Goal: Task Accomplishment & Management: Complete application form

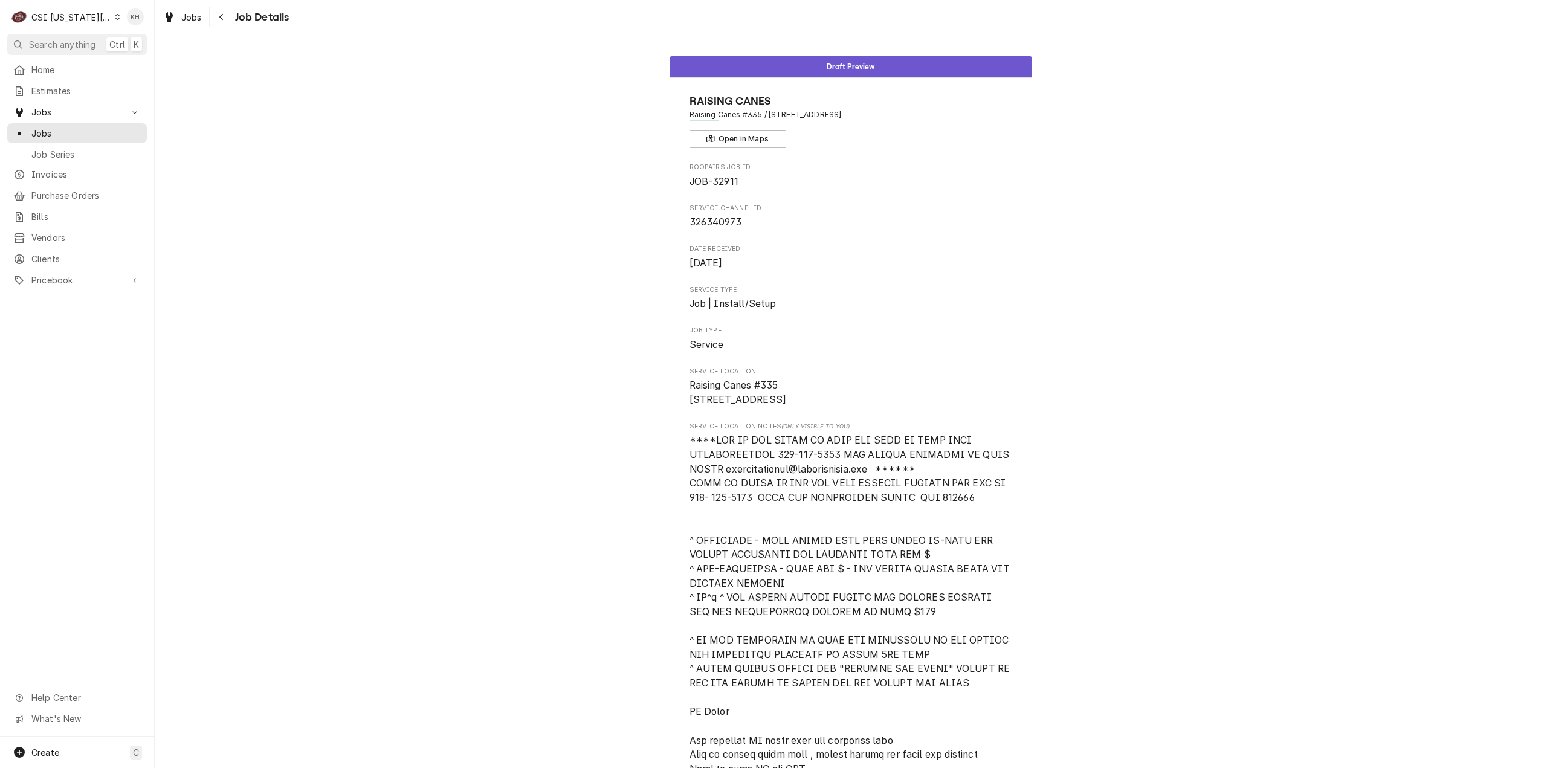
scroll to position [497, 0]
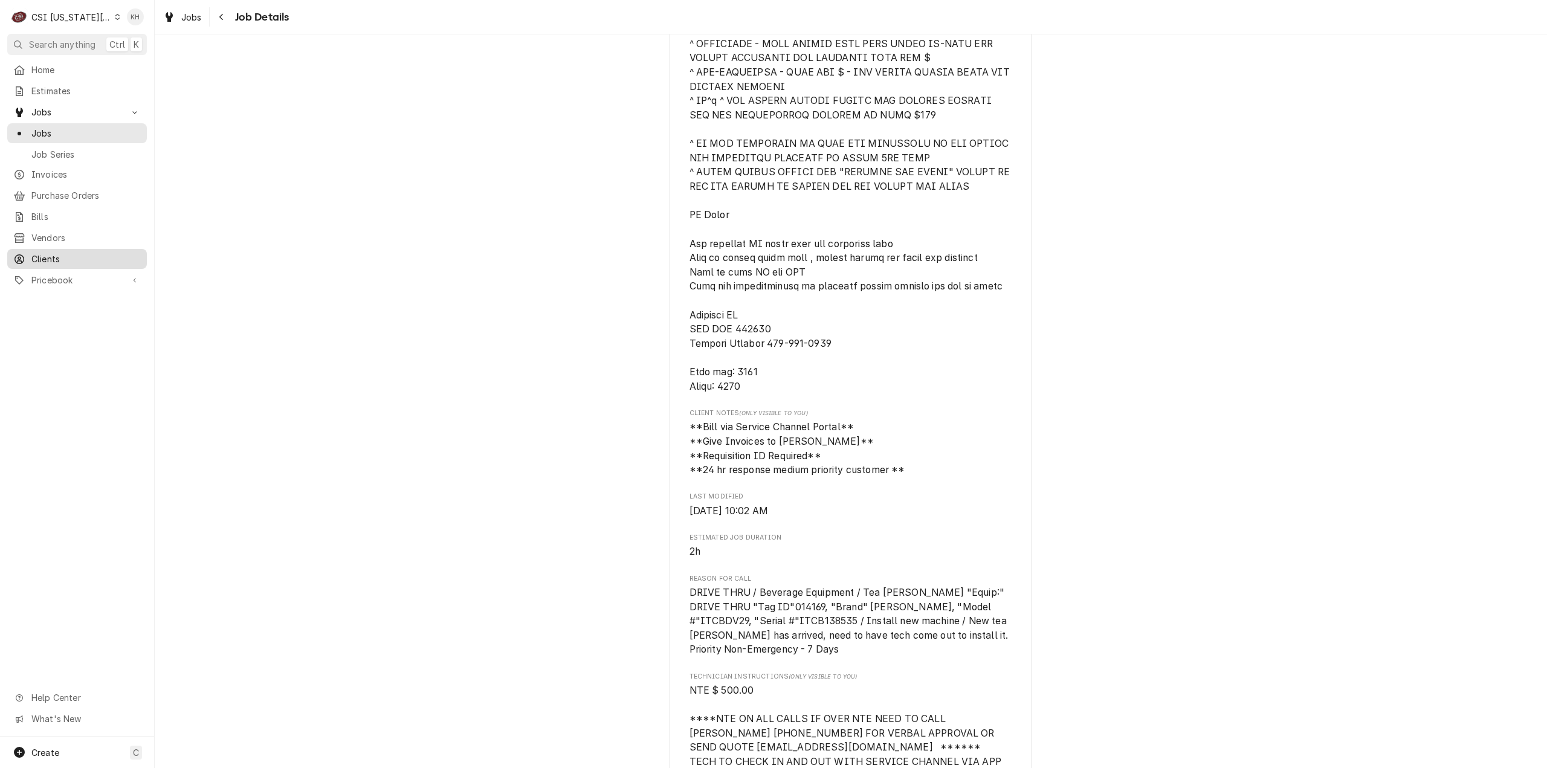
click at [50, 249] on link "Clients" at bounding box center [77, 259] width 140 height 20
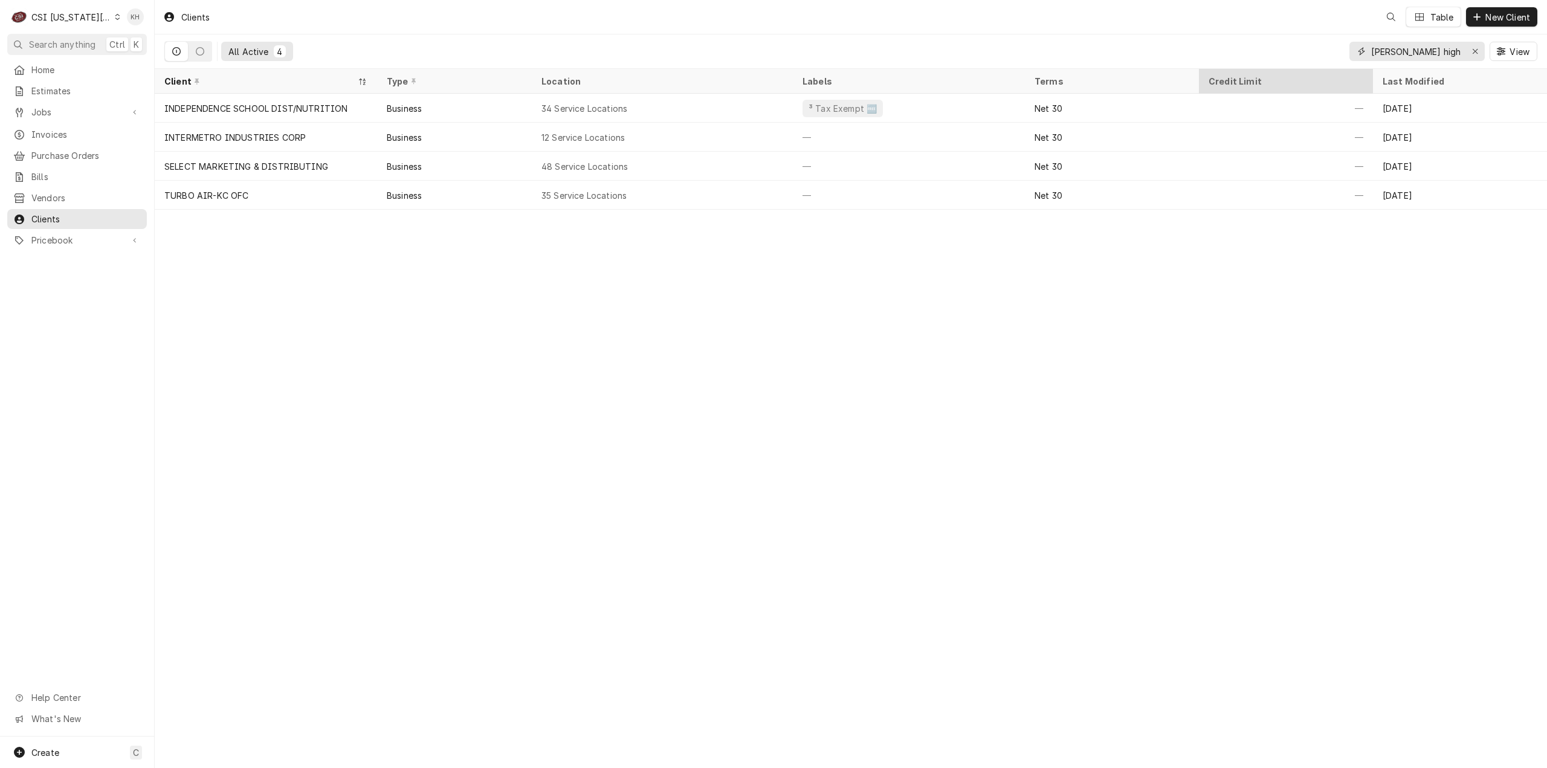
drag, startPoint x: 1437, startPoint y: 60, endPoint x: 1256, endPoint y: 79, distance: 181.6
click at [1256, 79] on div "Clients Table New Client All Active 4 truman high View Client Type Location Lab…" at bounding box center [851, 384] width 1392 height 768
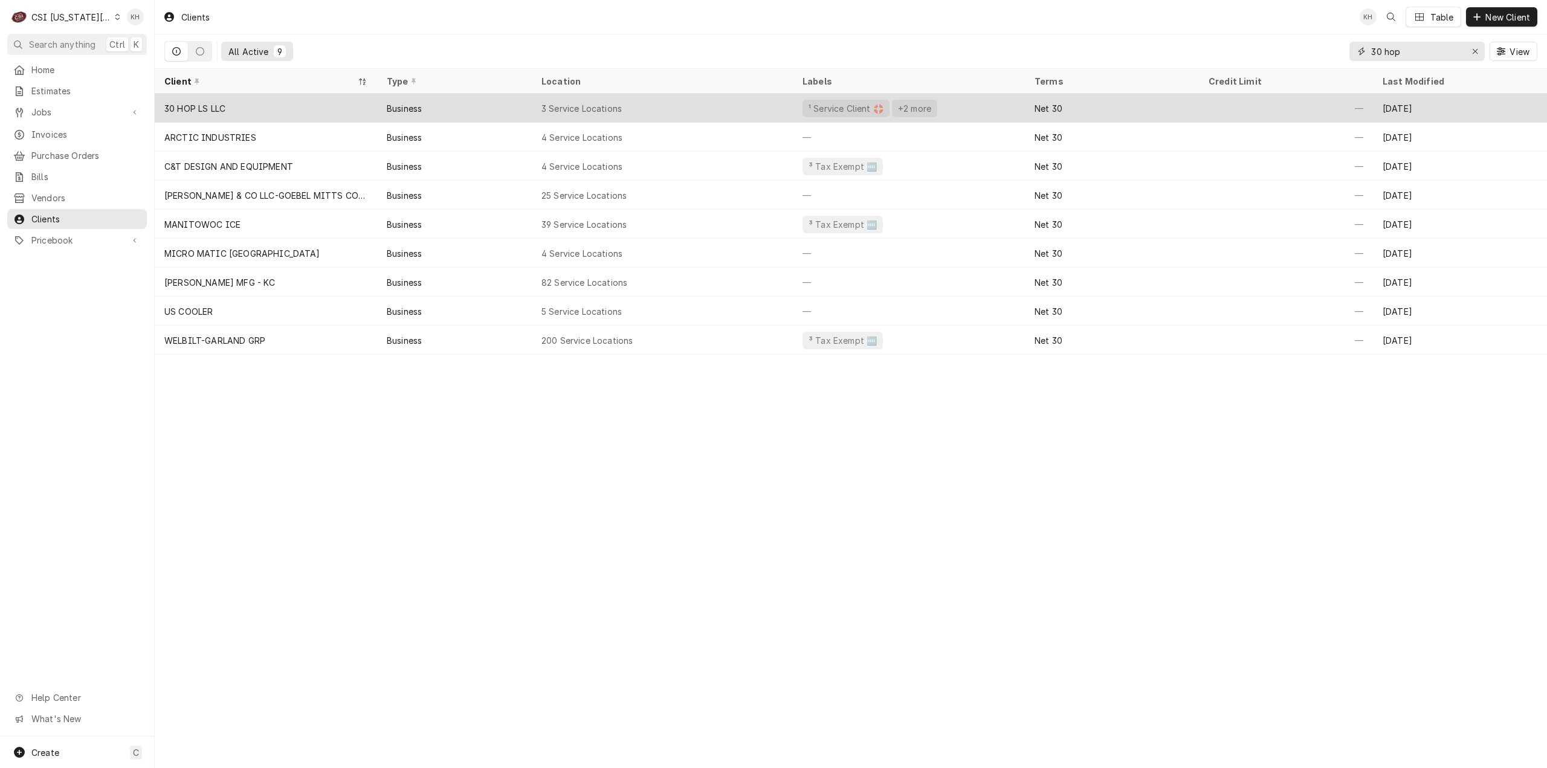
type input "30 hop"
click at [593, 104] on div "3 Service Locations" at bounding box center [581, 108] width 80 height 13
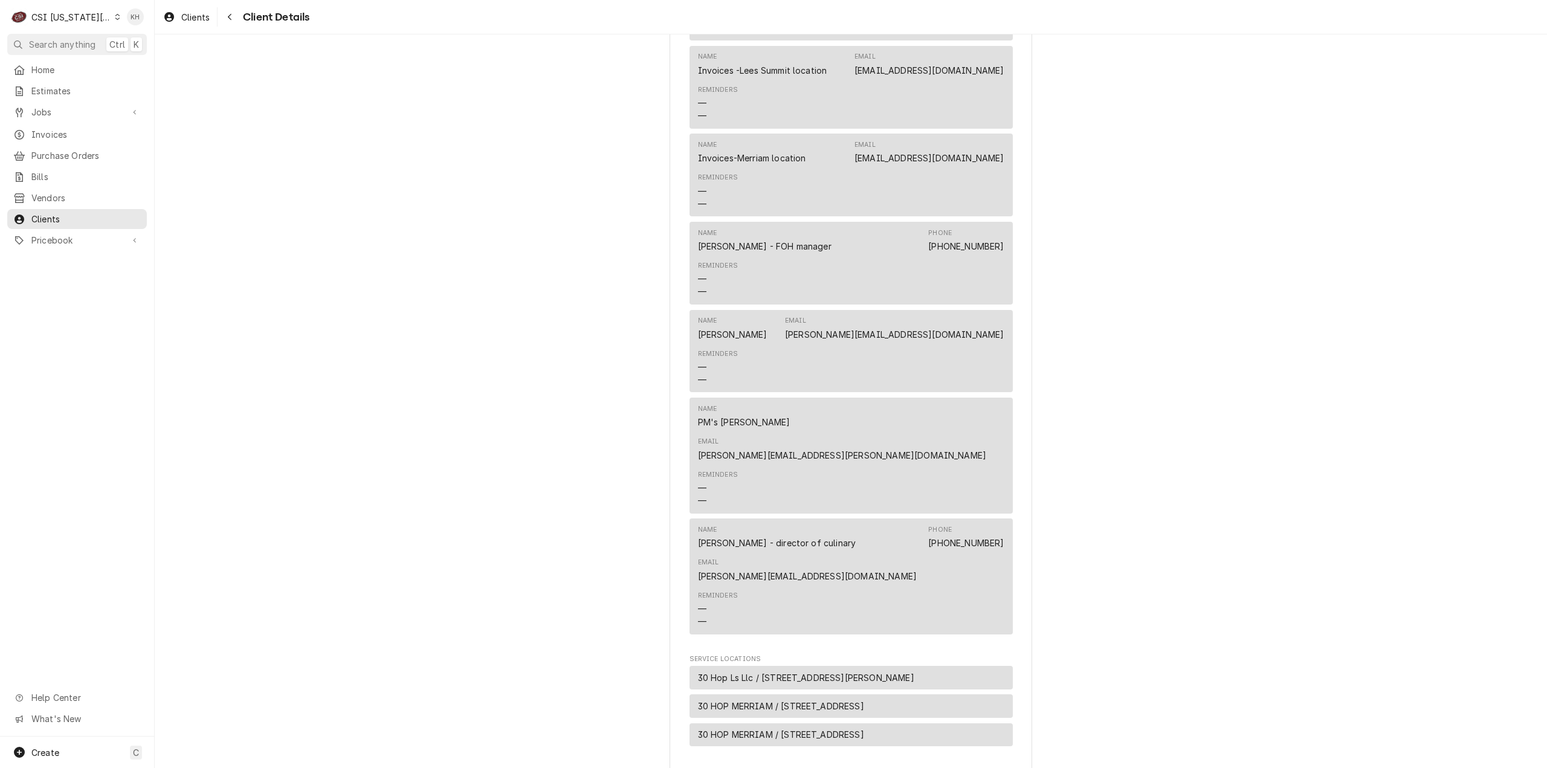
scroll to position [948, 0]
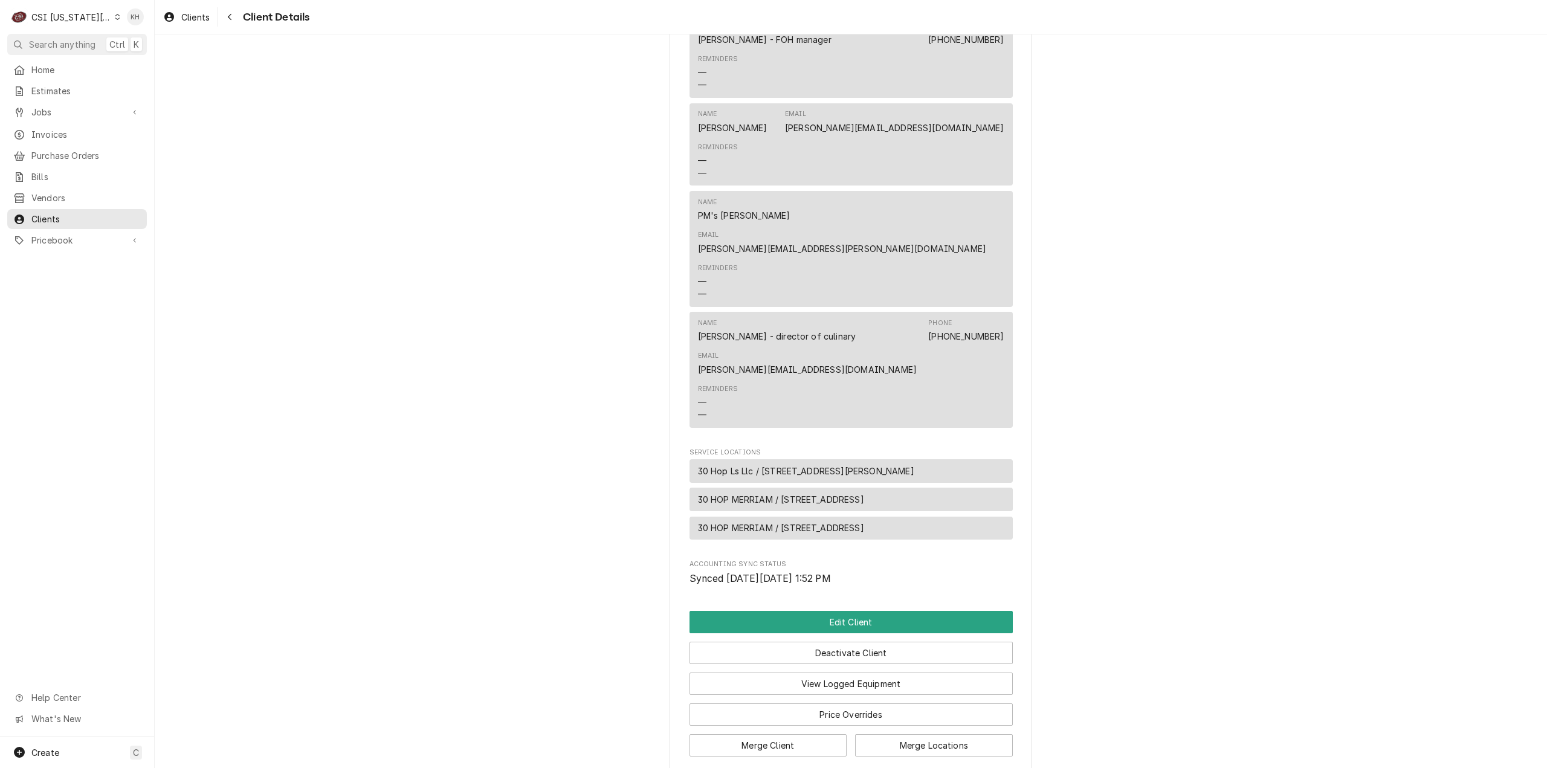
drag, startPoint x: 893, startPoint y: 408, endPoint x: 660, endPoint y: 395, distance: 233.6
click at [87, 748] on div "Create C" at bounding box center [77, 752] width 154 height 31
drag, startPoint x: 202, startPoint y: 656, endPoint x: 239, endPoint y: 641, distance: 39.6
click at [202, 656] on link "Job" at bounding box center [217, 648] width 109 height 20
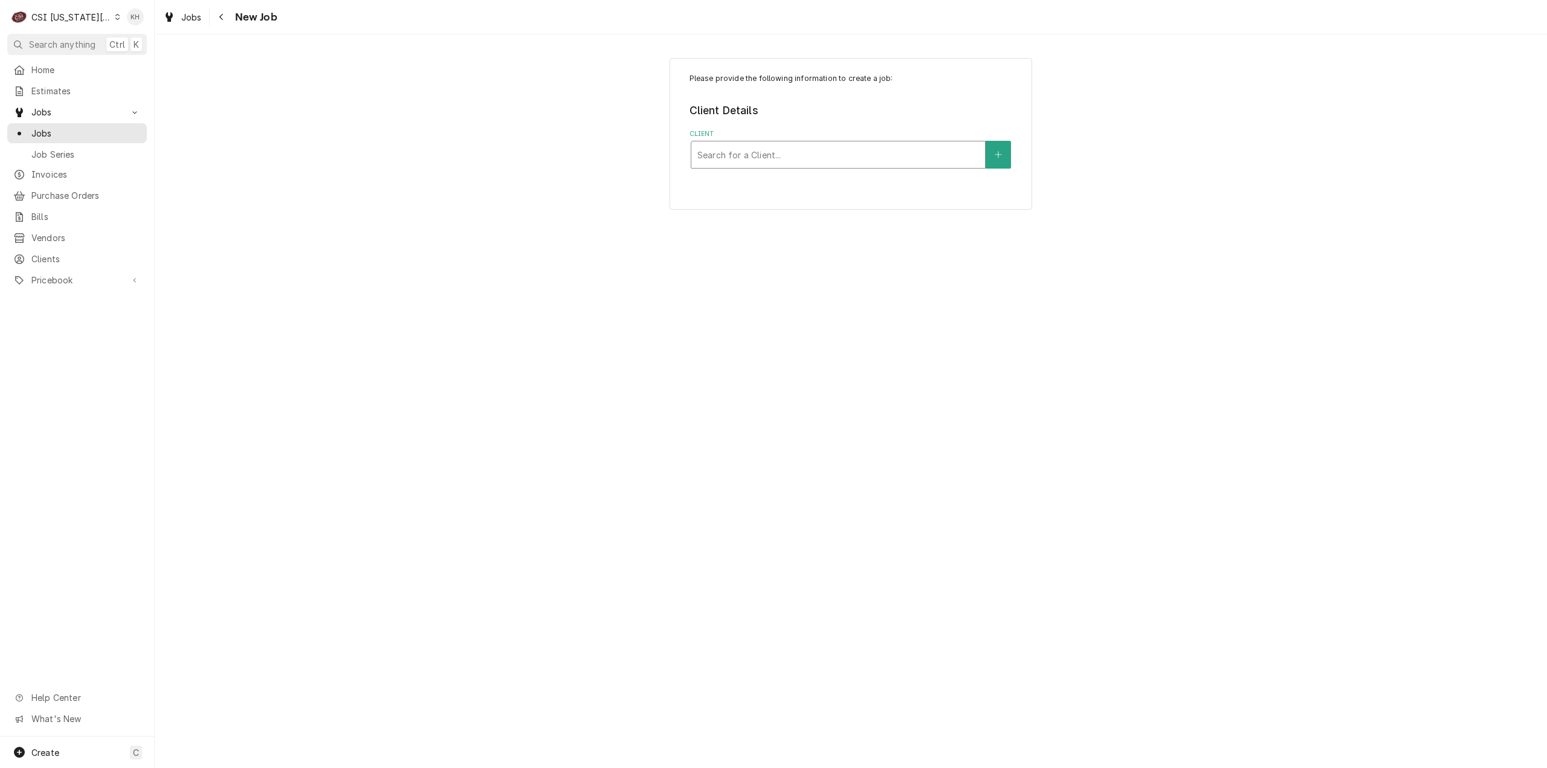
click at [815, 154] on div "Client" at bounding box center [838, 155] width 282 height 22
type input "8715"
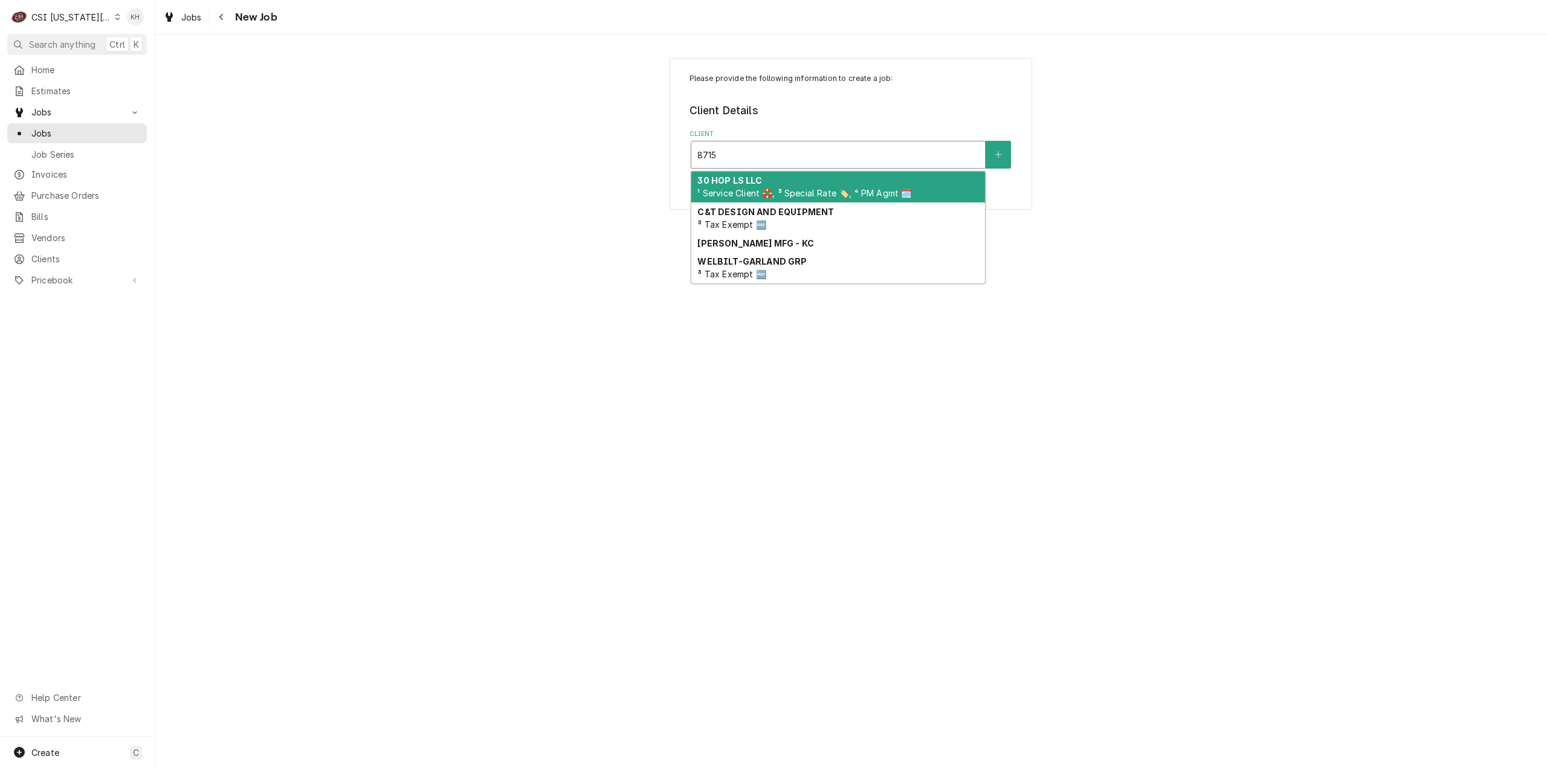
drag, startPoint x: 813, startPoint y: 189, endPoint x: 818, endPoint y: 213, distance: 25.2
click at [813, 189] on span "¹ Service Client 🛟, ³ Special Rate 🏷️, ⁴ PM Agmt 🗓️" at bounding box center [804, 193] width 214 height 10
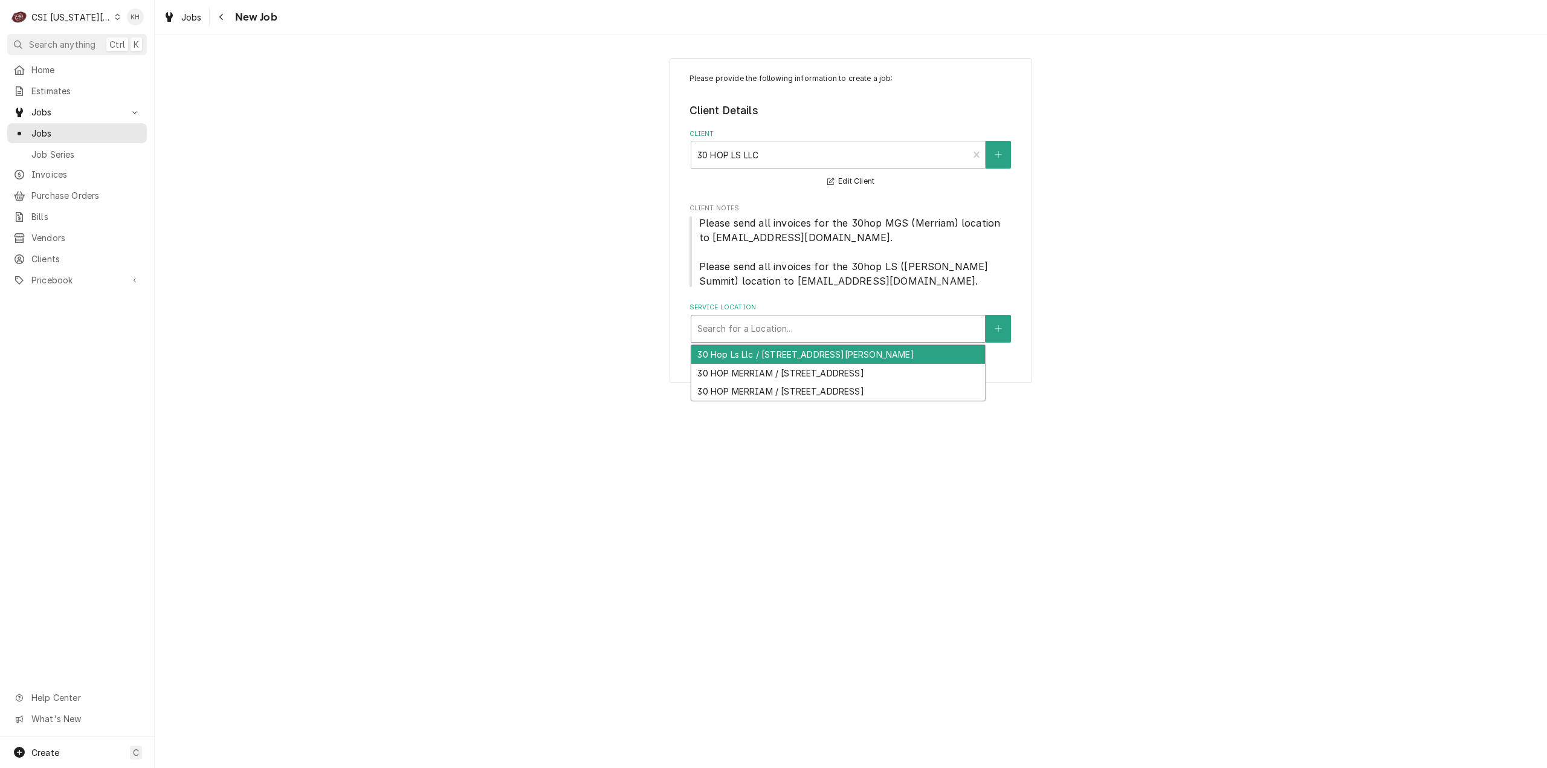
click at [804, 332] on div "Service Location" at bounding box center [838, 329] width 282 height 22
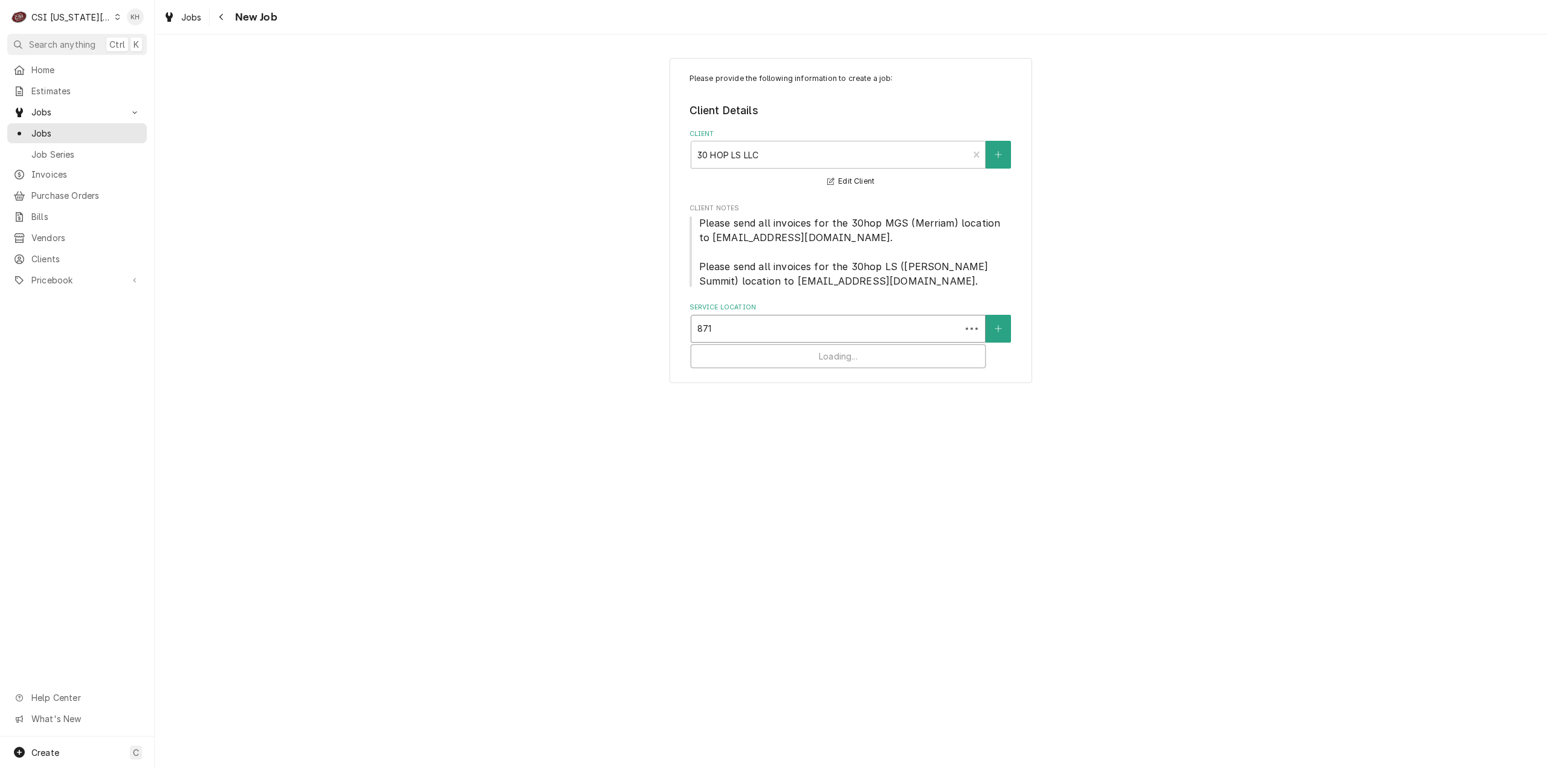
type input "8715"
drag, startPoint x: 815, startPoint y: 352, endPoint x: 786, endPoint y: 374, distance: 35.8
click at [807, 352] on div "30 HOP MERRIAM / 8715 Shawnee Mission Pkwy, Merriam, KS 66202" at bounding box center [838, 354] width 294 height 19
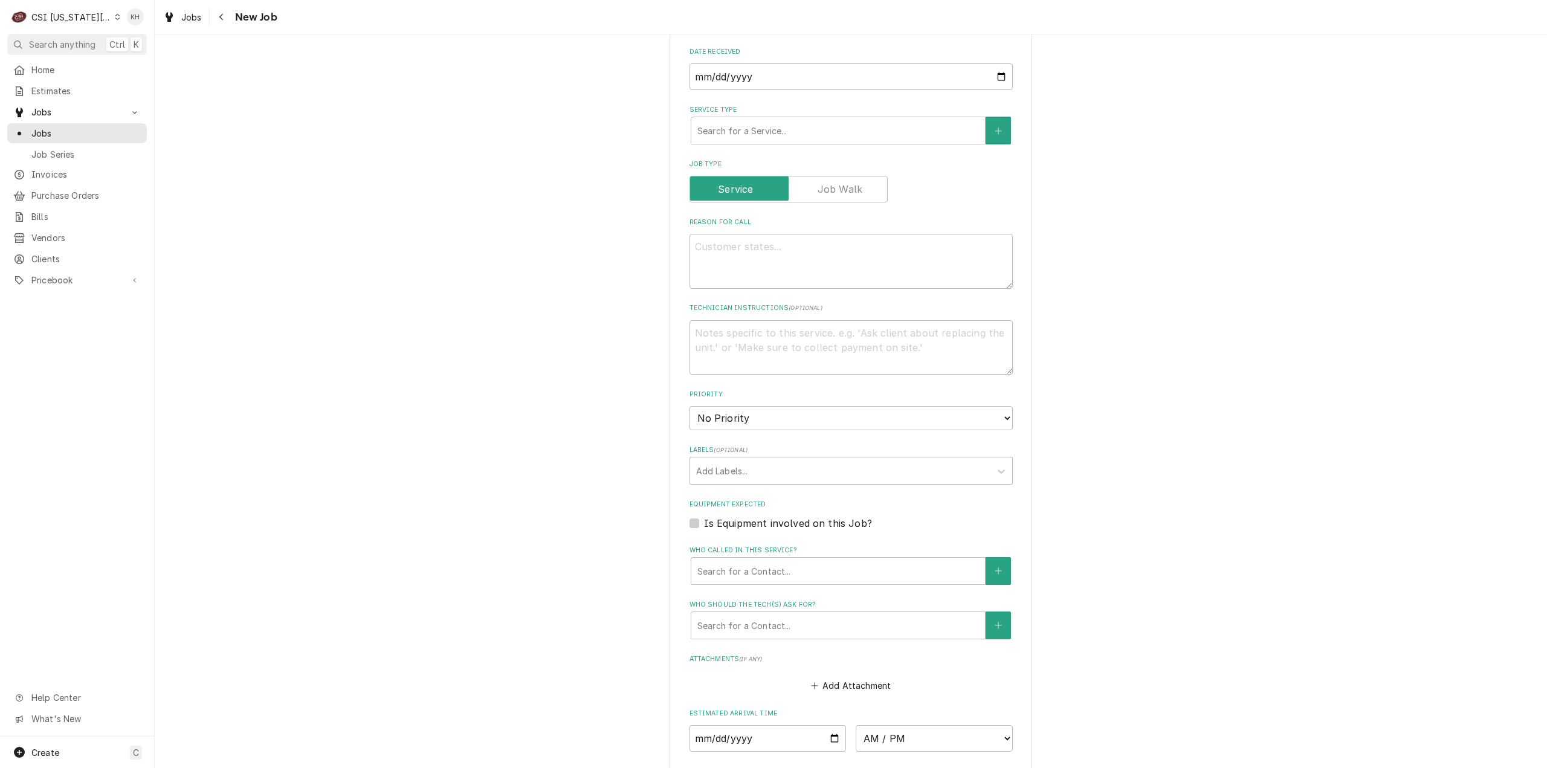
scroll to position [625, 0]
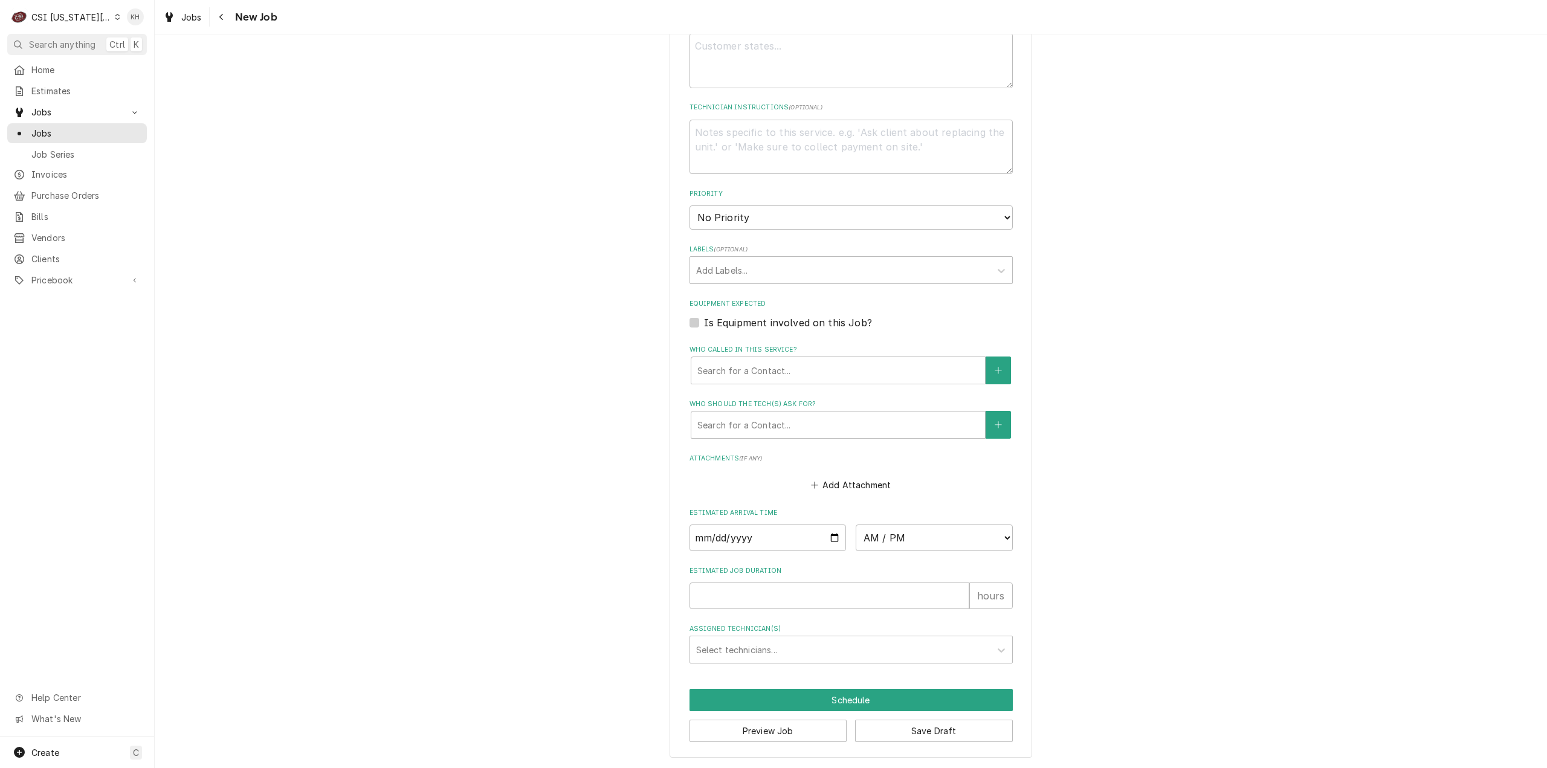
click at [704, 322] on label "Is Equipment involved on this Job?" at bounding box center [788, 322] width 168 height 15
click at [704, 322] on input "Equipment Expected" at bounding box center [865, 328] width 323 height 27
checkbox input "true"
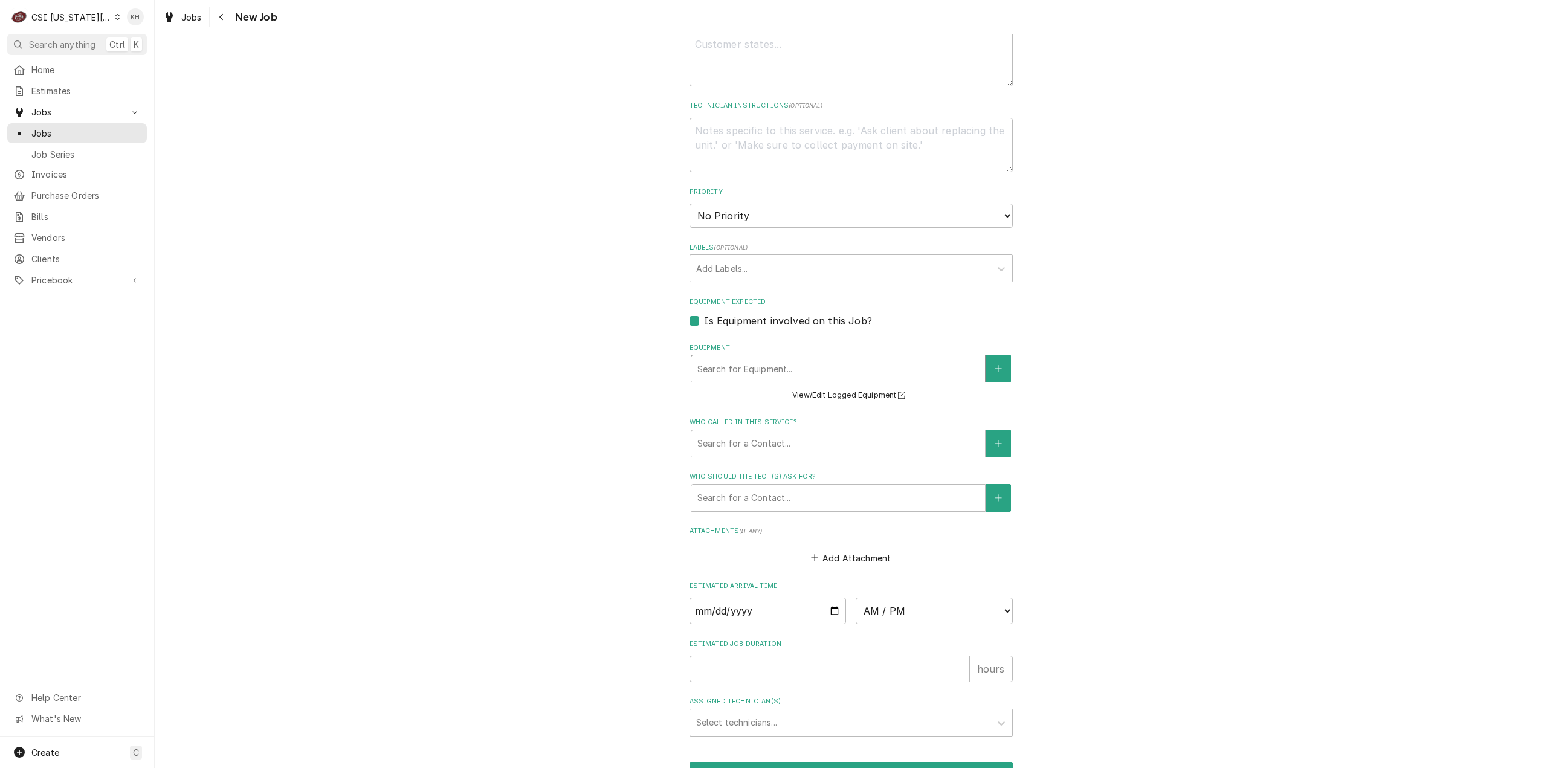
click at [743, 374] on div "Equipment" at bounding box center [838, 369] width 282 height 22
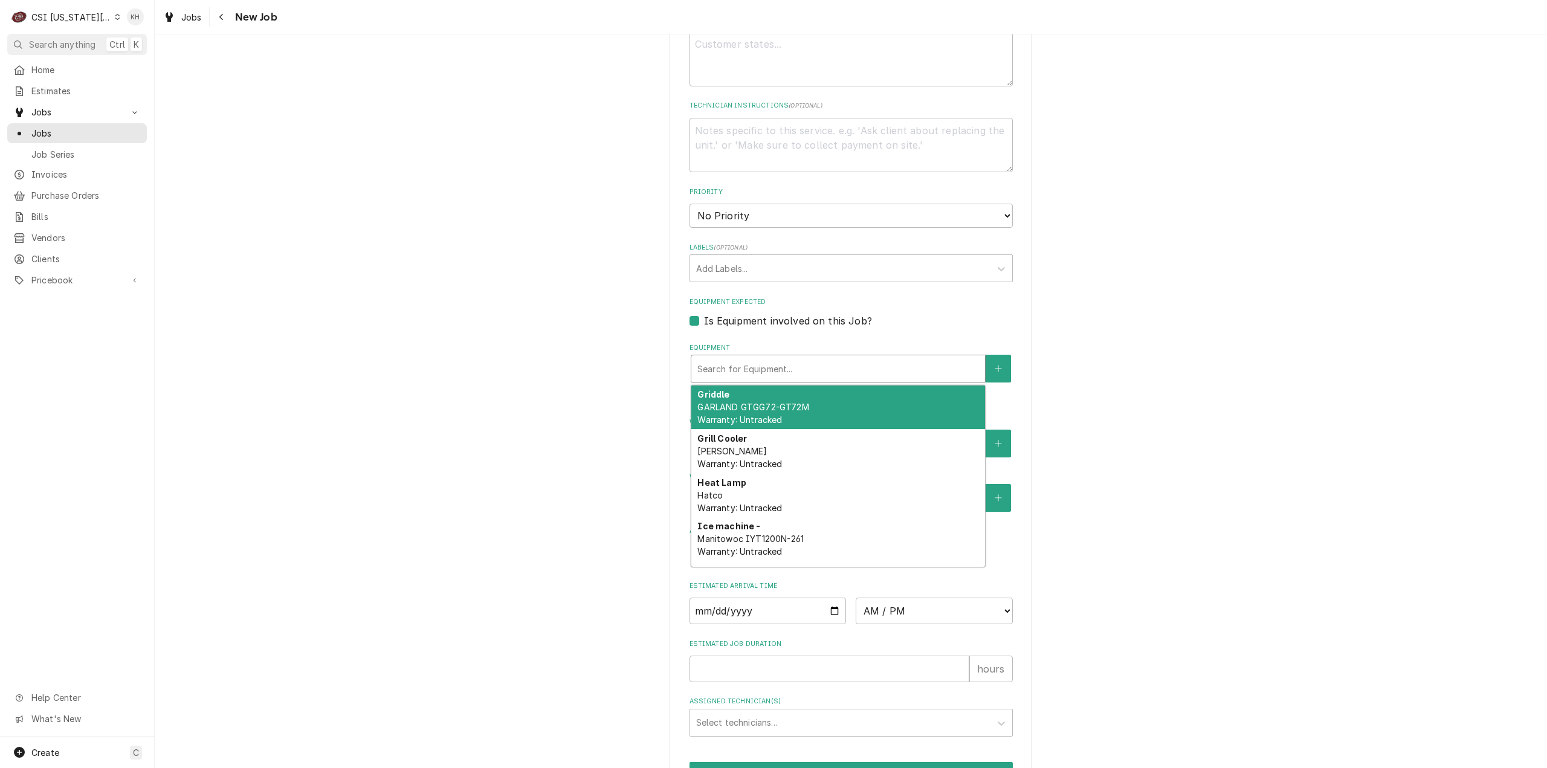
type textarea "x"
type input "c"
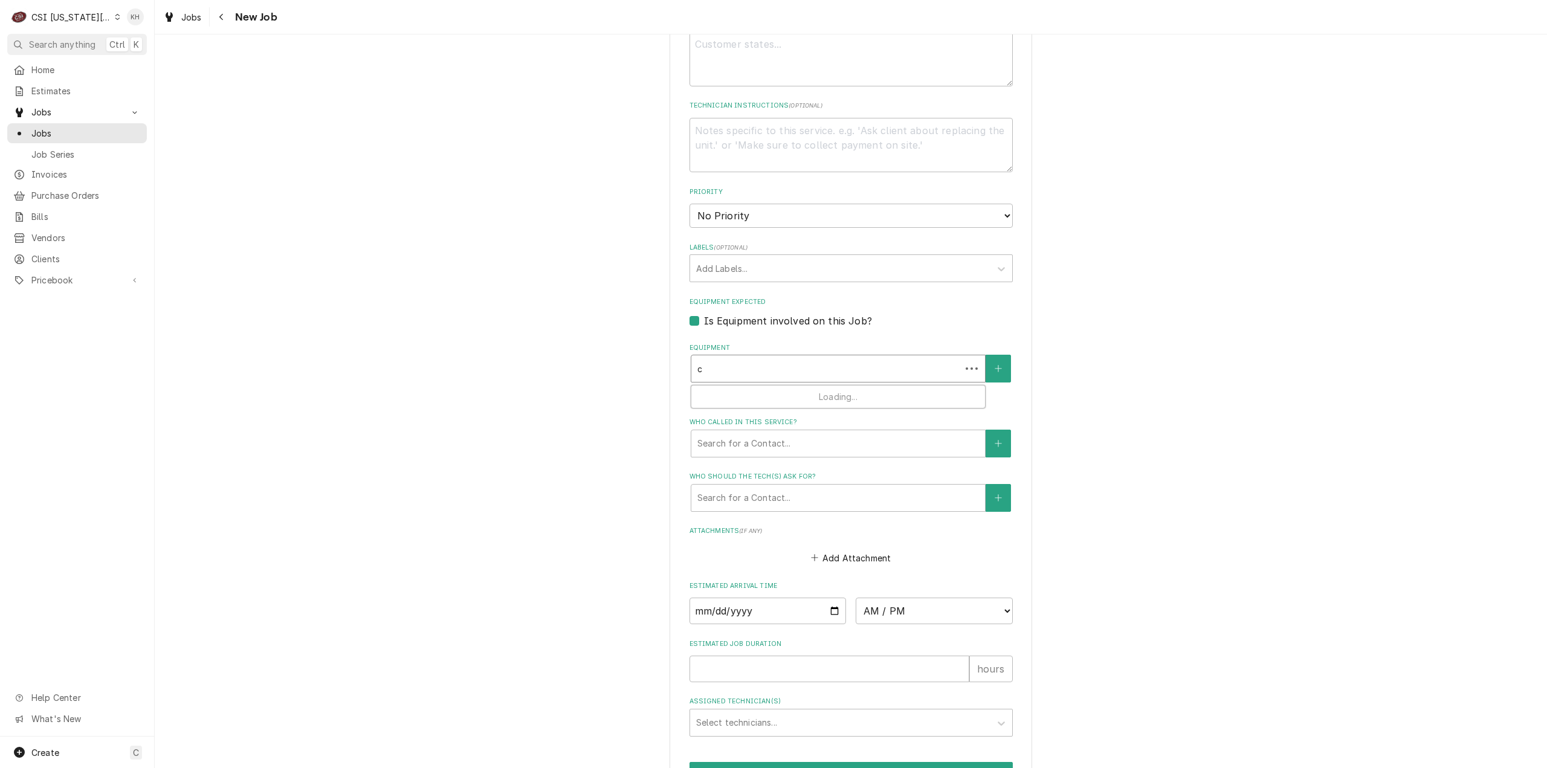
type textarea "x"
type input "co"
type textarea "x"
type input "coo"
type textarea "x"
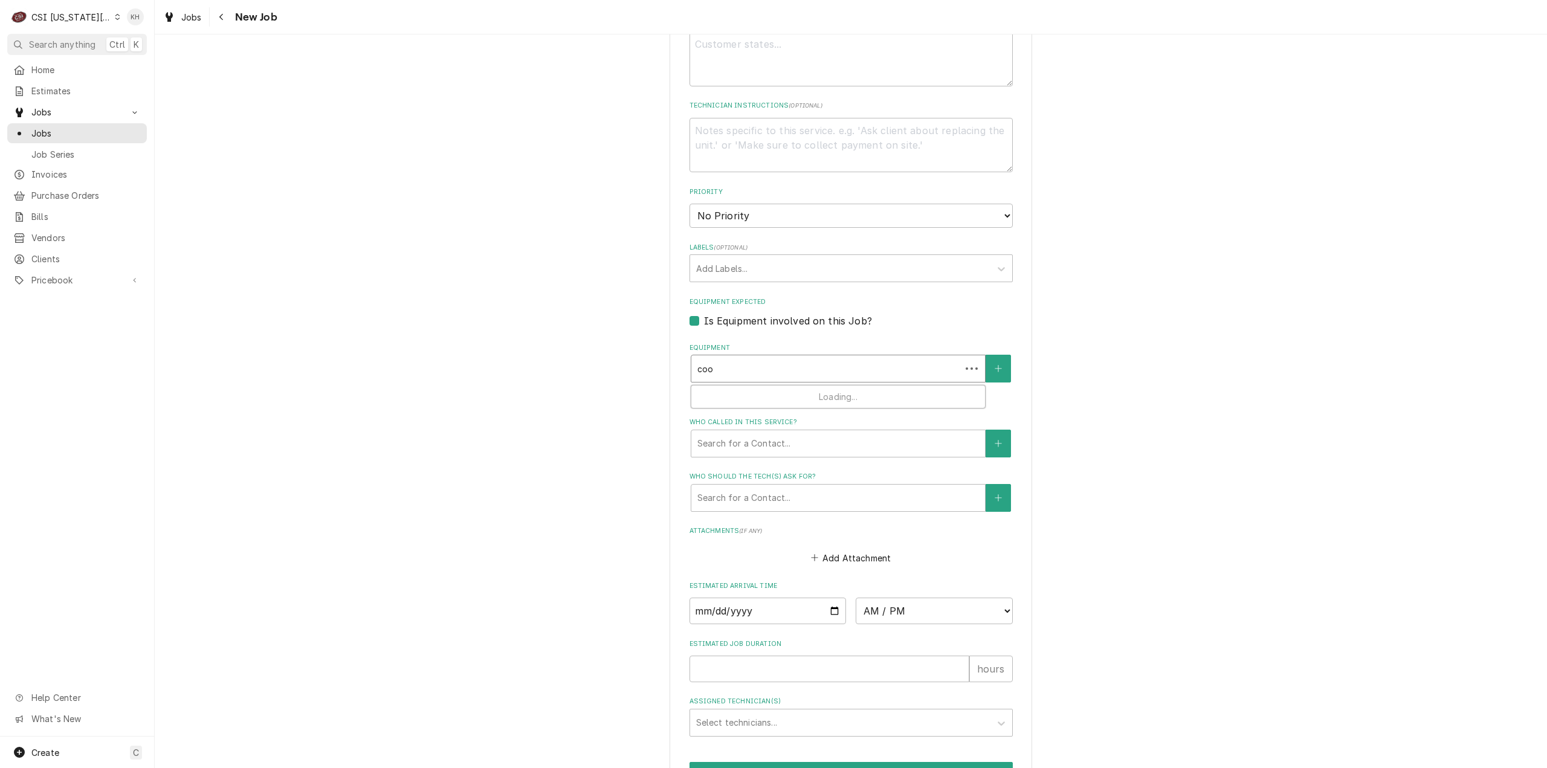
type input "cool"
type textarea "x"
type input "coole"
type textarea "x"
type input "cooler"
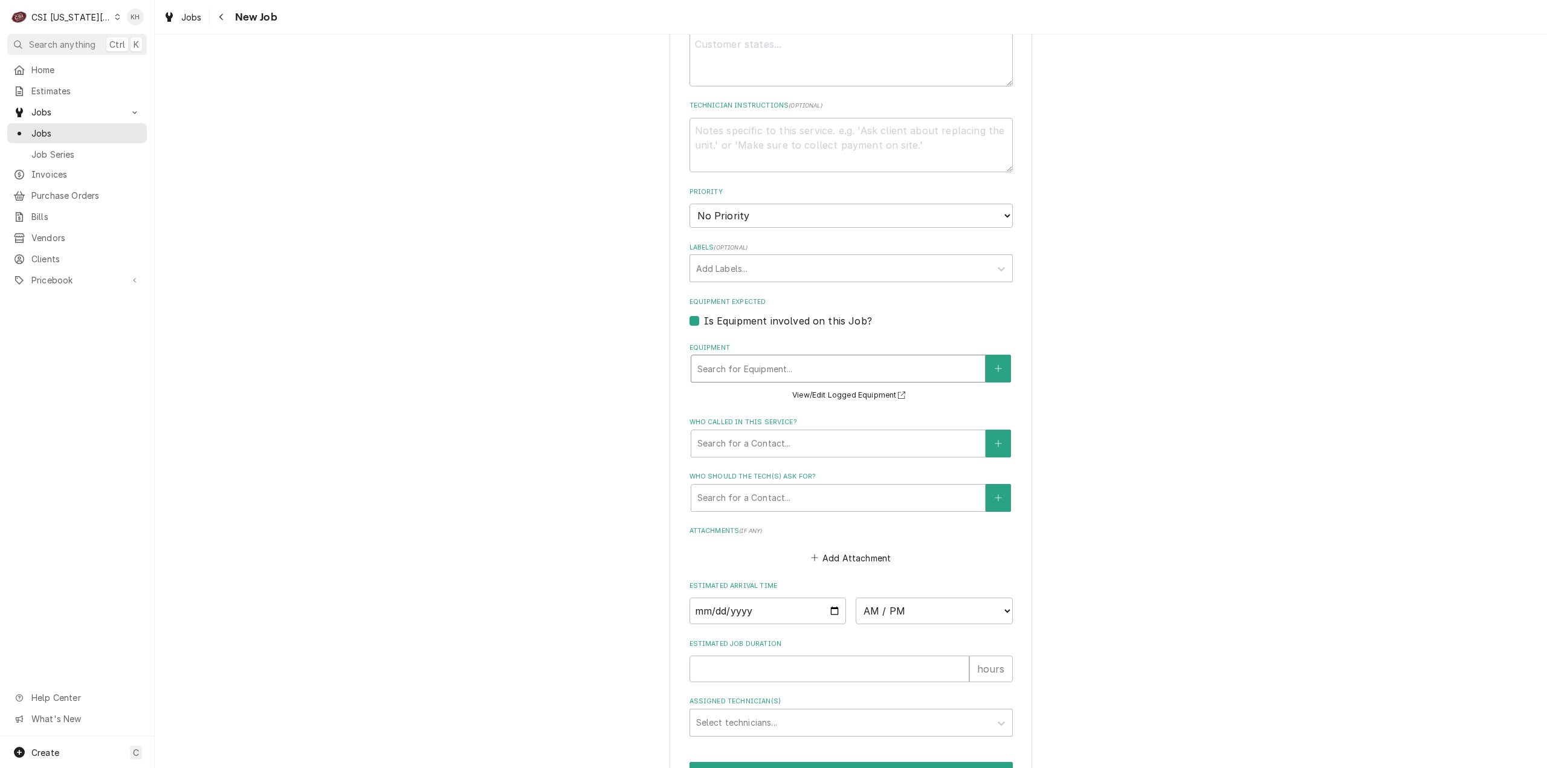
drag, startPoint x: 746, startPoint y: 361, endPoint x: 645, endPoint y: 355, distance: 101.1
click at [645, 355] on div "Please provide the following information to create a job: Client Details Client…" at bounding box center [851, 131] width 1392 height 1419
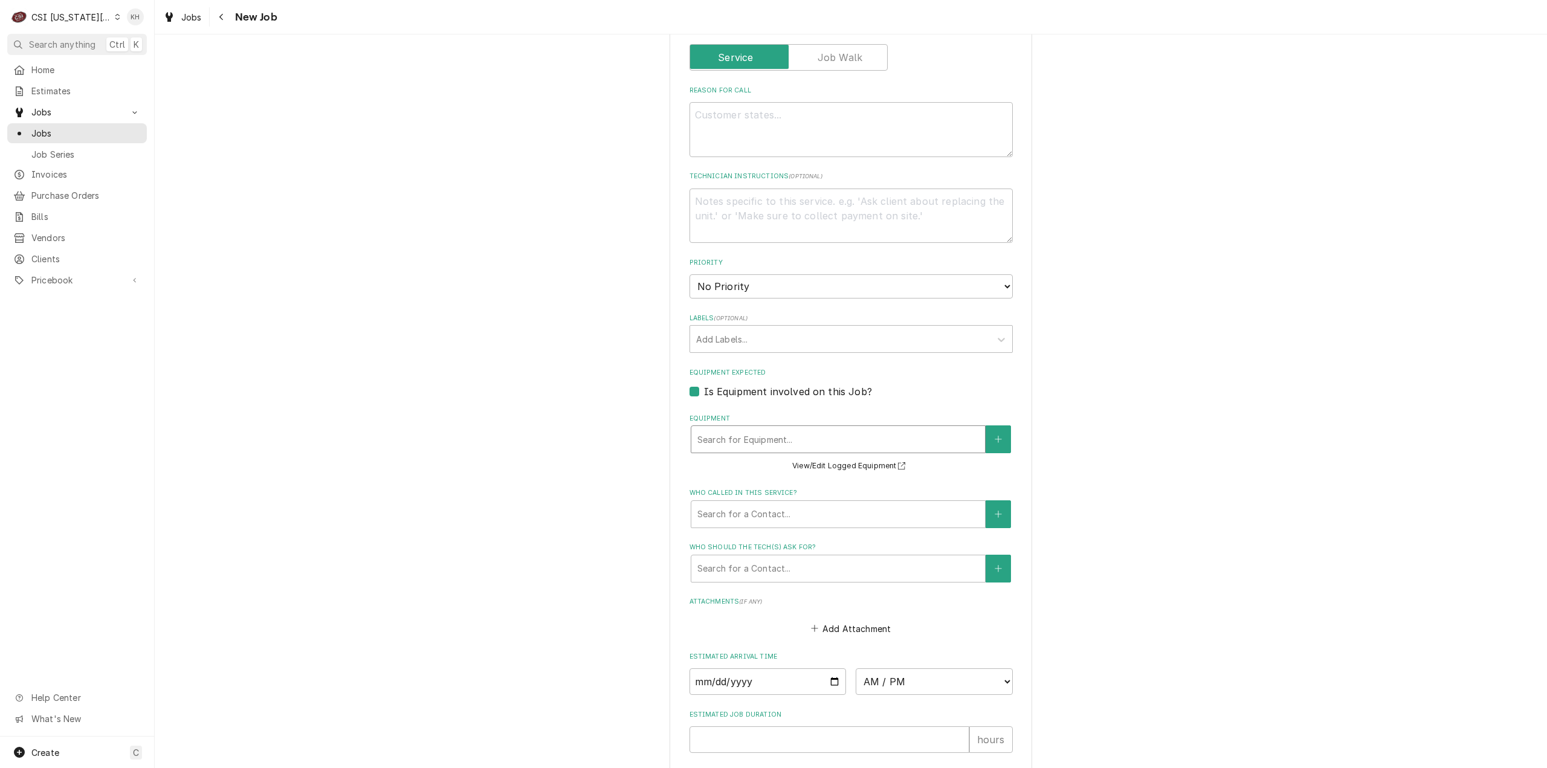
scroll to position [505, 0]
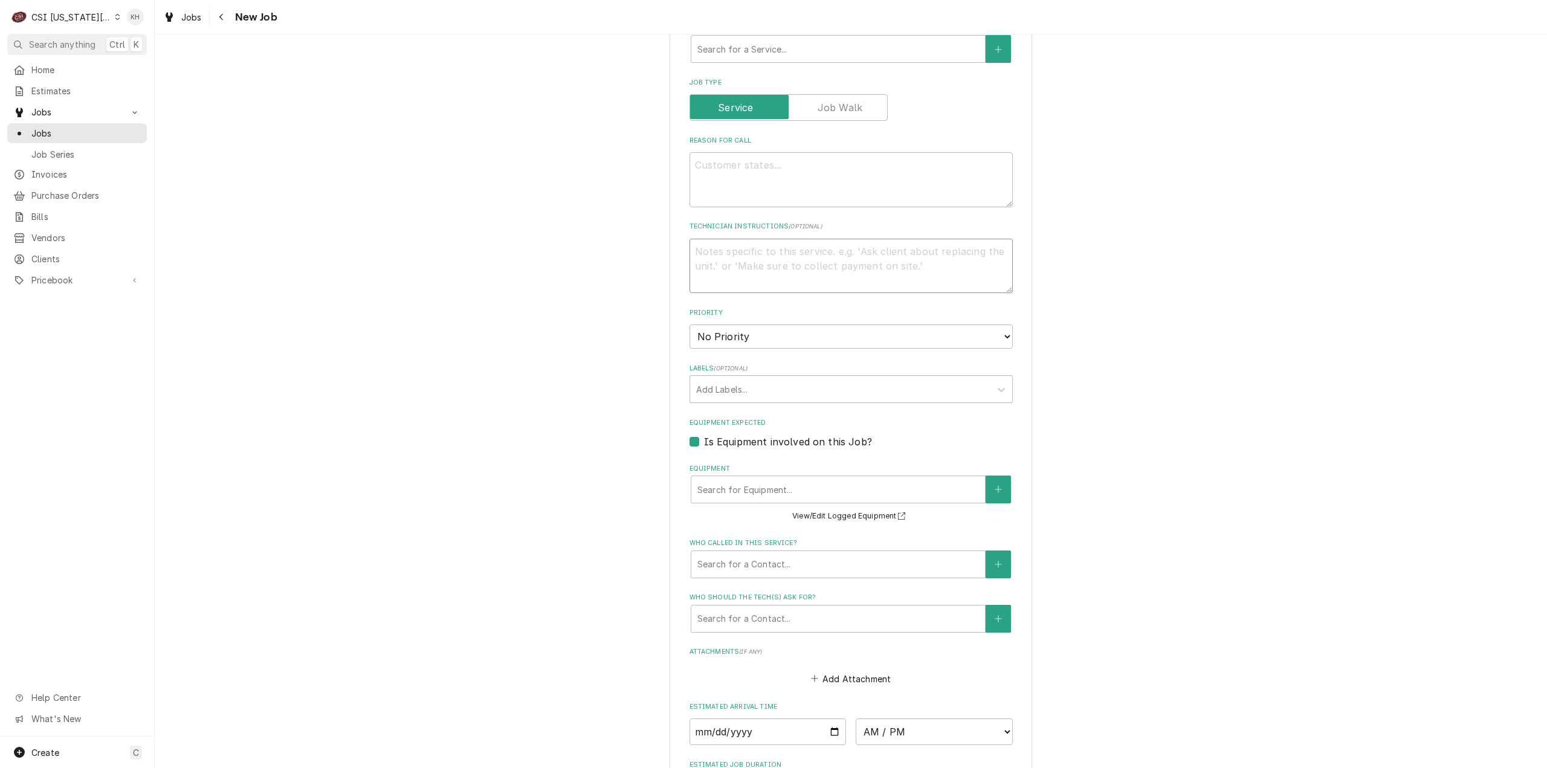
click at [771, 264] on textarea "Technician Instructions ( optional )" at bounding box center [850, 266] width 323 height 55
type textarea "x"
type textarea "S"
type textarea "x"
type textarea "Se"
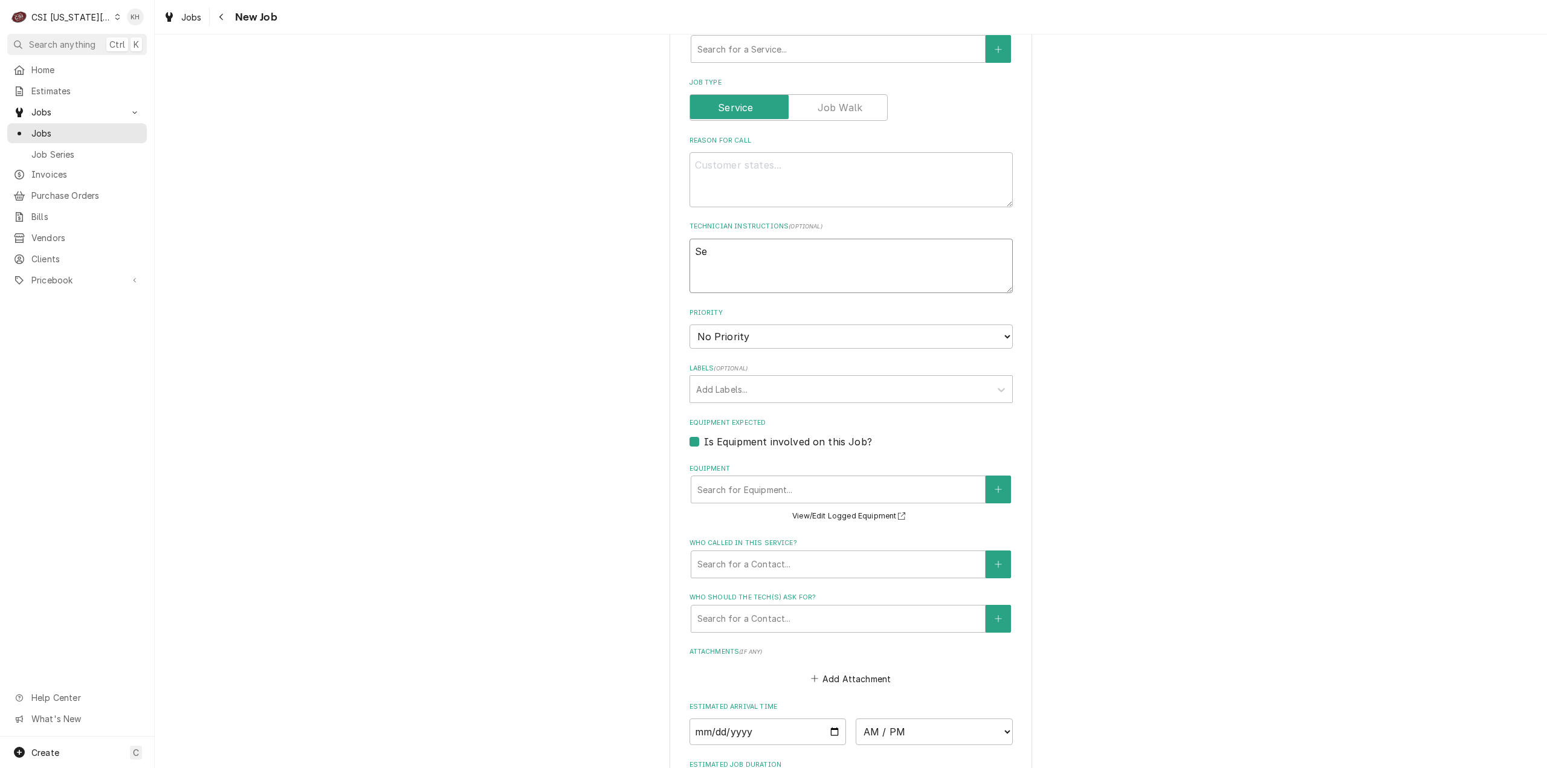
type textarea "x"
type textarea "Ser"
type textarea "x"
type textarea "Serv"
type textarea "x"
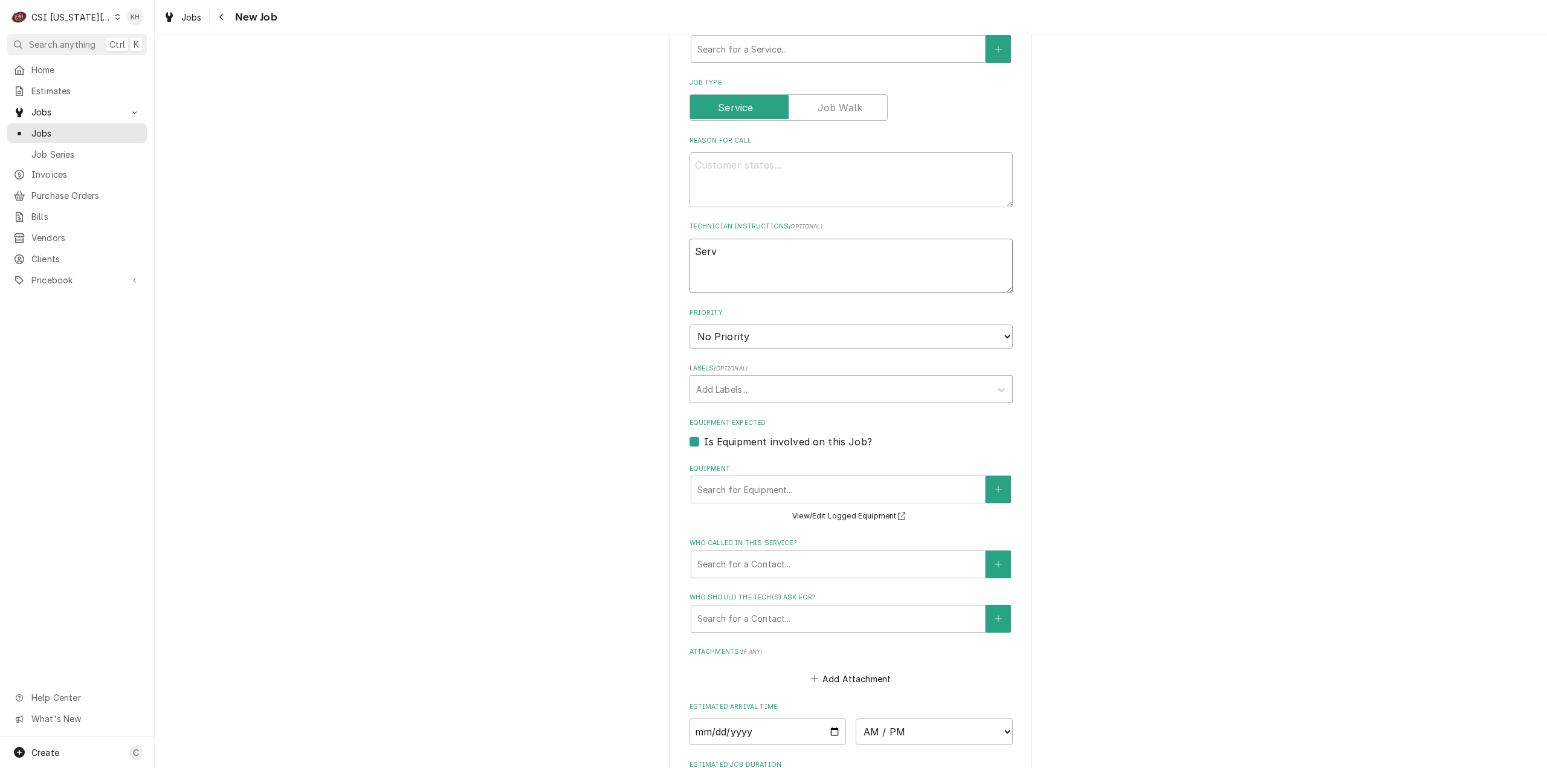
type textarea "Servi"
type textarea "x"
type textarea "Servic e"
type textarea "x"
type textarea "Servic eH"
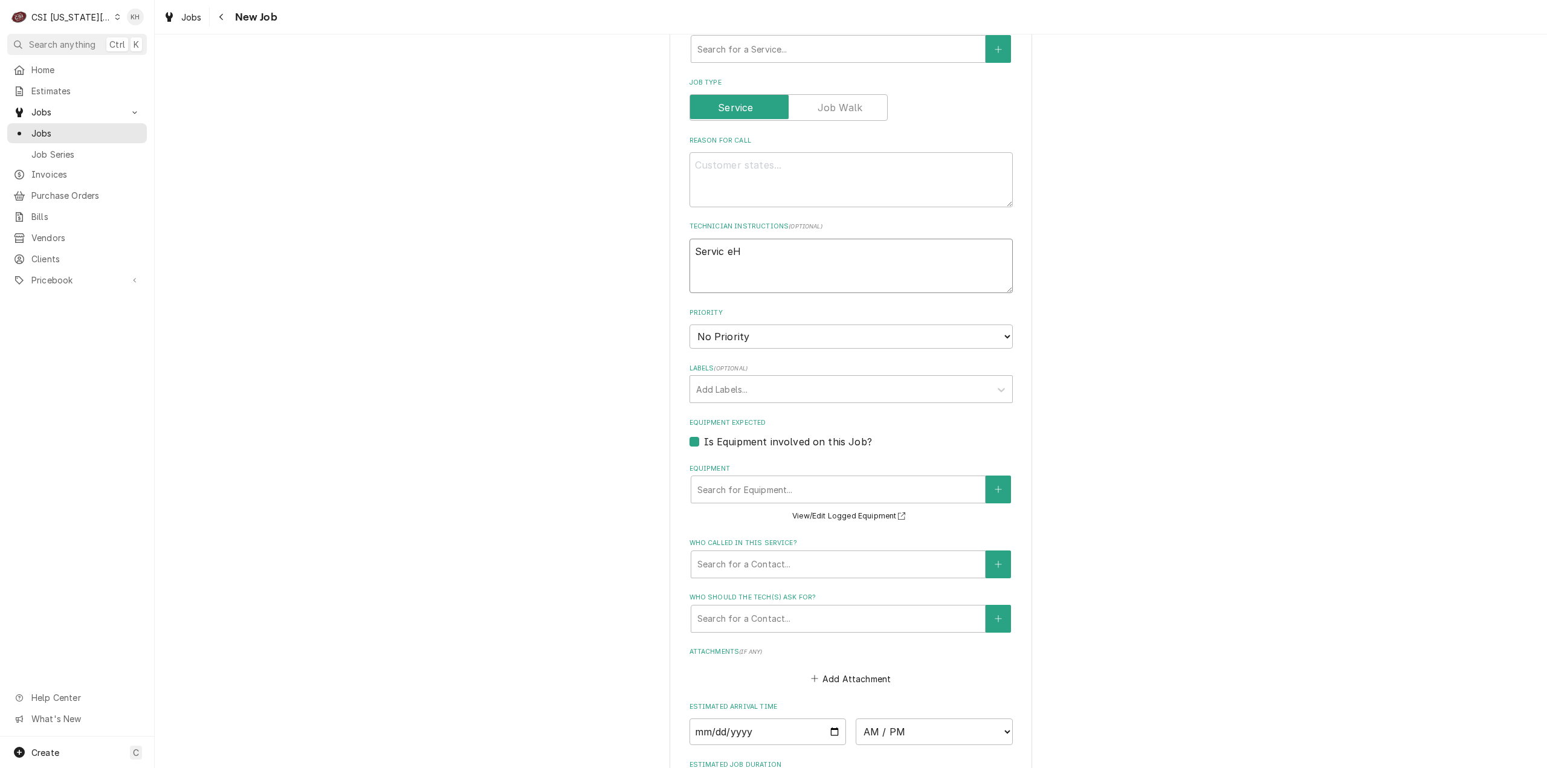
type textarea "x"
type textarea "Servic eHo"
type textarea "x"
type textarea "Servic eHou"
type textarea "x"
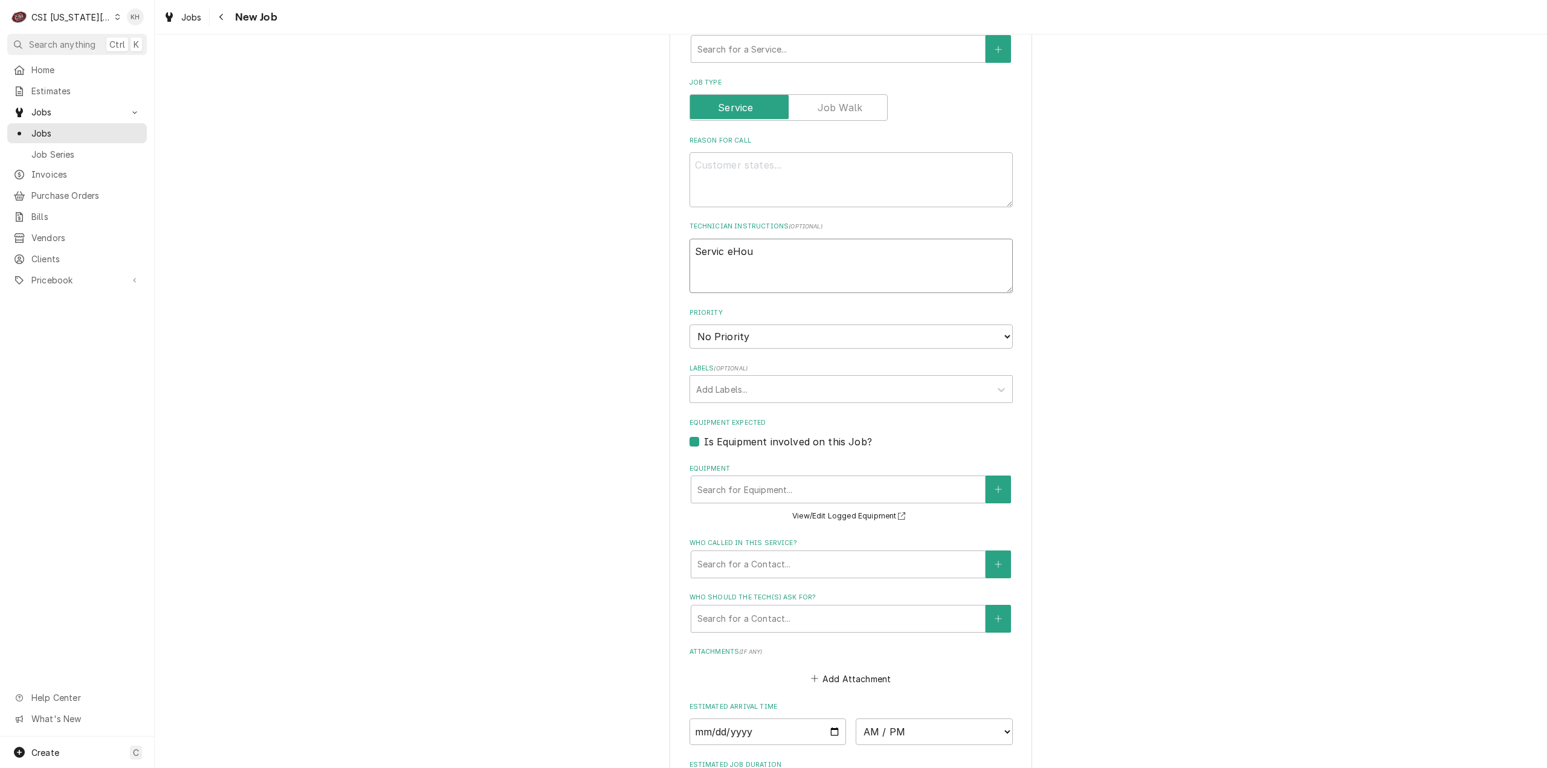
type textarea "Servic eHour"
type textarea "x"
type textarea "Servic eHou"
type textarea "x"
type textarea "Servic eHo"
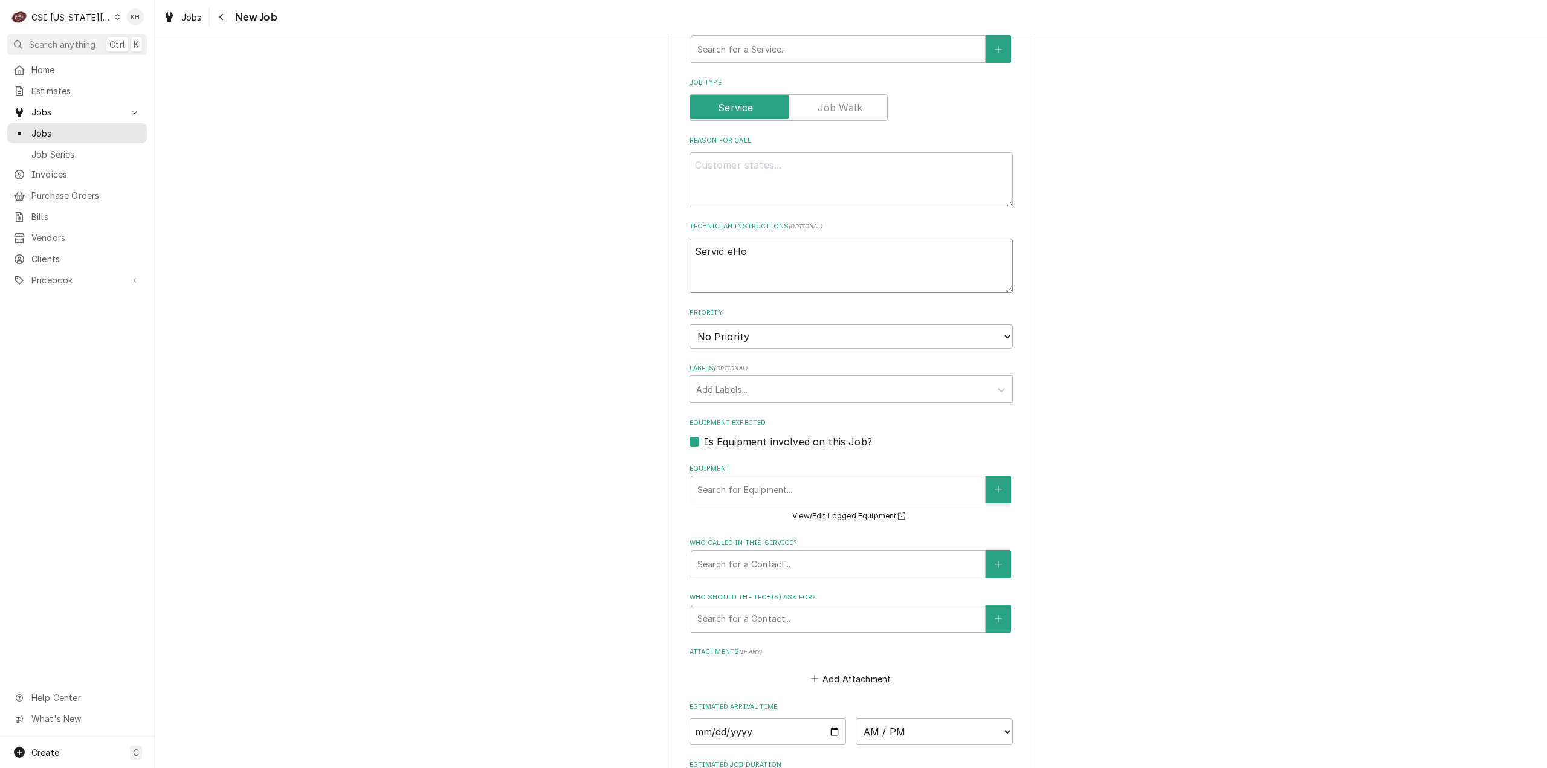
type textarea "x"
type textarea "Servic eH"
type textarea "x"
type textarea "Servic e"
type textarea "x"
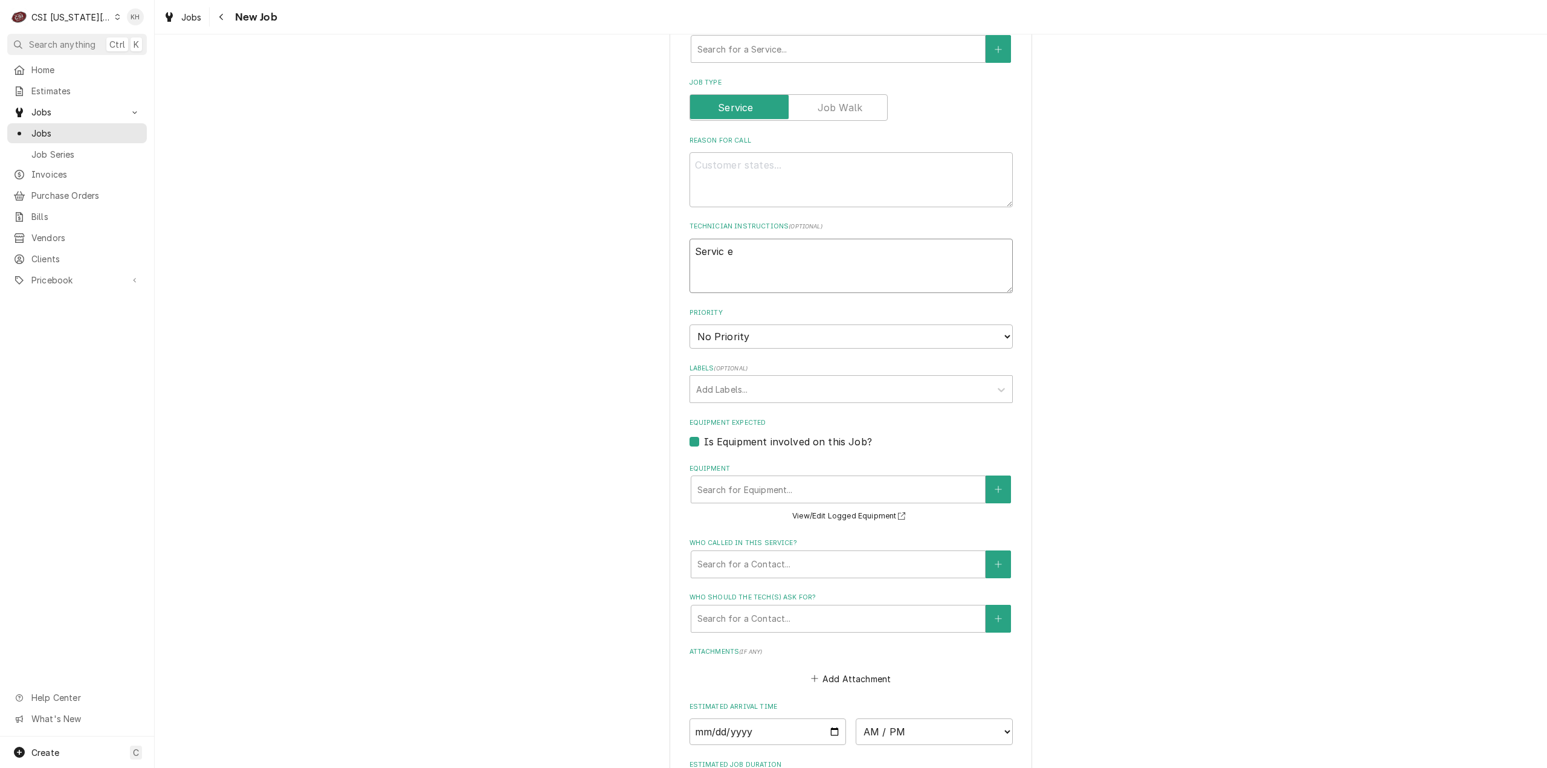
type textarea "Servic"
type textarea "x"
type textarea "Servic"
type textarea "x"
type textarea "Service"
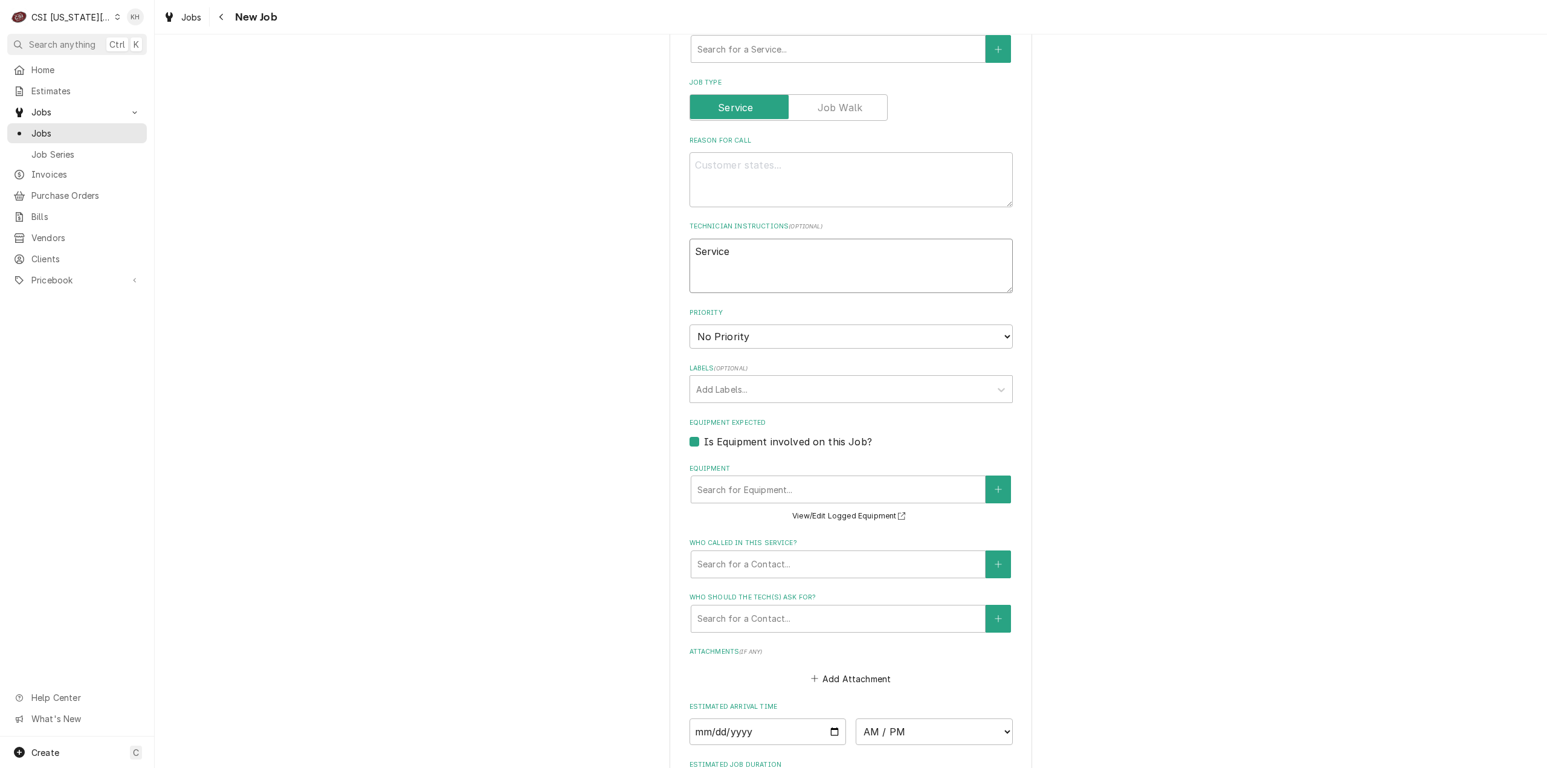
type textarea "x"
type textarea "Service"
type textarea "x"
type textarea "Service H"
type textarea "x"
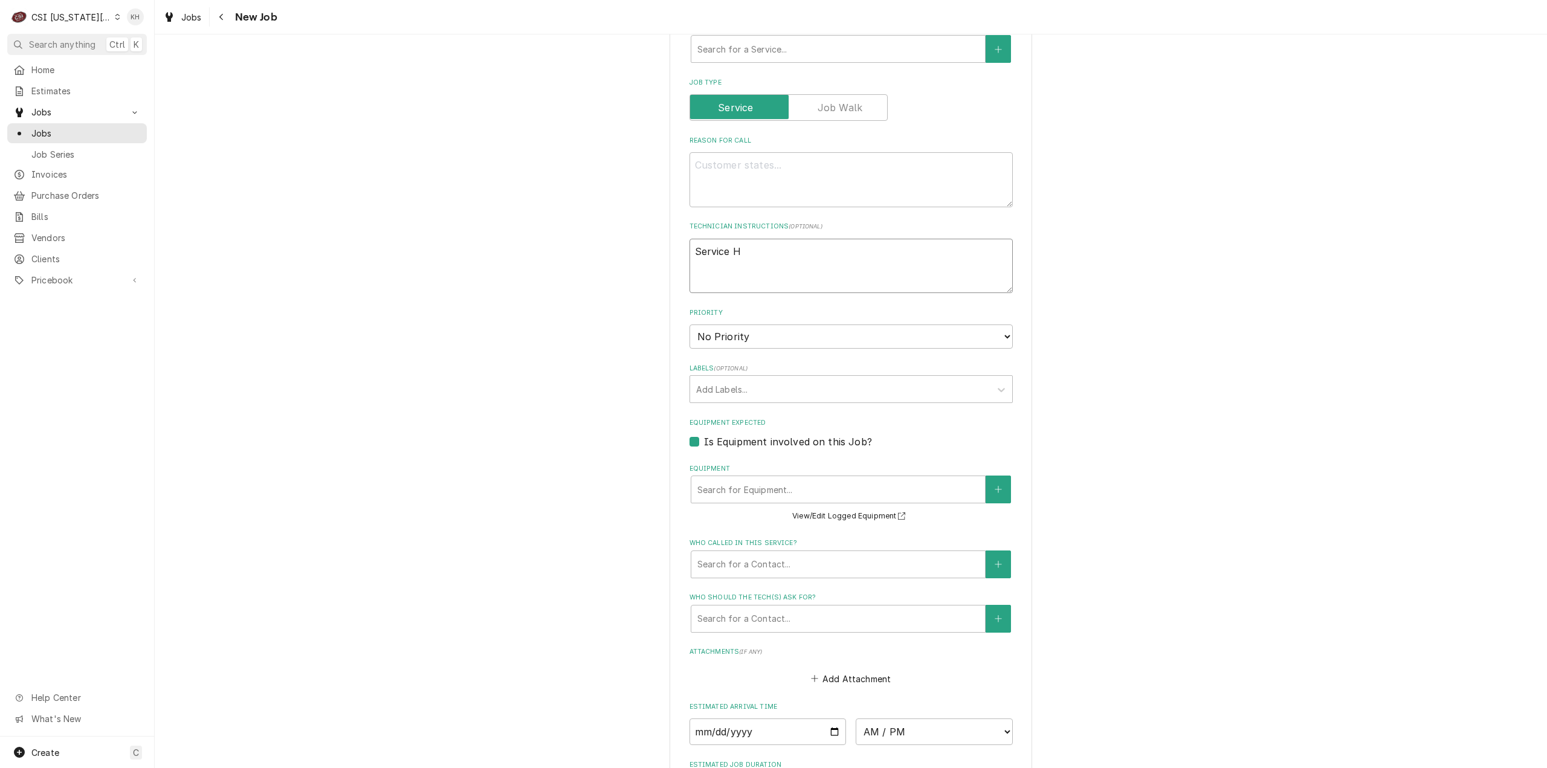
type textarea "Service Ho"
type textarea "x"
type textarea "Service Hou"
type textarea "x"
type textarea "Service Hour"
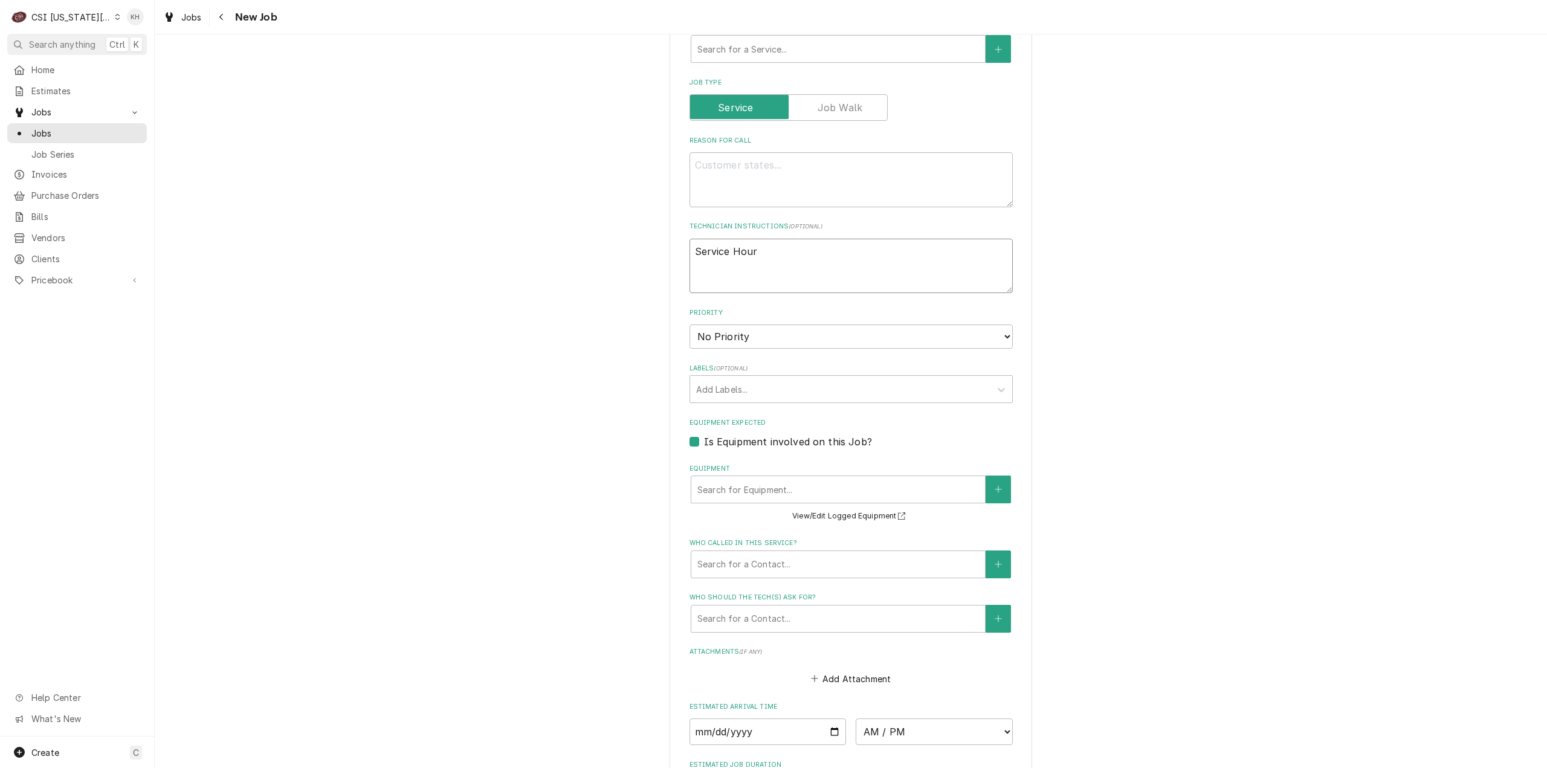
type textarea "x"
type textarea "Service Hours"
type textarea "x"
type textarea "Service Hours""
type textarea "x"
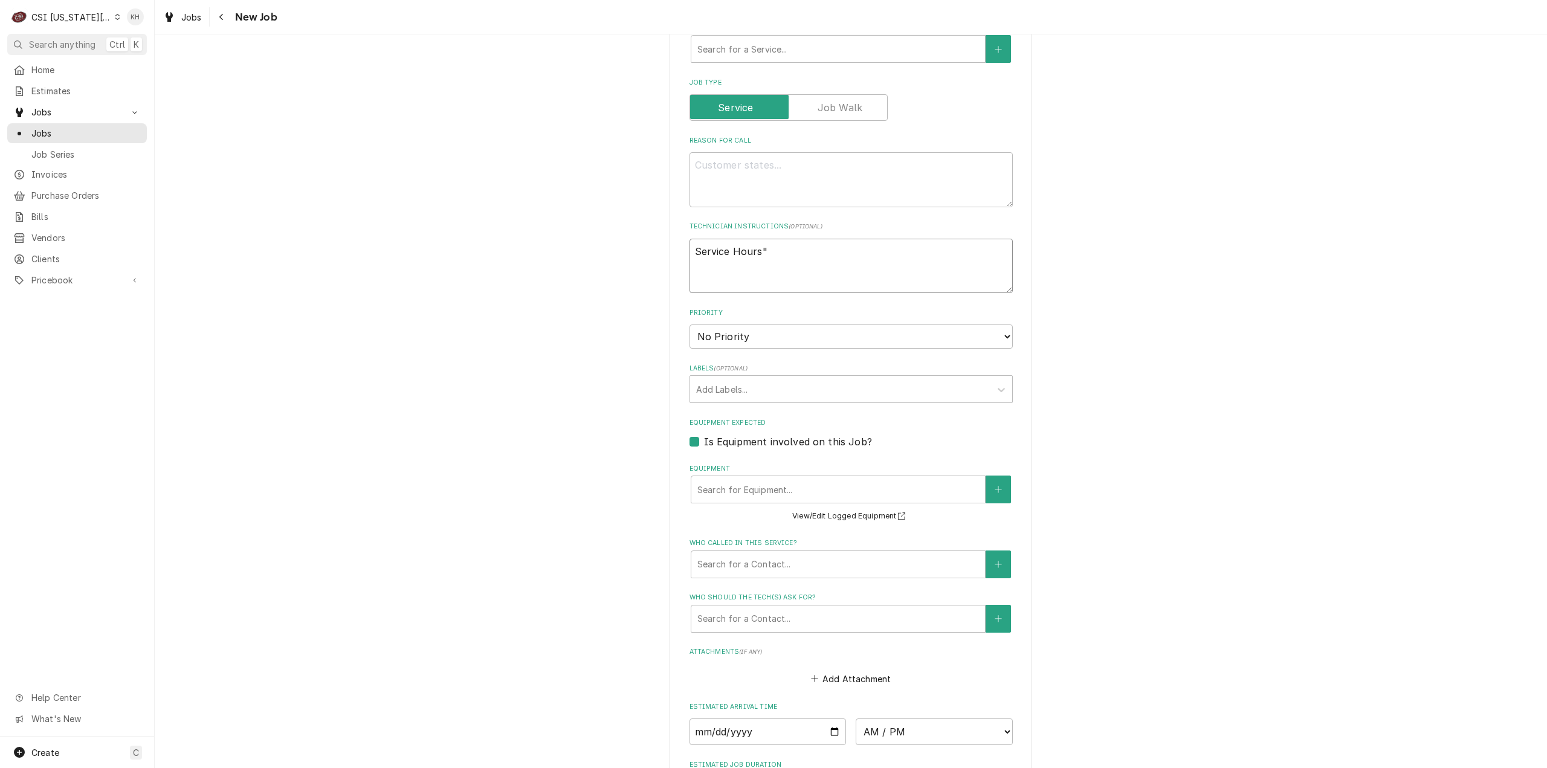
type textarea "Service Hours"
type textarea "x"
type textarea "Service Hours:"
type textarea "x"
type textarea "Service Hours:"
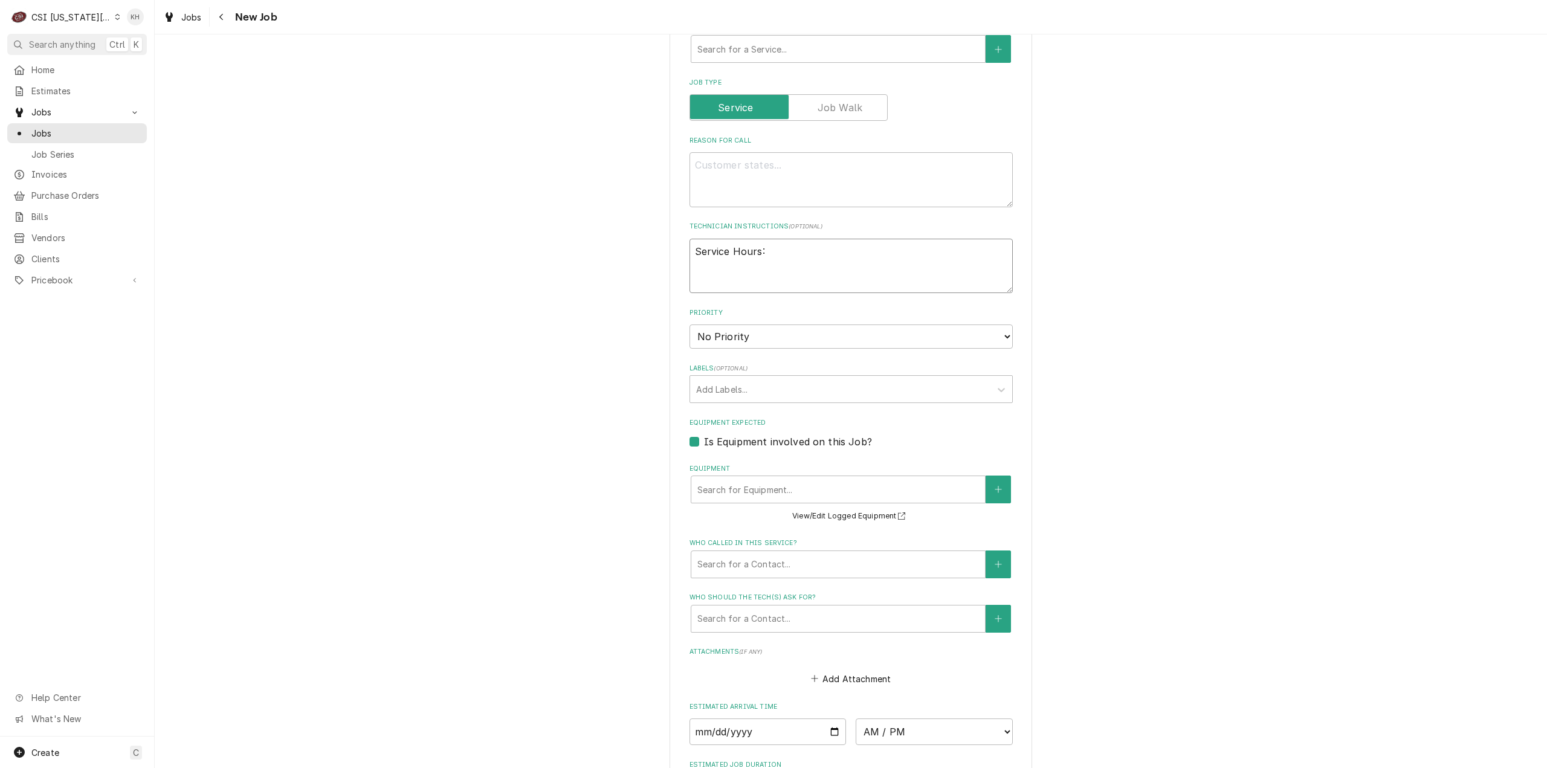
type textarea "x"
type textarea "Service Hours:"
type textarea "x"
type textarea "Service Hours:"
type textarea "x"
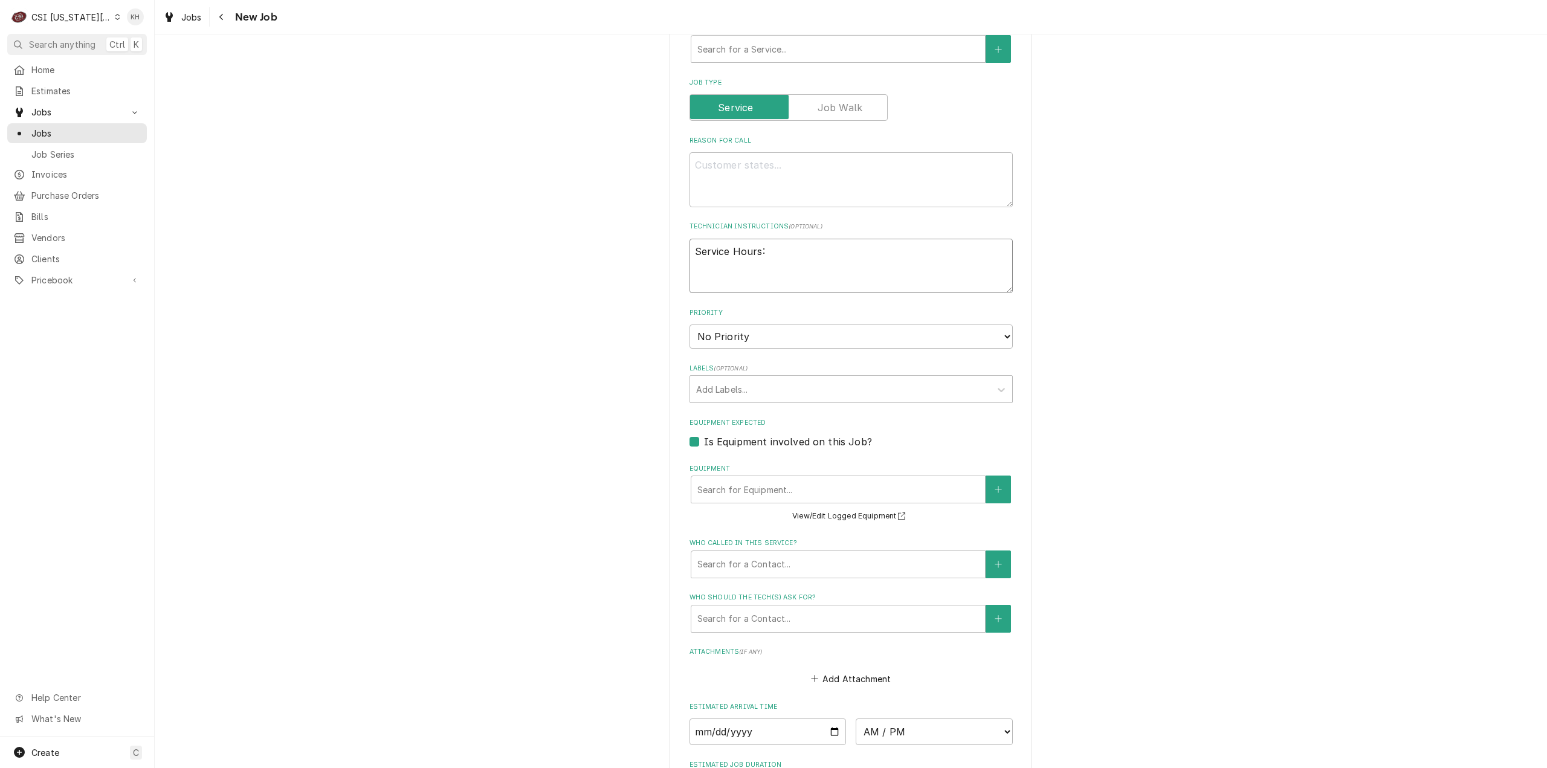
type textarea "Service Hours: J"
type textarea "x"
type textarea "Service Hours: Ja"
type textarea "x"
type textarea "Service Hours: Jav"
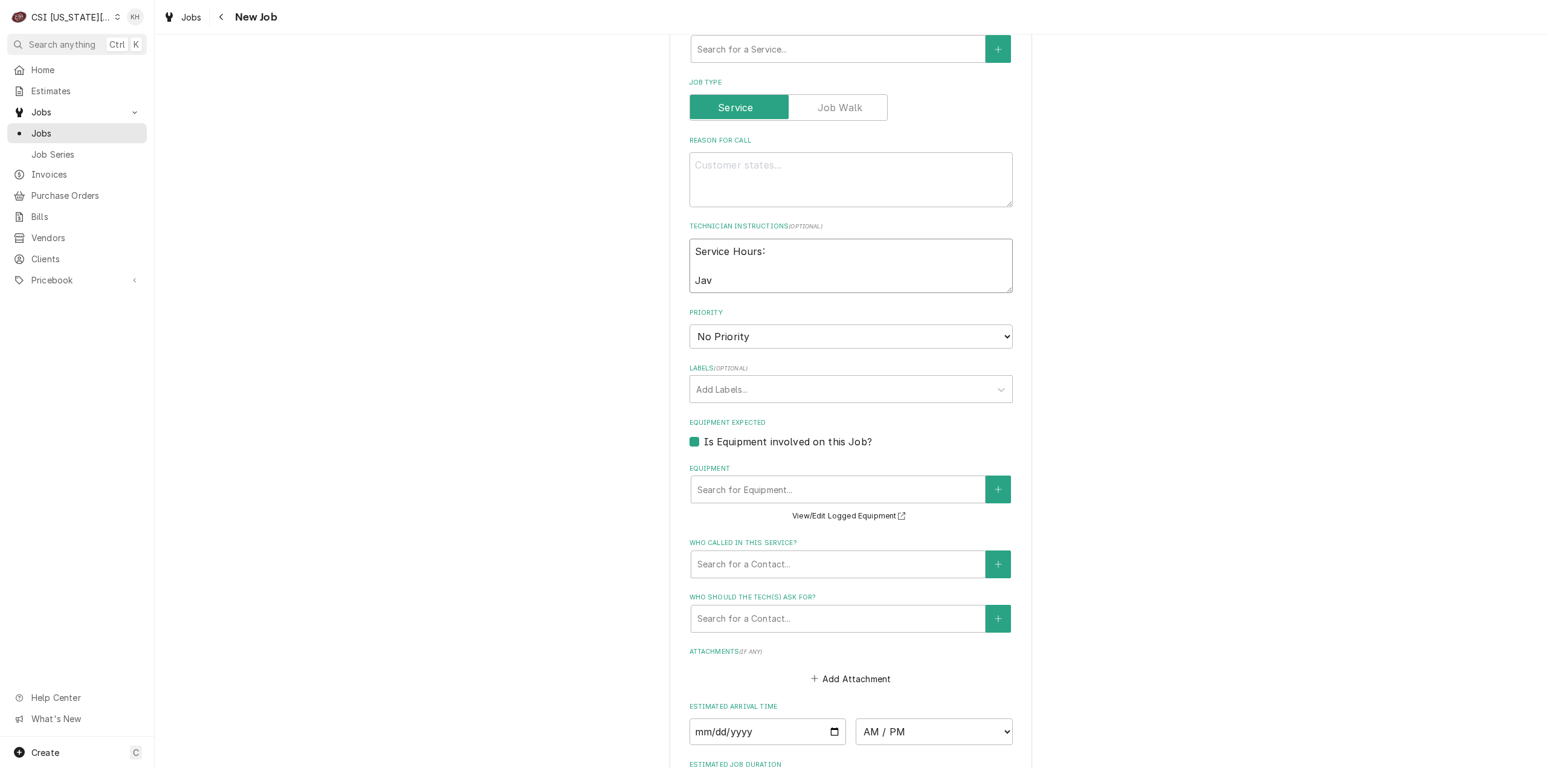
type textarea "x"
type textarea "Service Hours: Ja"
type textarea "x"
type textarea "Service Hours: Jac"
type textarea "x"
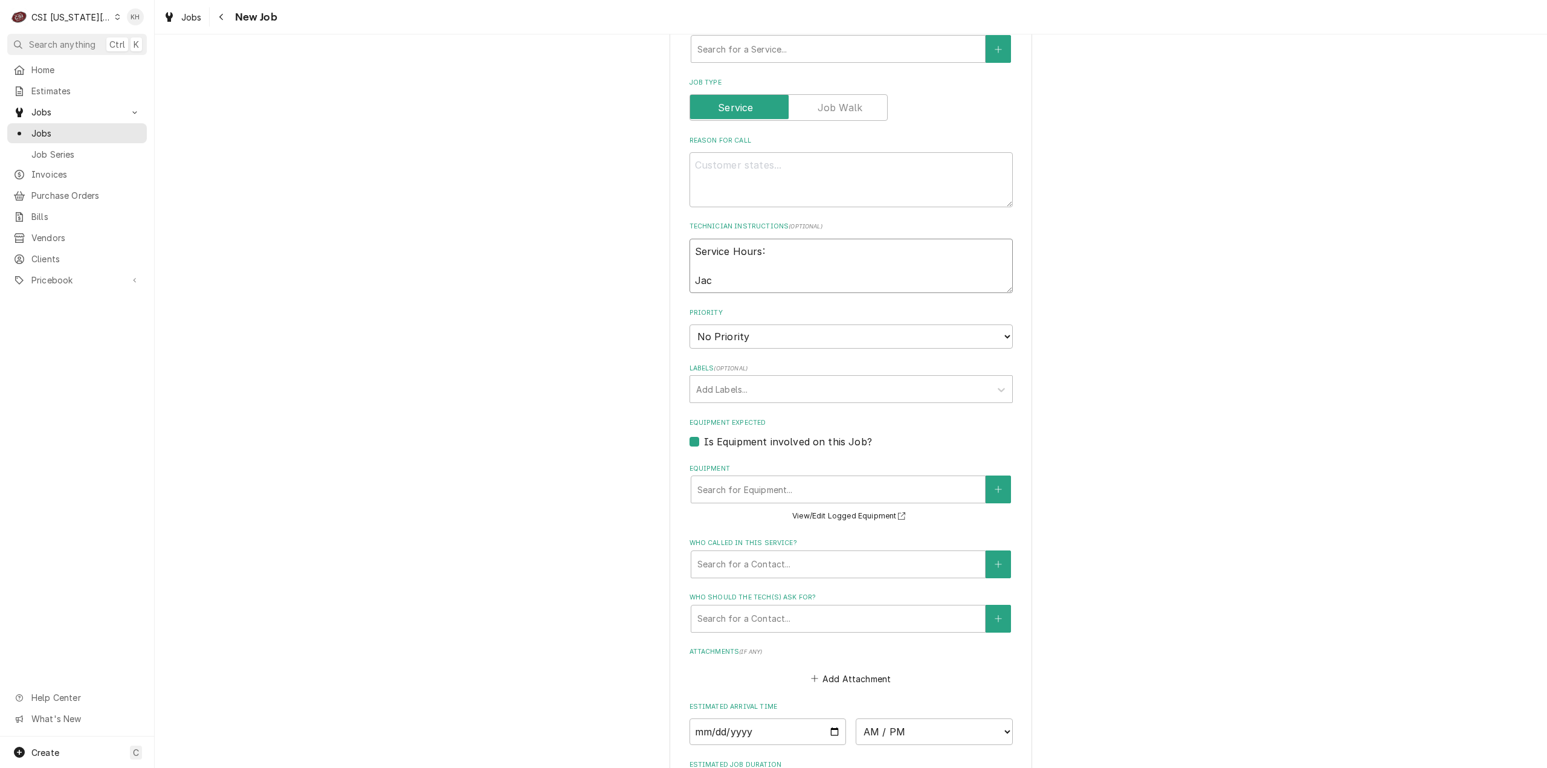
type textarea "Service Hours: Jaco"
type textarea "x"
type textarea "Service Hours: Jacob"
type textarea "x"
type textarea "Service Hours: Jacob"
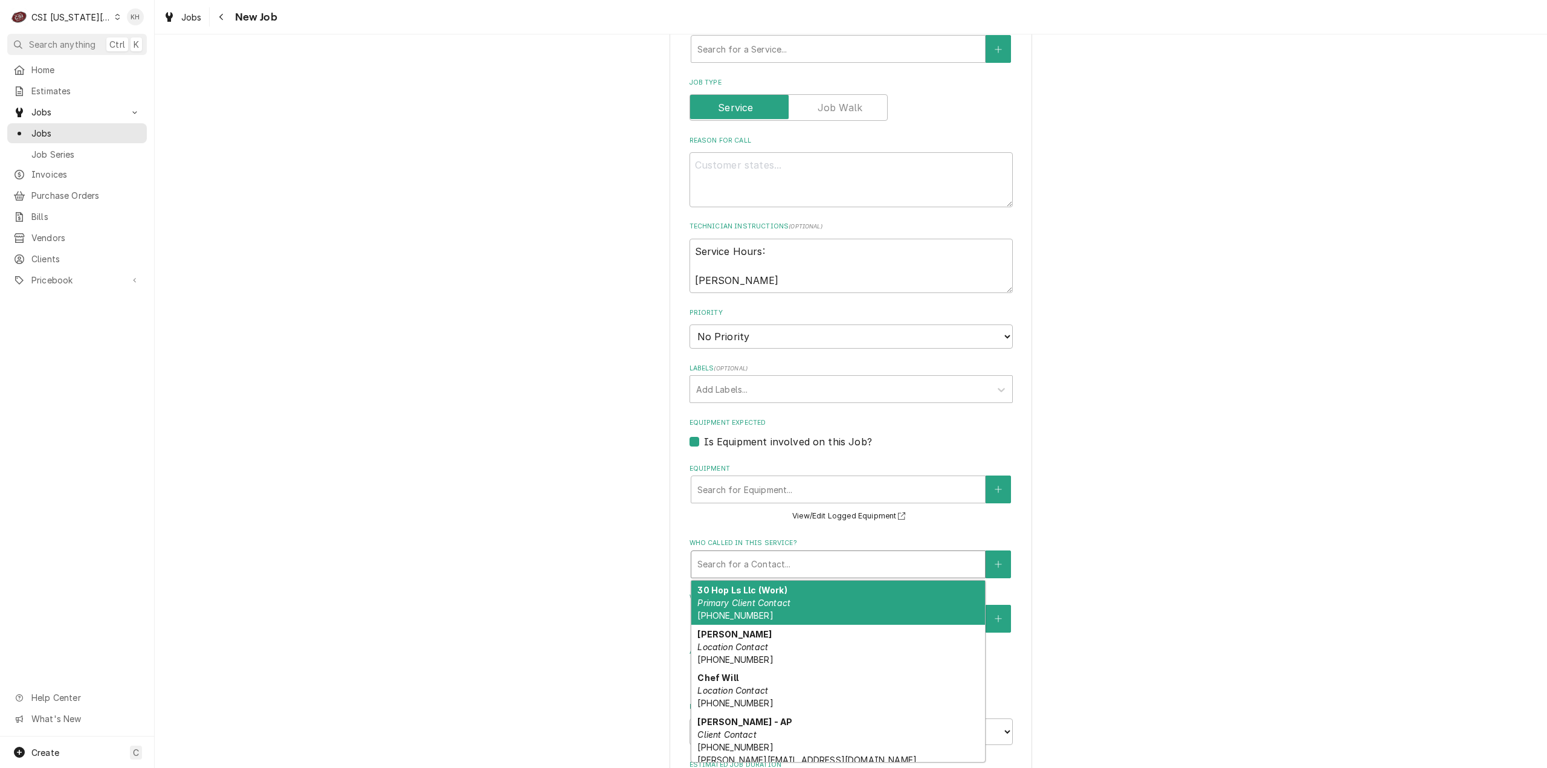
click at [795, 565] on div "Who called in this service?" at bounding box center [838, 565] width 282 height 22
type textarea "x"
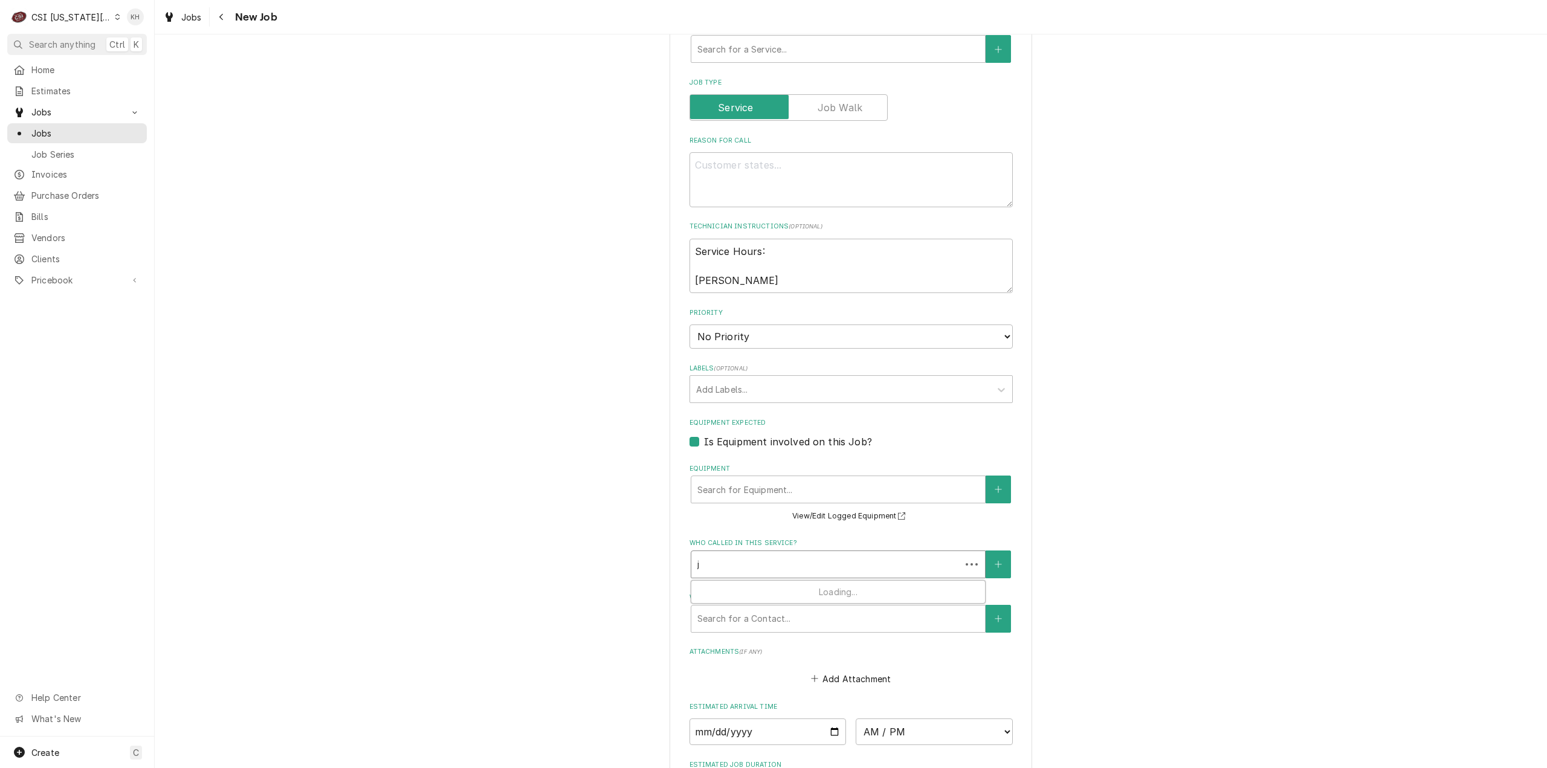
type input "ja"
type textarea "x"
type input "jac"
type textarea "x"
type input "jaco"
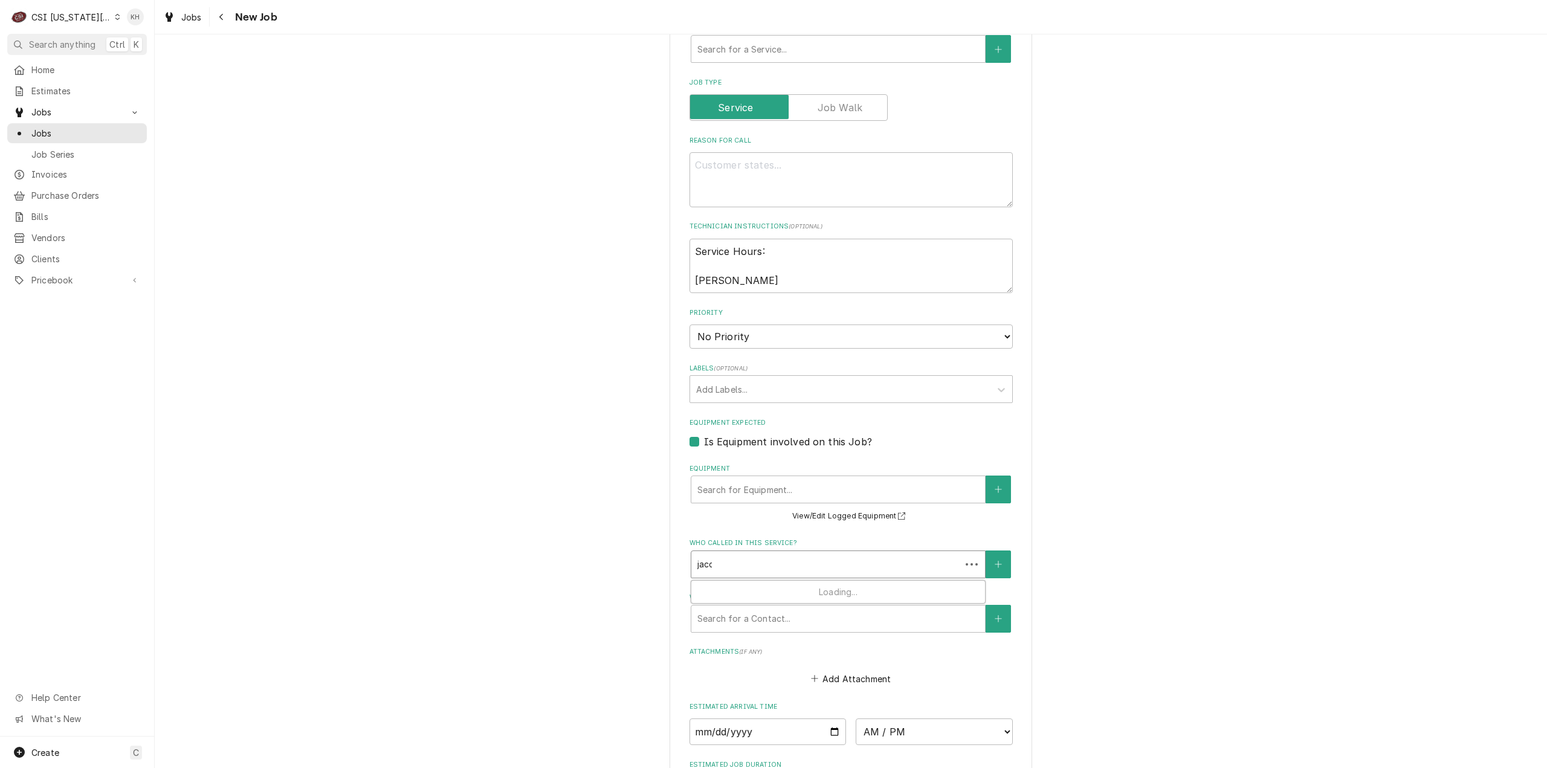
type textarea "x"
type input "jacob"
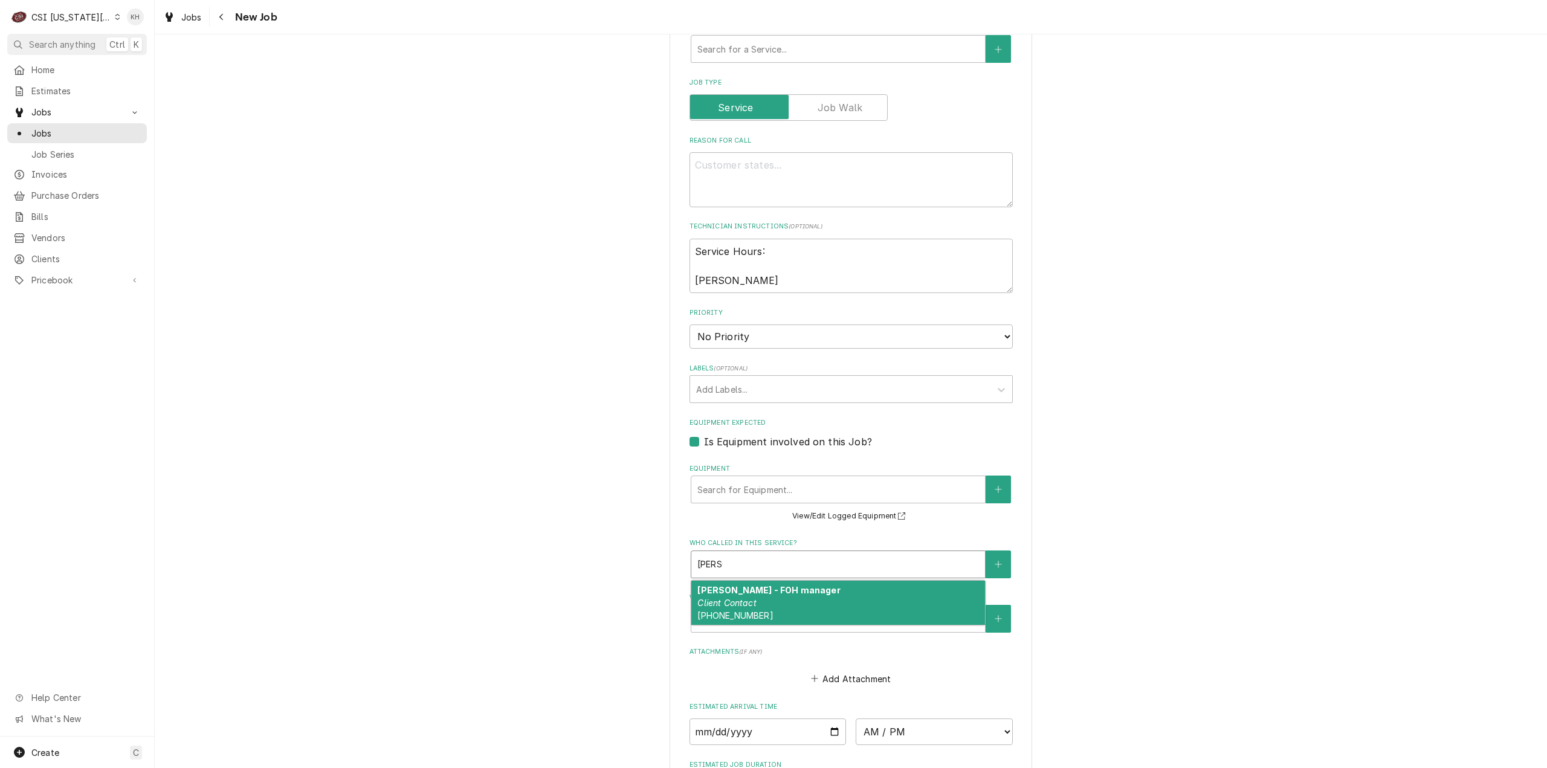
click at [808, 615] on div "Jacob bowyer - FOH manager Client Contact (816) 294-1436" at bounding box center [838, 603] width 294 height 44
type textarea "x"
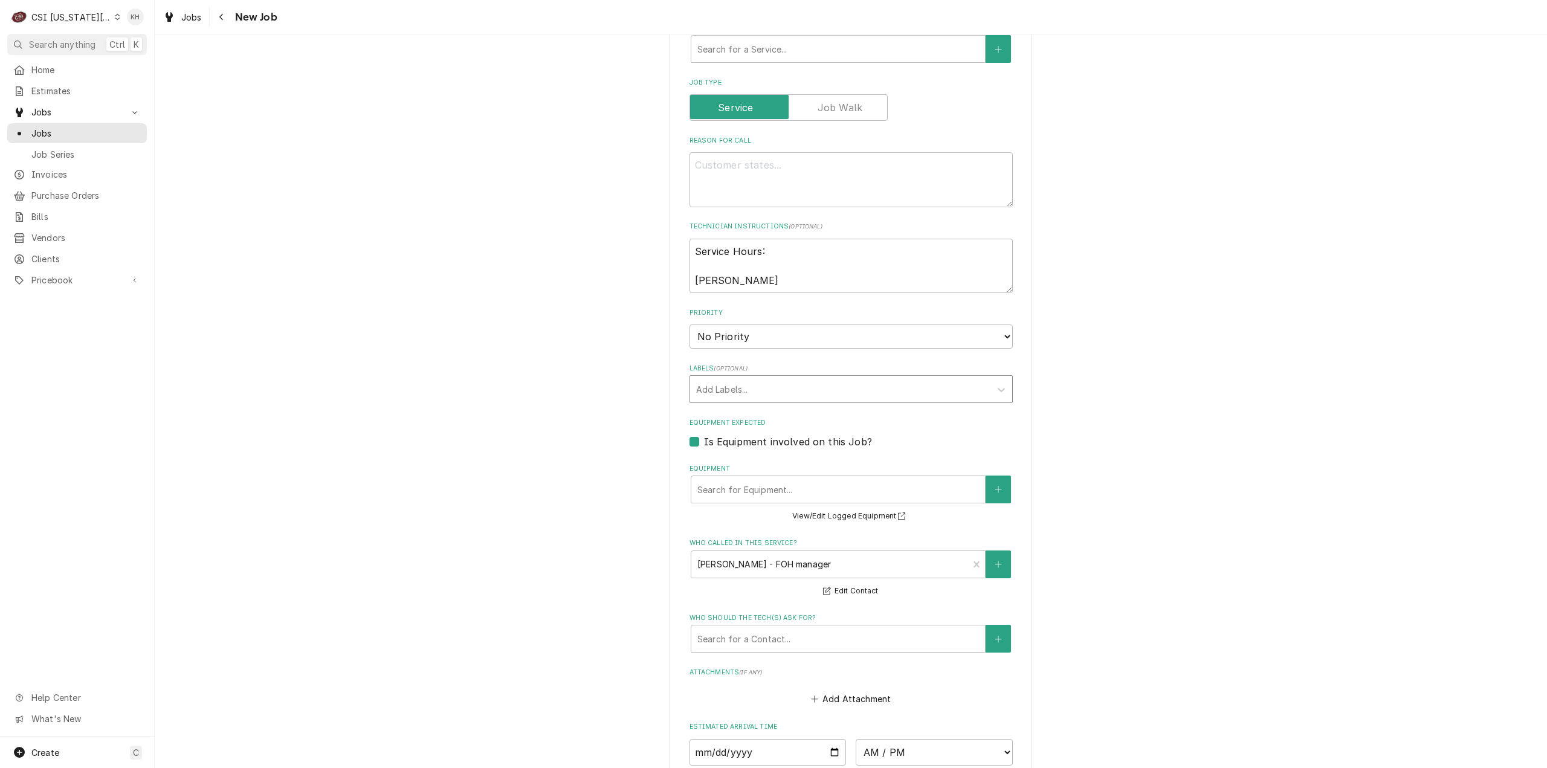
click at [882, 381] on div "Labels" at bounding box center [840, 389] width 288 height 22
type input "cooler"
type textarea "x"
drag, startPoint x: 726, startPoint y: 387, endPoint x: 748, endPoint y: 392, distance: 22.4
click at [728, 387] on icon "Remove cooler" at bounding box center [732, 389] width 8 height 8
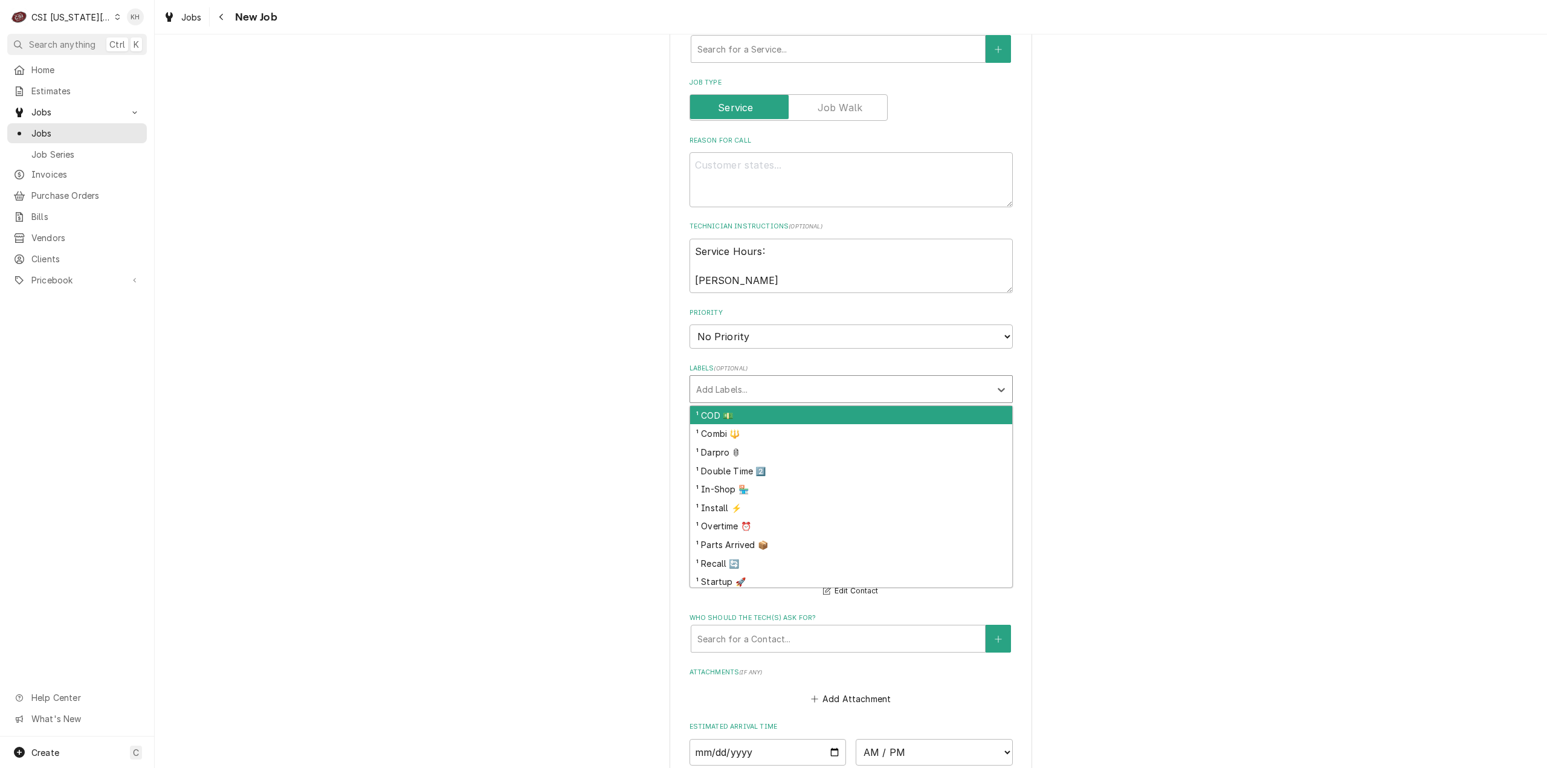
click at [748, 392] on div "Labels" at bounding box center [840, 389] width 288 height 22
type textarea "x"
type input "ref"
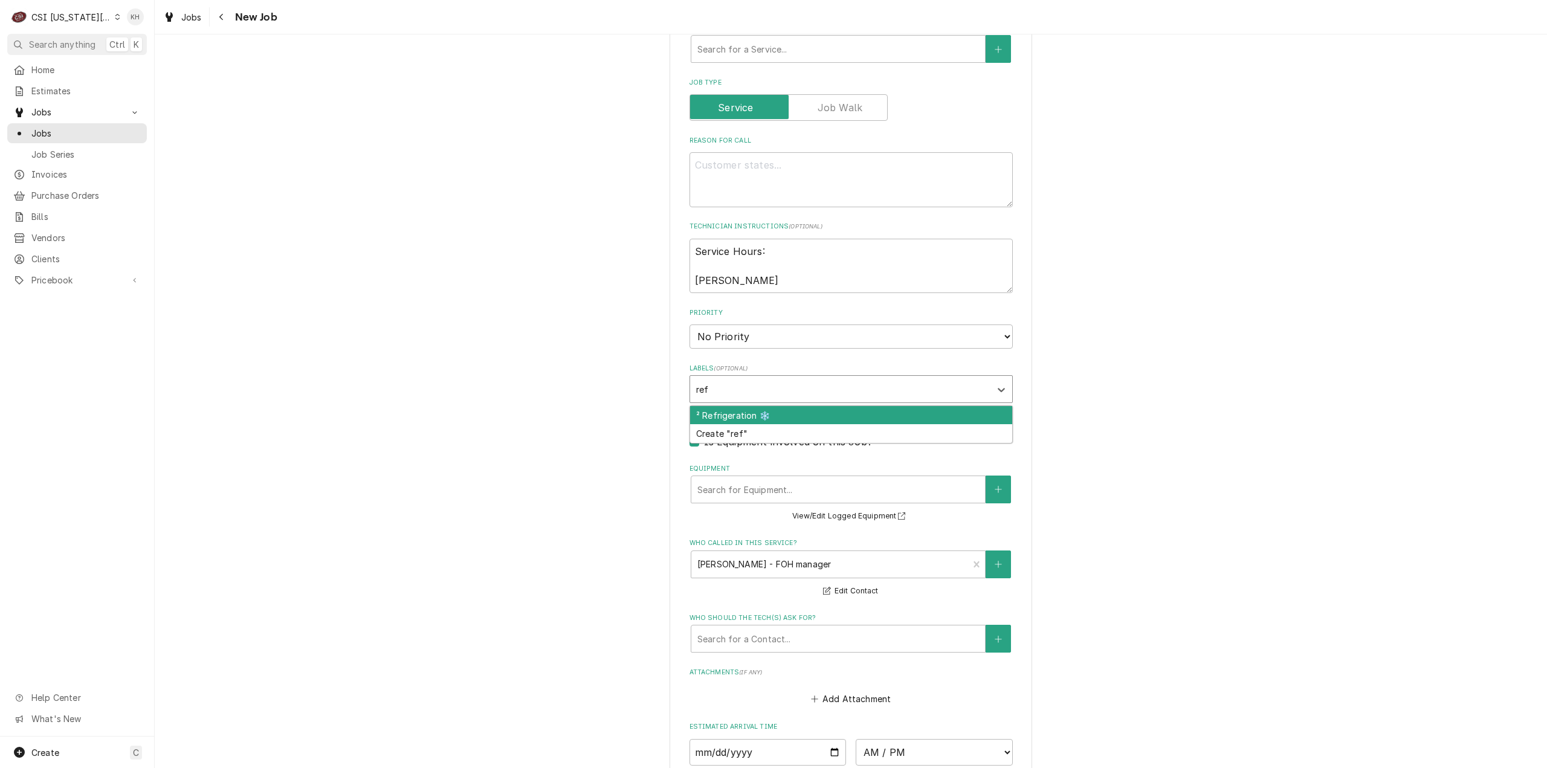
drag, startPoint x: 746, startPoint y: 416, endPoint x: 741, endPoint y: 425, distance: 9.7
click at [744, 418] on div "² Refrigeration ❄️" at bounding box center [851, 415] width 322 height 19
type textarea "x"
click at [771, 247] on textarea "Service Hours: Jacob" at bounding box center [850, 266] width 323 height 55
type textarea "x"
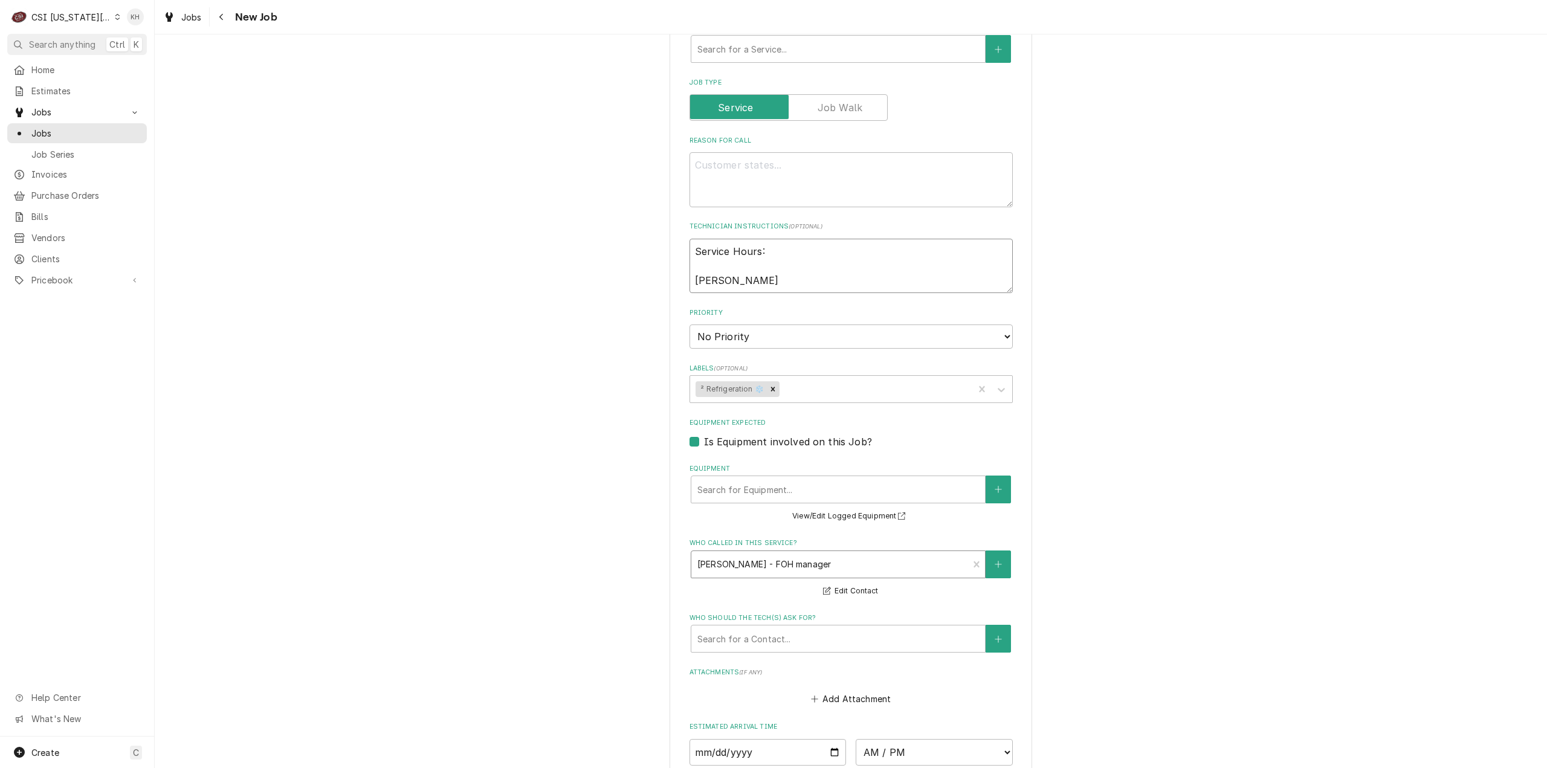
type textarea "Service Hours: 8 Jacob"
type textarea "x"
type textarea "Service Hours: 8a Jacob"
type textarea "x"
type textarea "Service Hours: 8am Jacob"
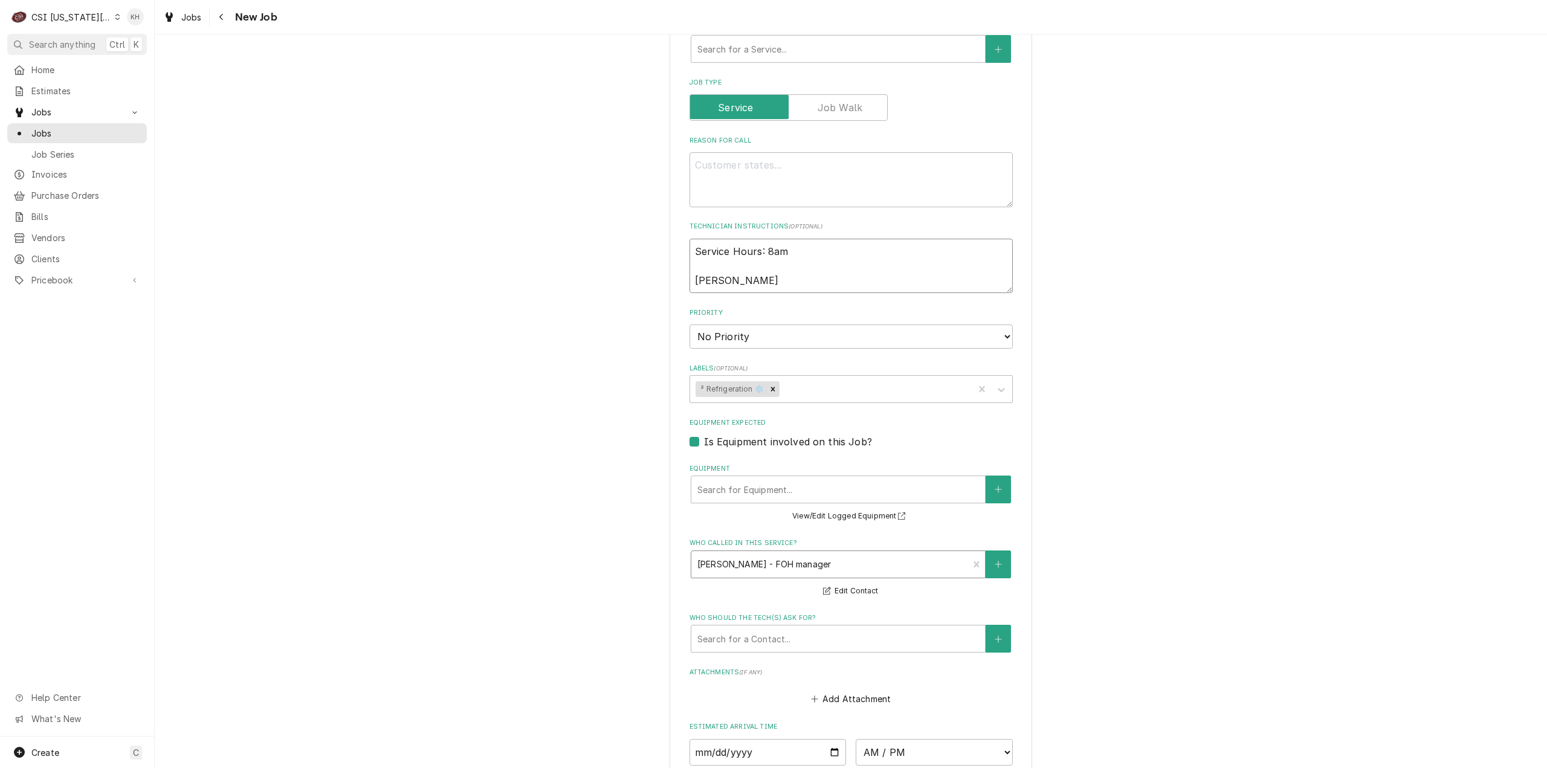
type textarea "x"
type textarea "Service Hours: 8am Jacob"
type textarea "x"
type textarea "Service Hours: 8am - Jacob"
type textarea "x"
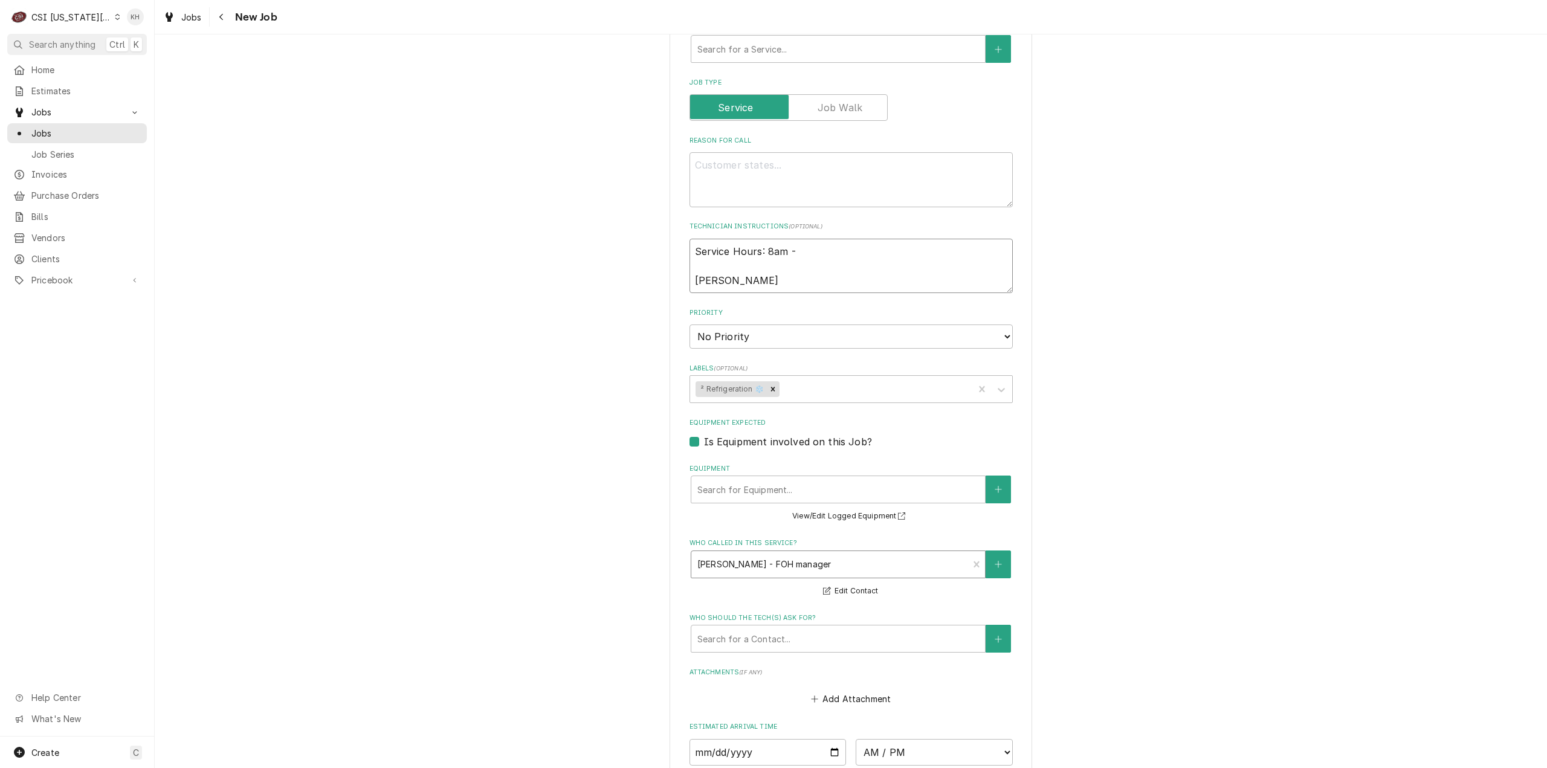
type textarea "Service Hours: 8am - Jacob"
type textarea "x"
type textarea "Service Hours: 8am - 1 Jacob"
type textarea "x"
type textarea "Service Hours: 8am - 11 Jacob"
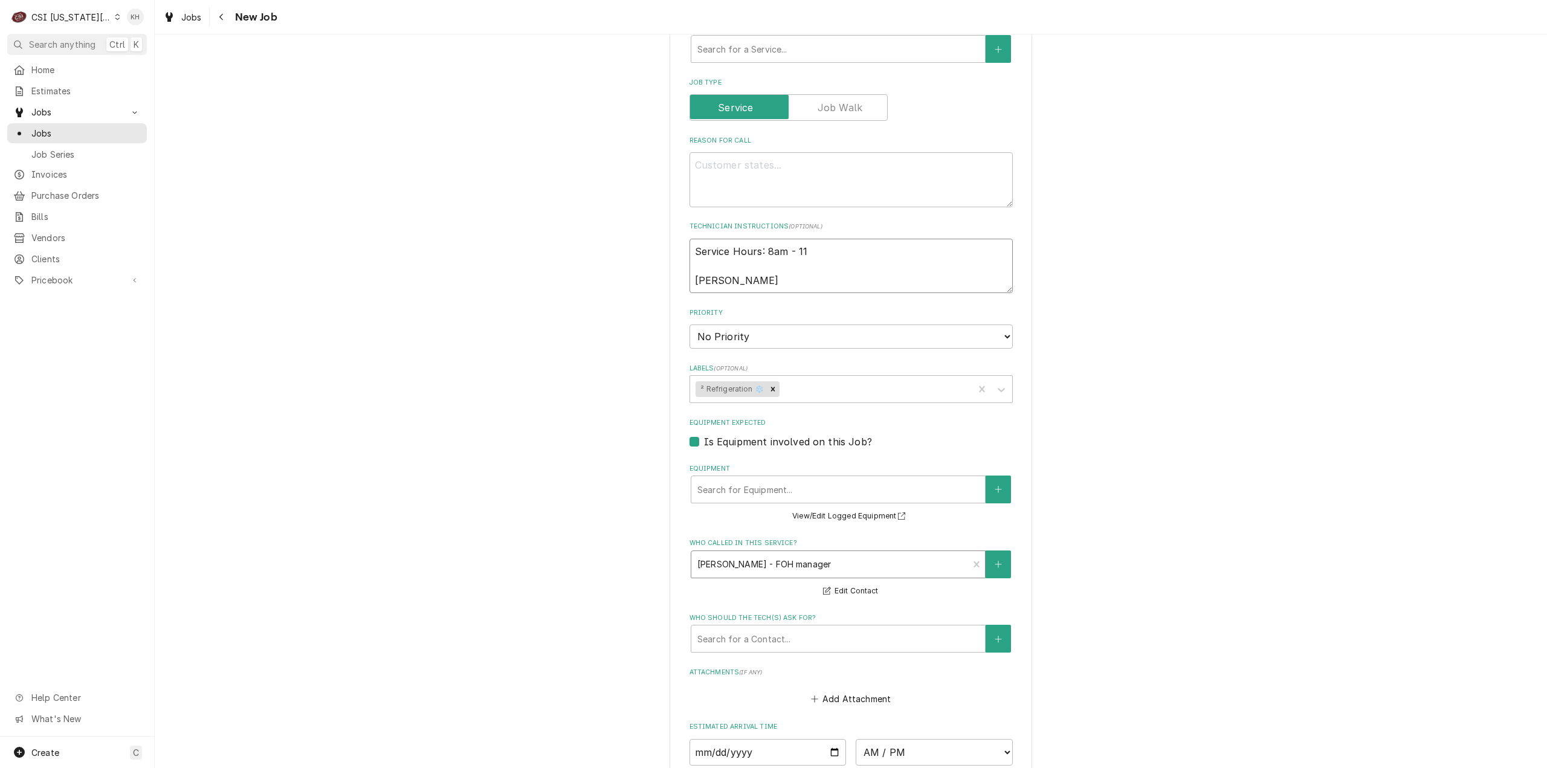
type textarea "x"
type textarea "Service Hours: 8am - 11p Jacob"
type textarea "x"
type textarea "Service Hours: 8am - 11pm Jacob"
type textarea "x"
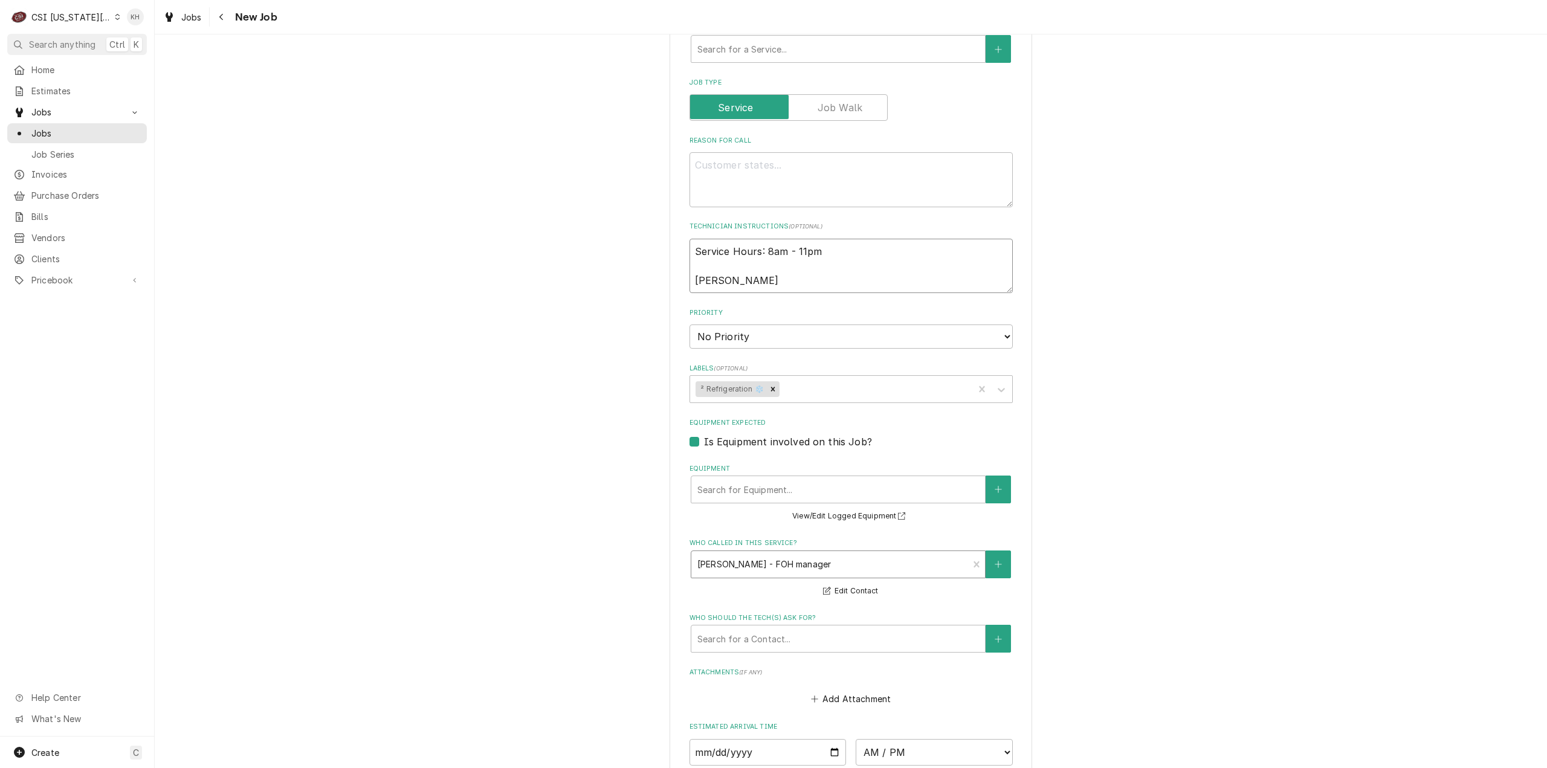
type textarea "Service Hours: 8am - 11pm Jacob"
click at [825, 566] on div "Who called in this service?" at bounding box center [829, 565] width 265 height 22
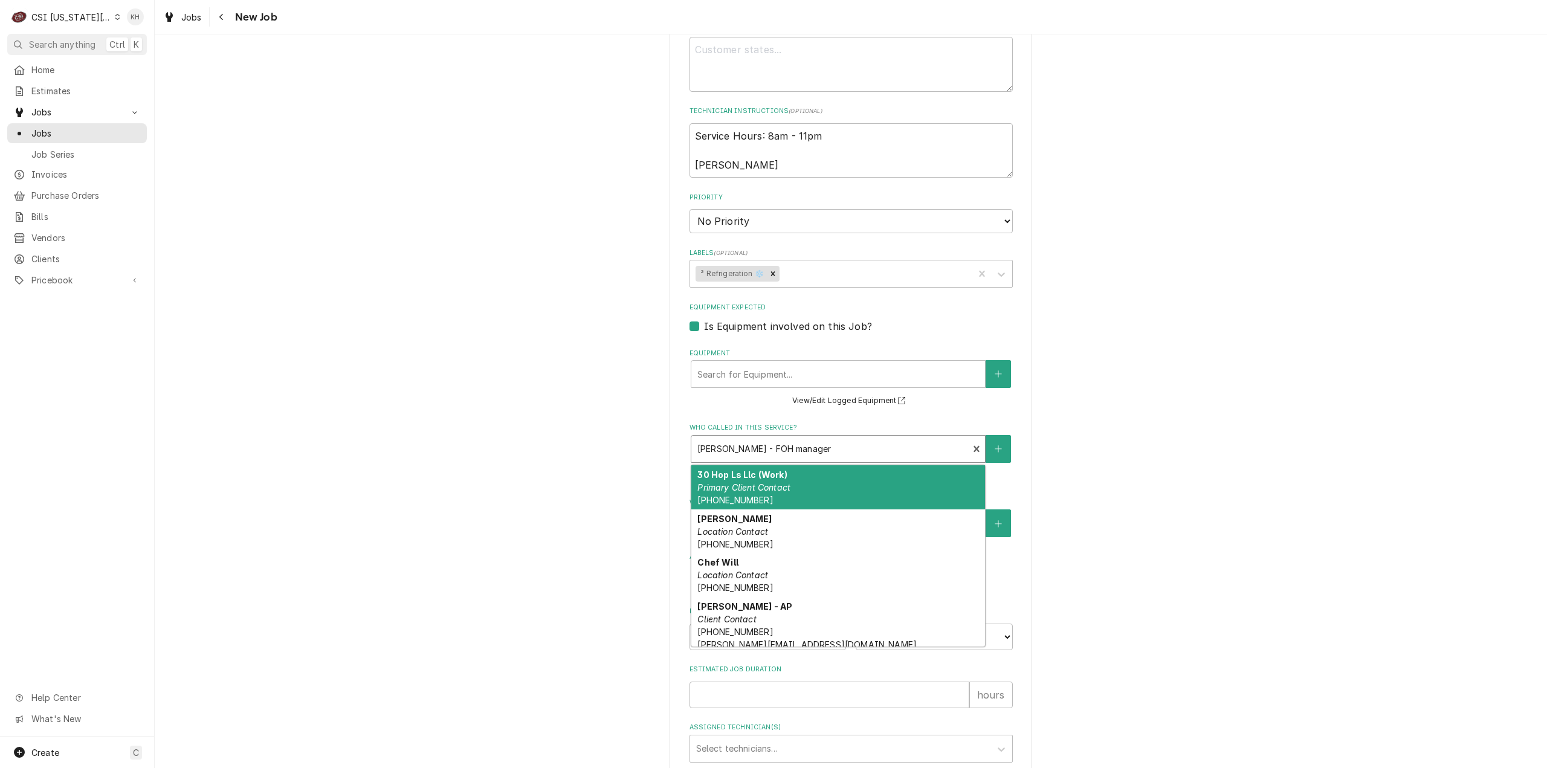
scroll to position [625, 0]
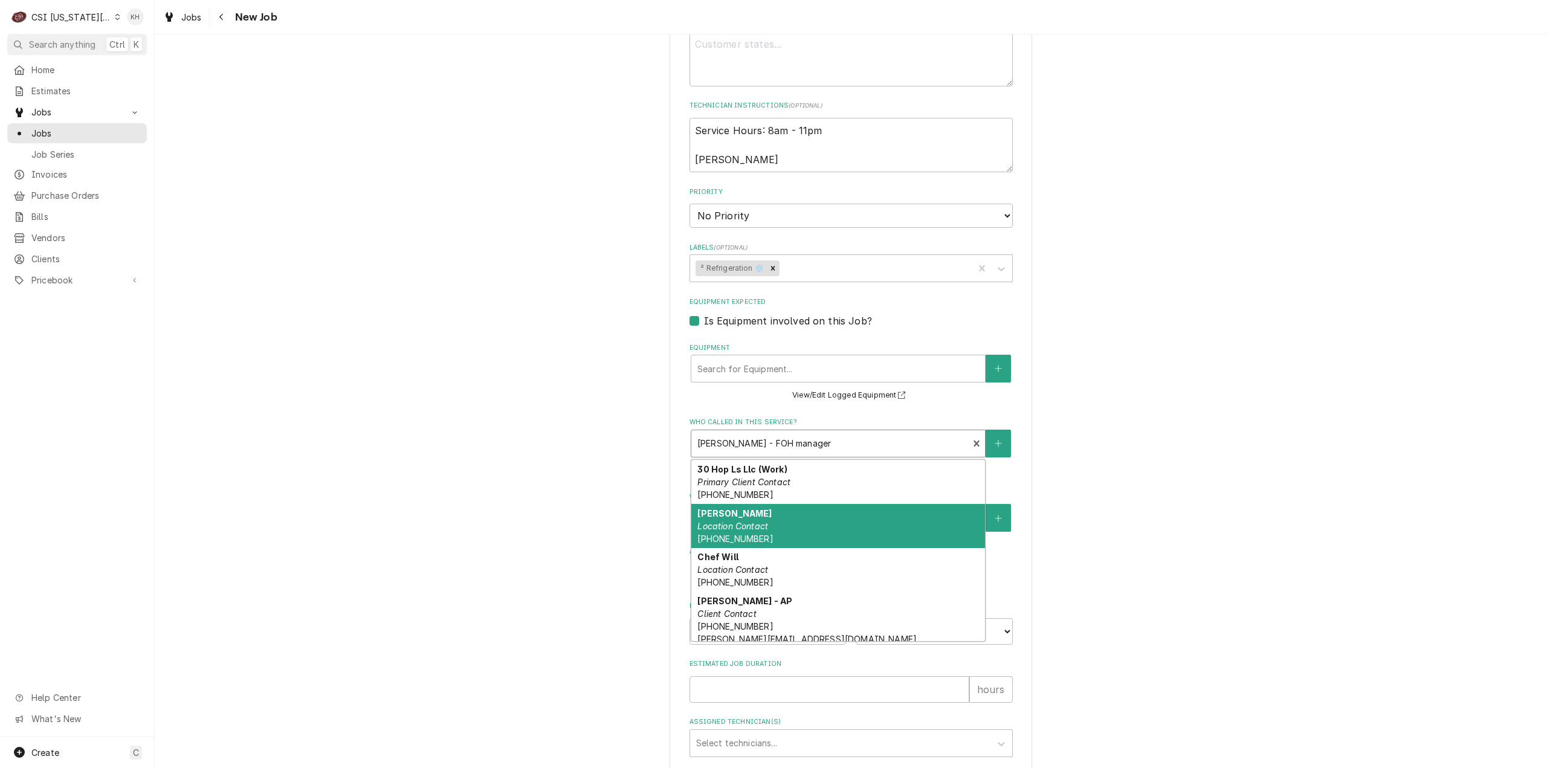
type textarea "x"
type input "j"
type textarea "x"
type input "ja"
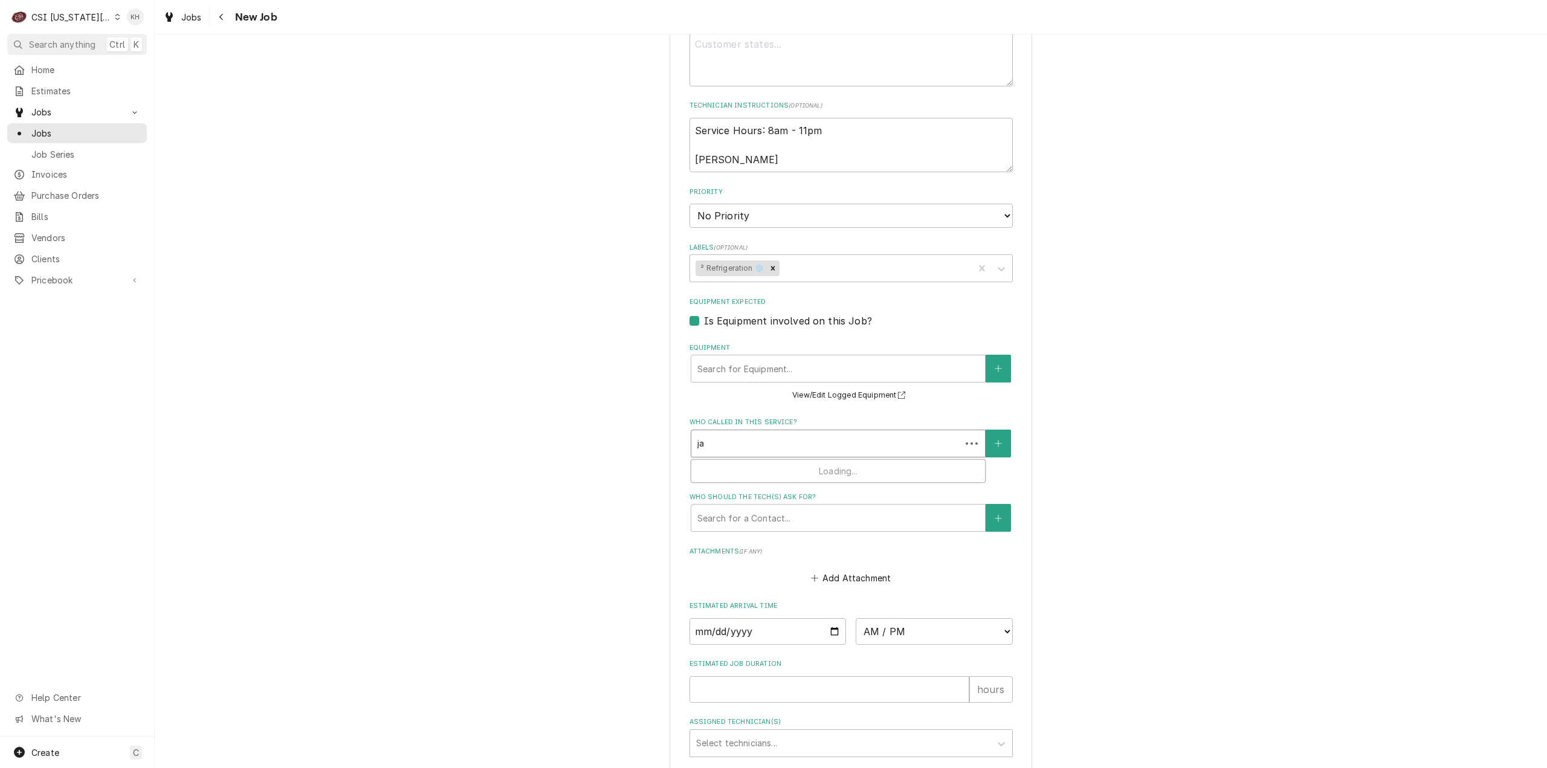
type textarea "x"
type input "jac"
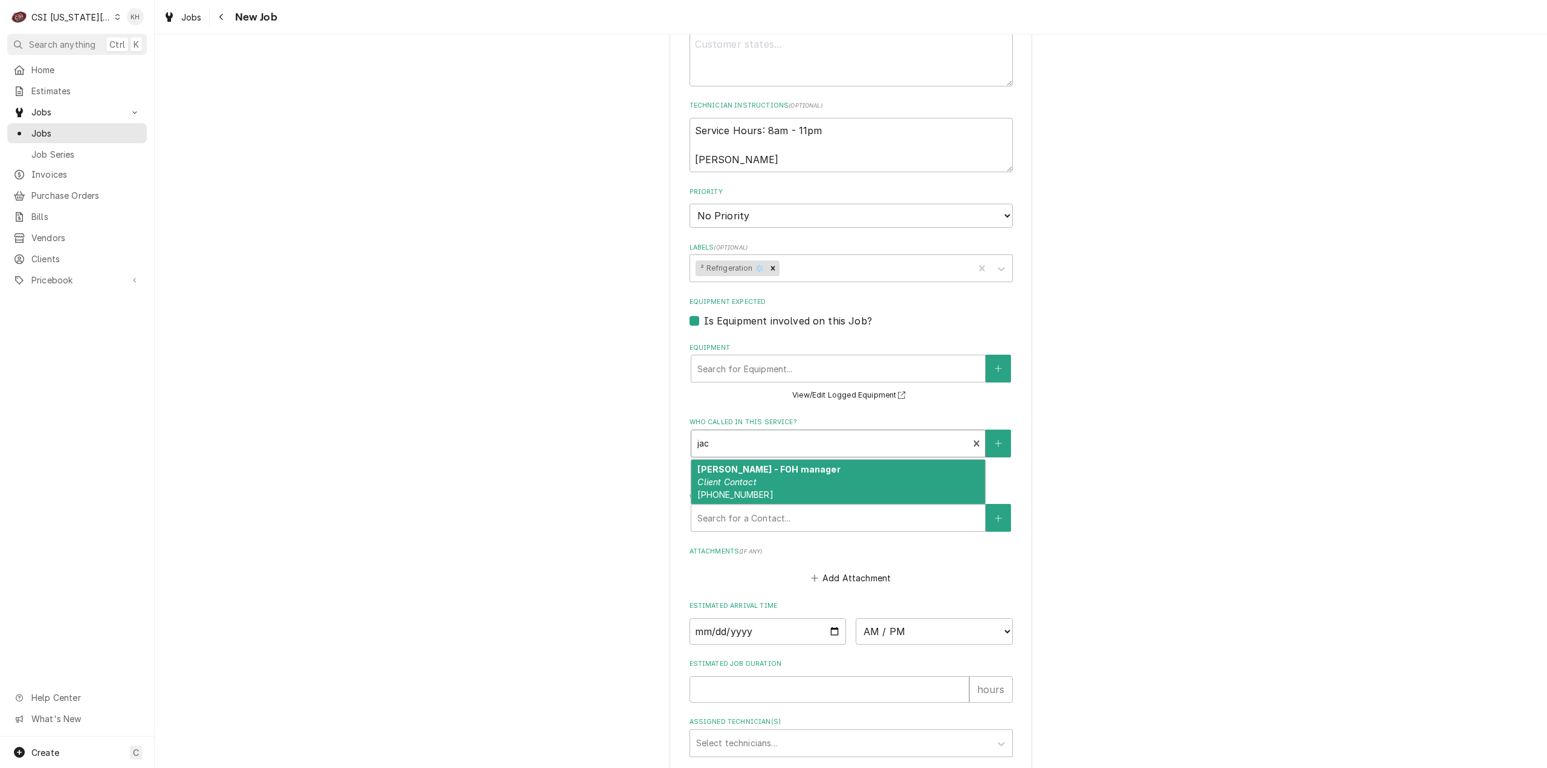
drag, startPoint x: 760, startPoint y: 480, endPoint x: 763, endPoint y: 471, distance: 10.0
click at [761, 479] on div "Jacob bowyer - FOH manager Client Contact (816) 294-1436" at bounding box center [838, 482] width 294 height 44
type textarea "x"
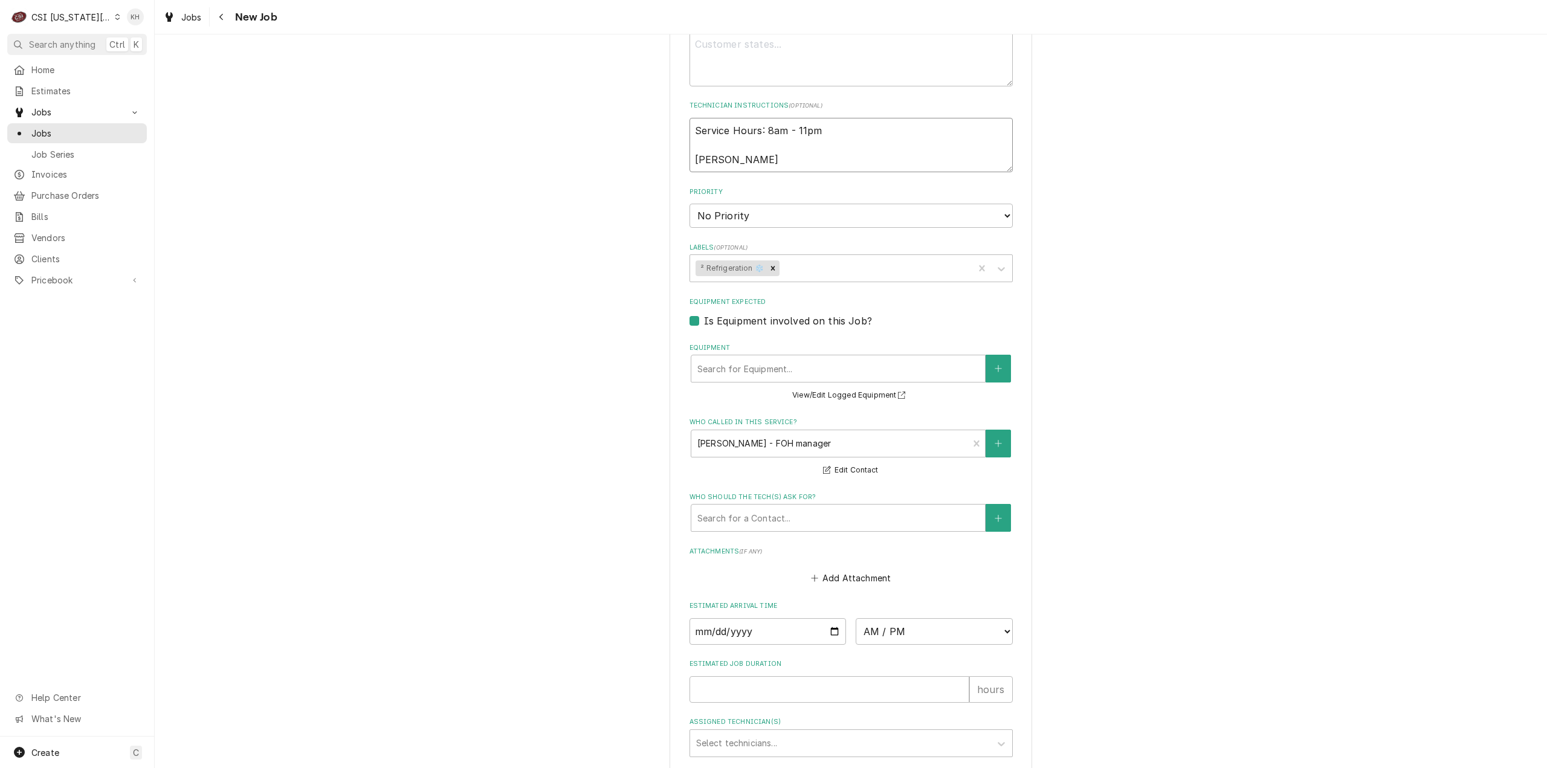
click at [771, 158] on textarea "Service Hours: 8am - 11pm Jacob" at bounding box center [850, 145] width 323 height 55
type textarea "x"
type textarea "Service Hours: 8am - 11pm Jacob"
type textarea "x"
type textarea "Service Hours: 8am - 11pm Jacob 1"
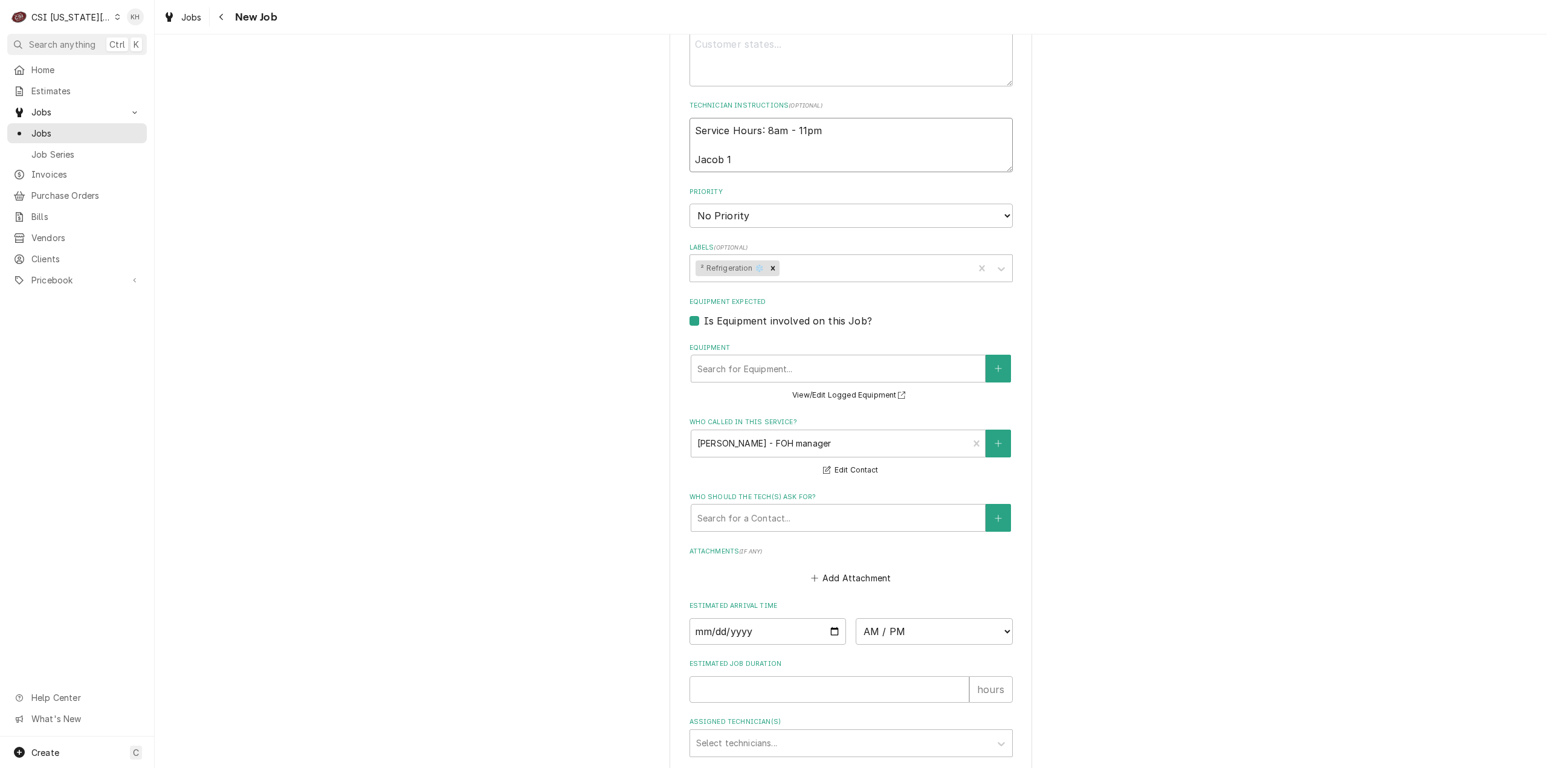
type textarea "x"
type textarea "Service Hours: 8am - 11pm Jacob 14"
type textarea "x"
type textarea "Service Hours: 8am - 11pm Jacob 143"
type textarea "x"
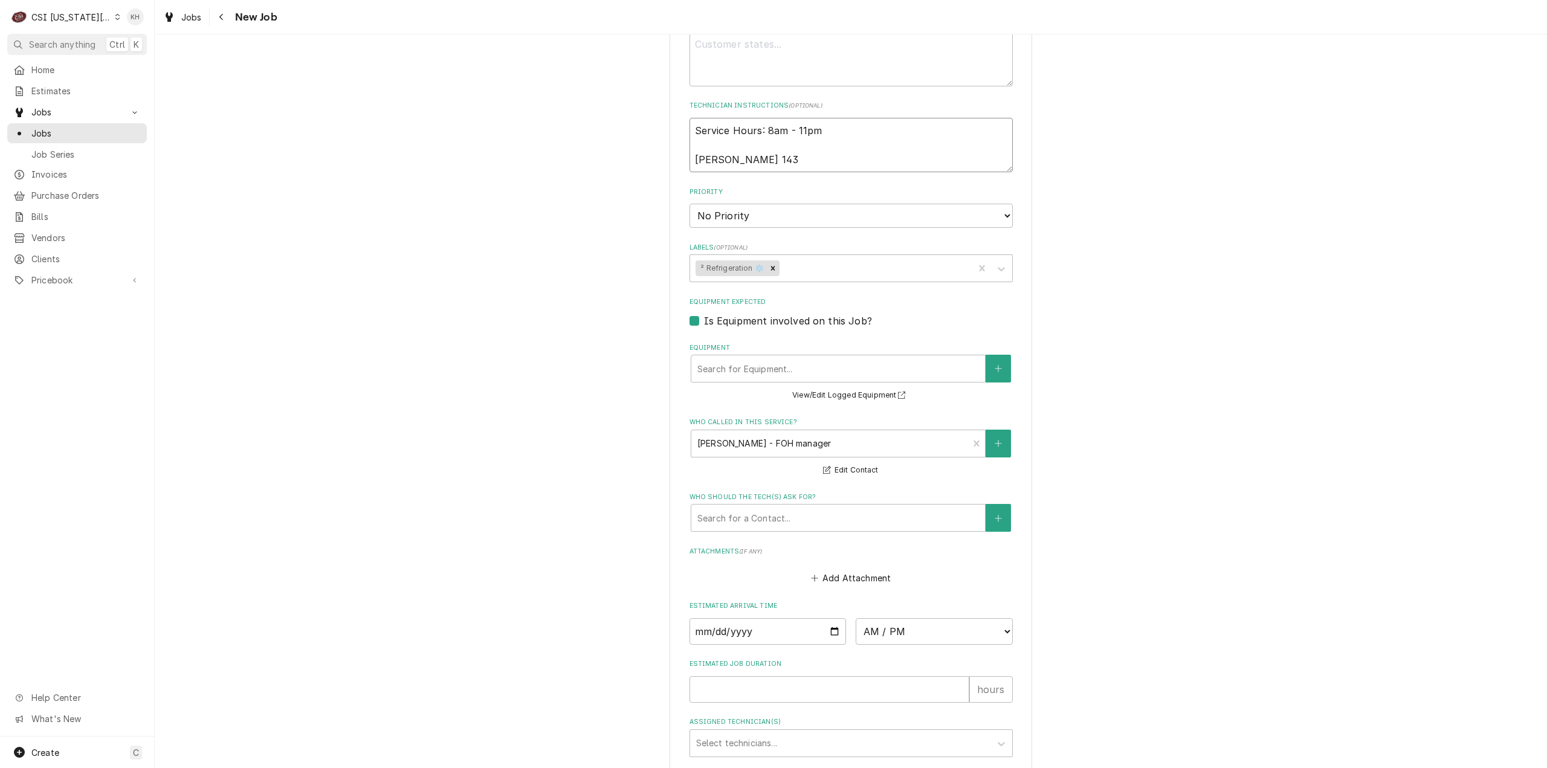
type textarea "Service Hours: 8am - 11pm Jacob 1436"
type textarea "x"
type textarea "Service Hours: 8am - 11pm Jacob 1436"
click at [823, 516] on div "Who should the tech(s) ask for?" at bounding box center [838, 518] width 282 height 22
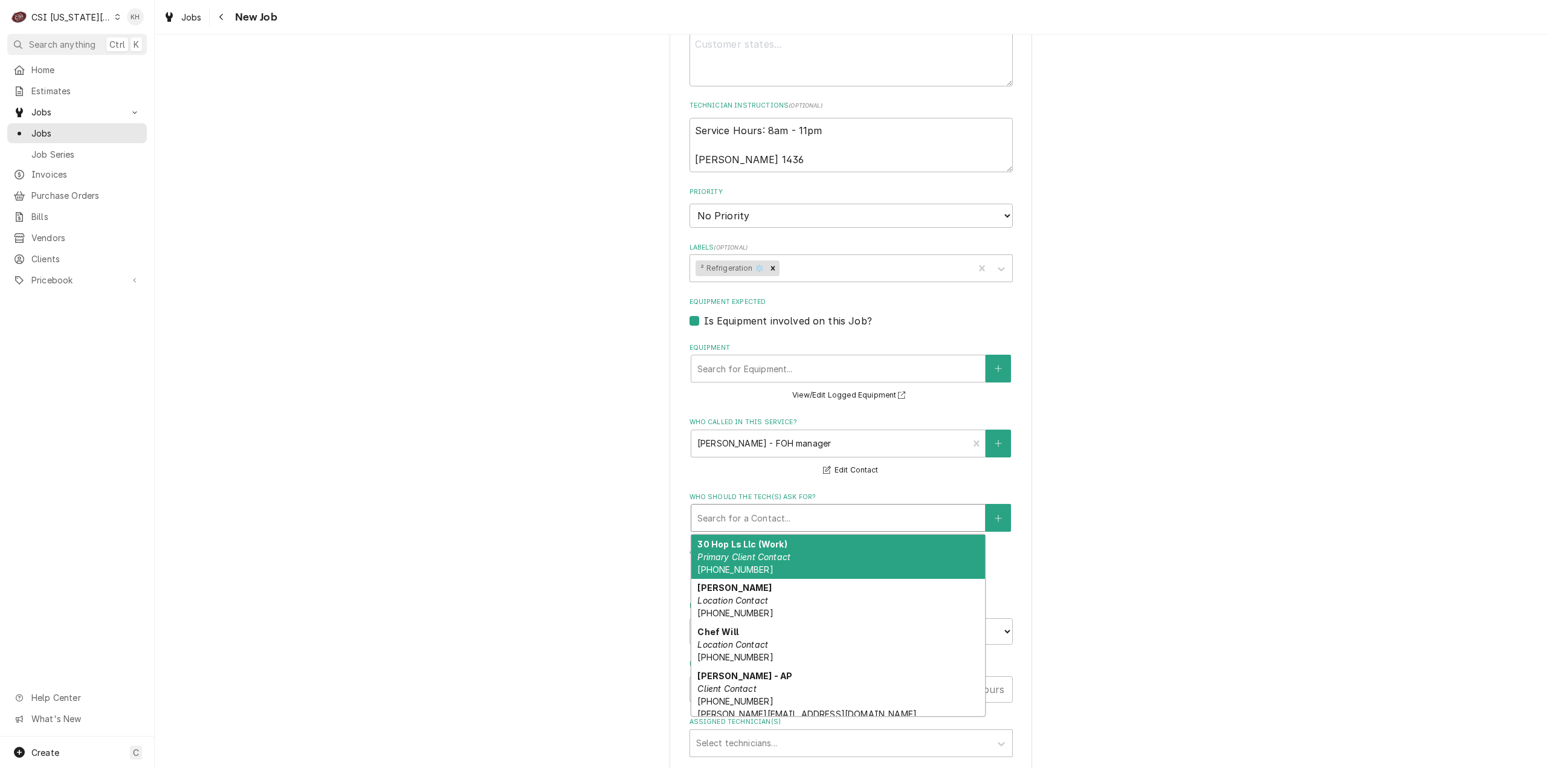
click at [797, 512] on div "Who should the tech(s) ask for?" at bounding box center [838, 518] width 282 height 22
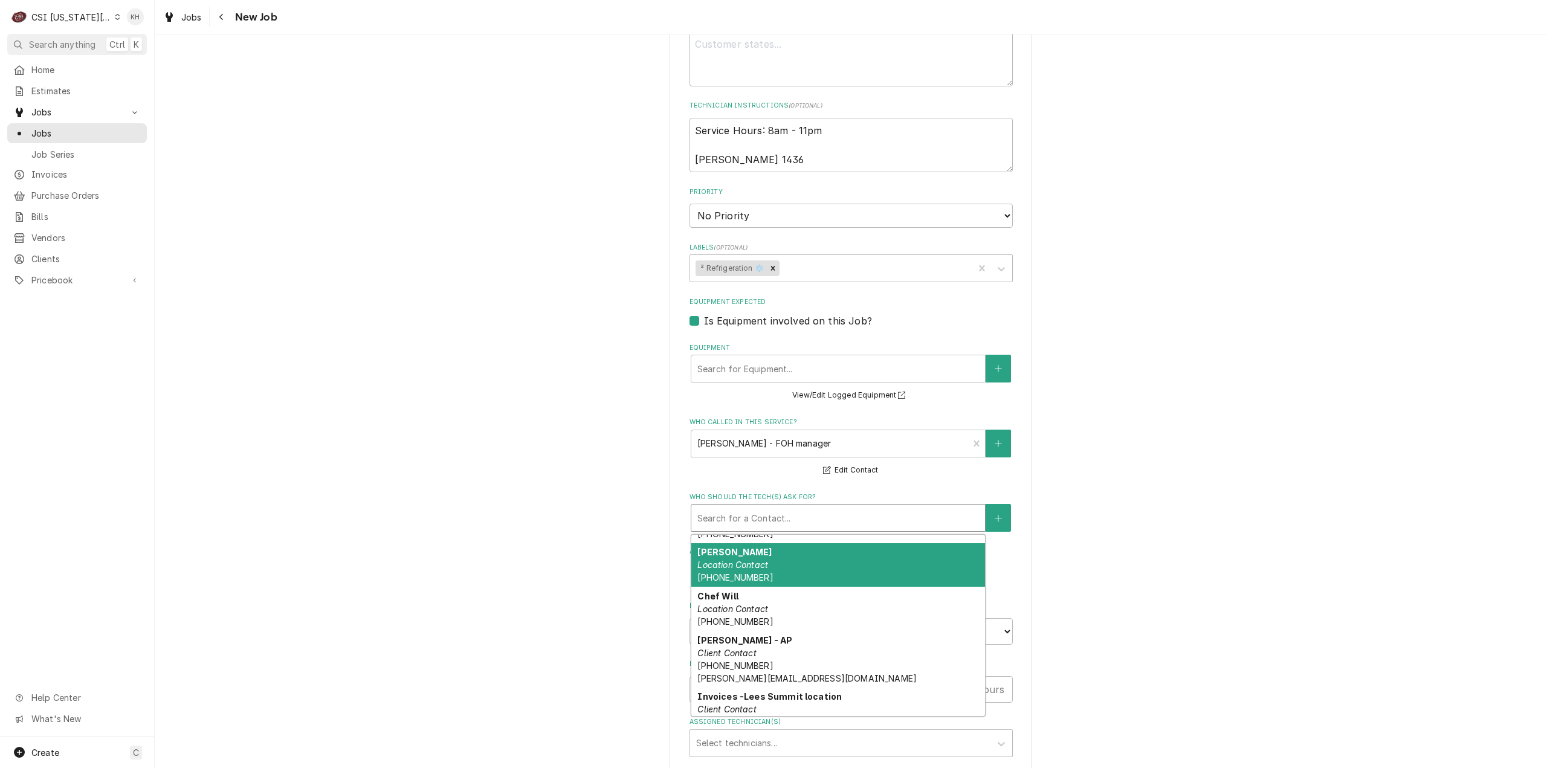
scroll to position [60, 0]
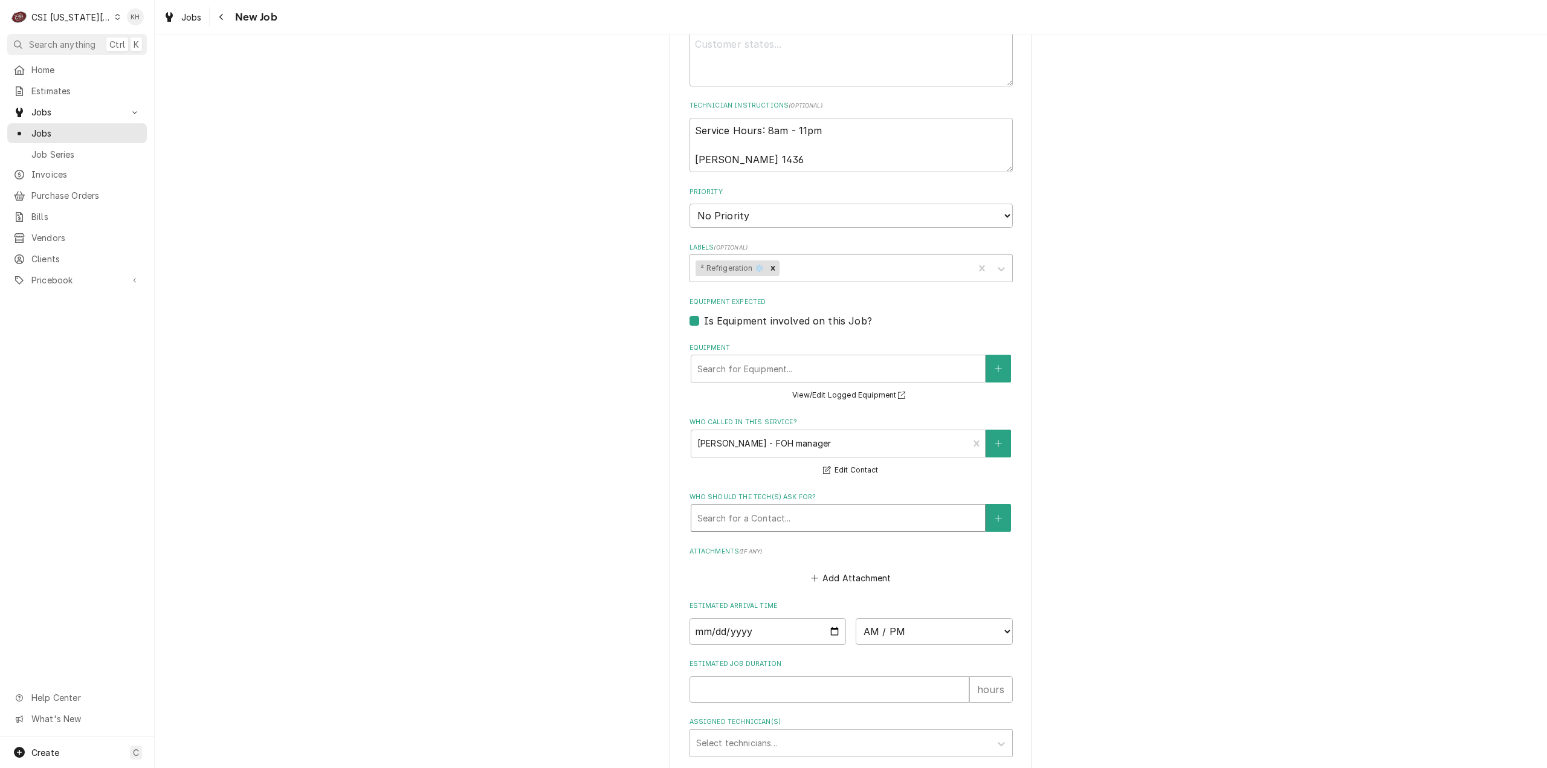
click at [813, 509] on div "Who should the tech(s) ask for?" at bounding box center [838, 518] width 282 height 22
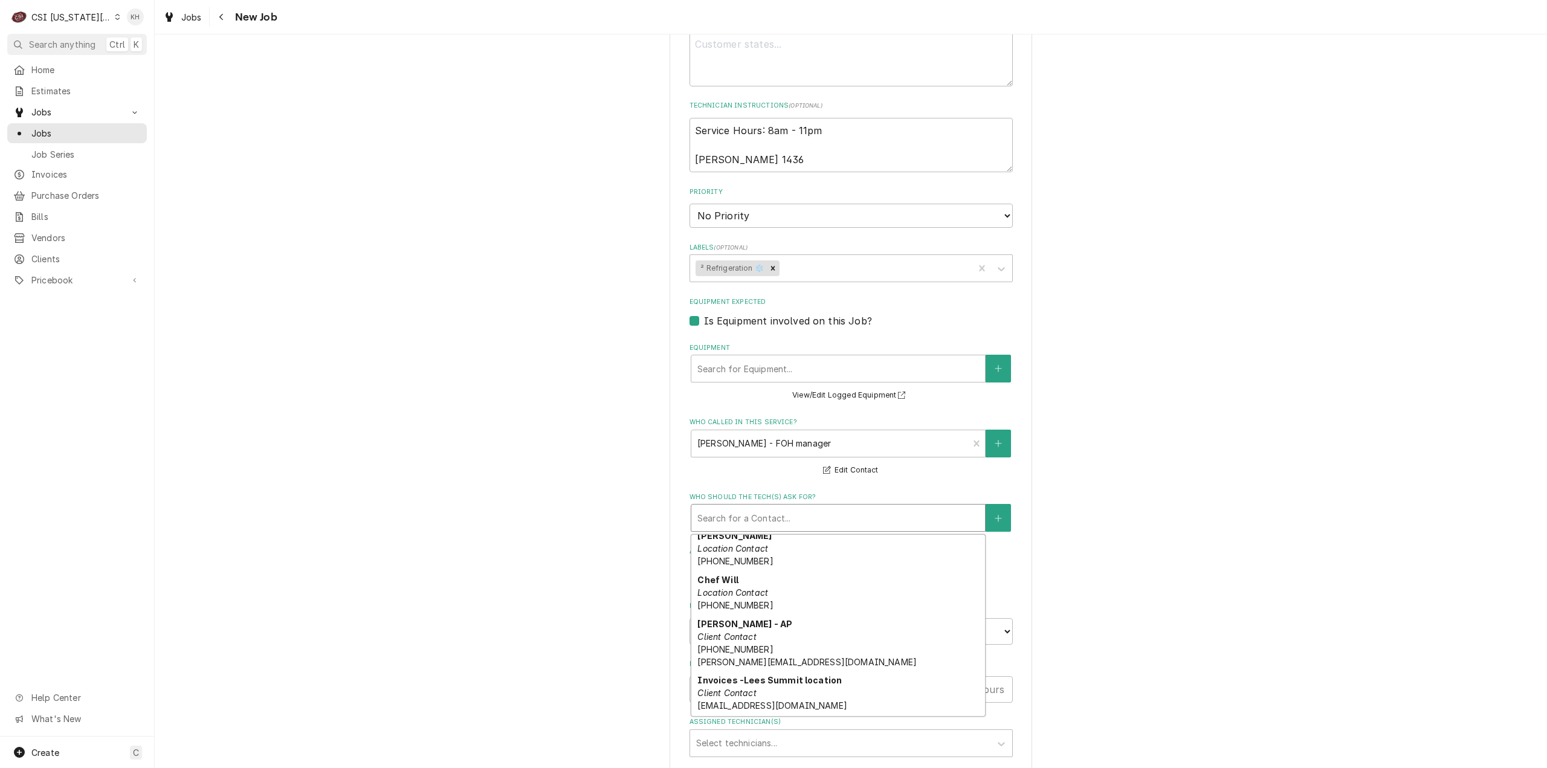
scroll to position [0, 0]
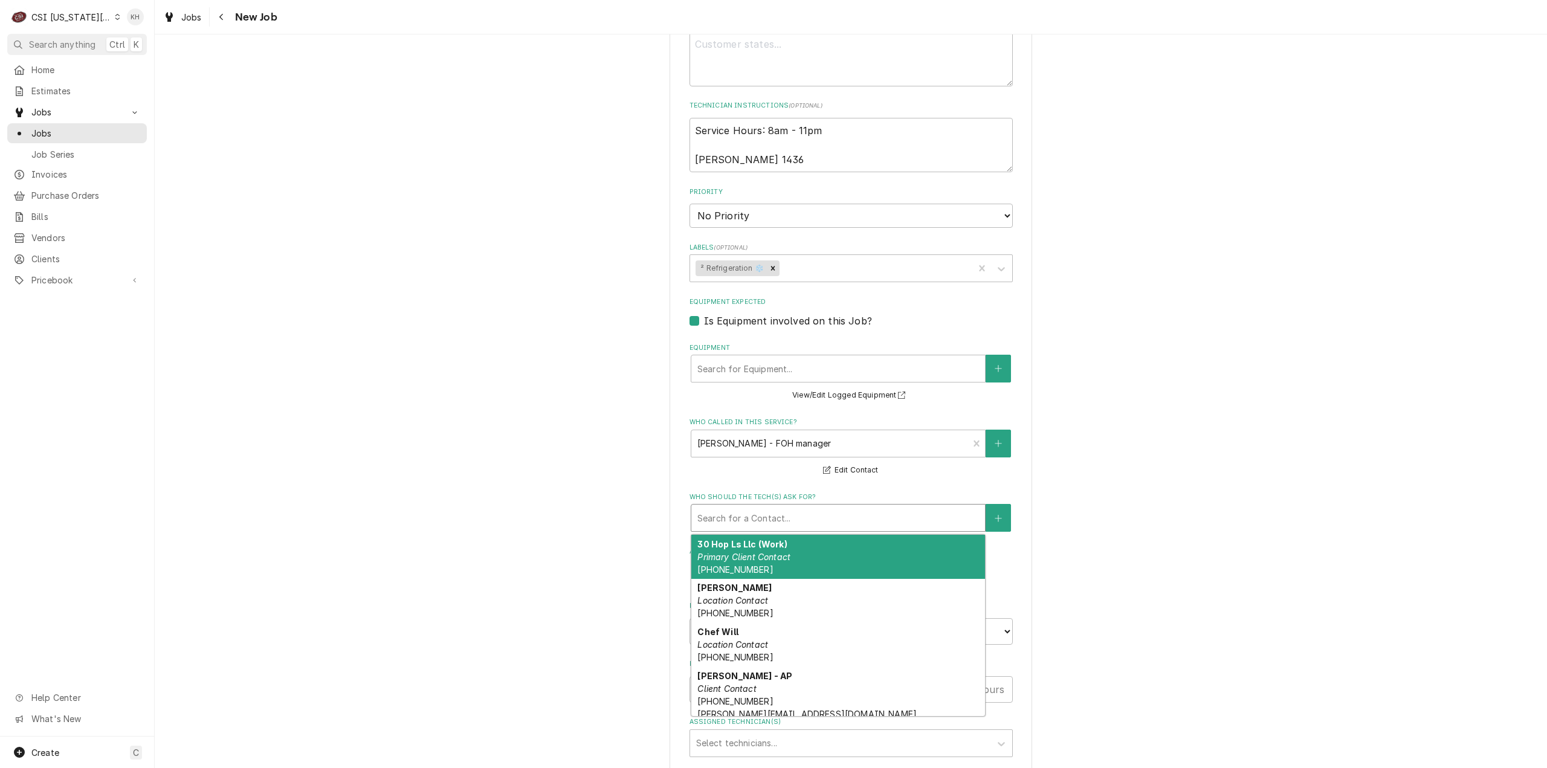
click at [801, 525] on div "Who should the tech(s) ask for?" at bounding box center [838, 518] width 282 height 22
click at [1173, 480] on div "Please provide the following information to create a job: Client Details Client…" at bounding box center [851, 142] width 1392 height 1440
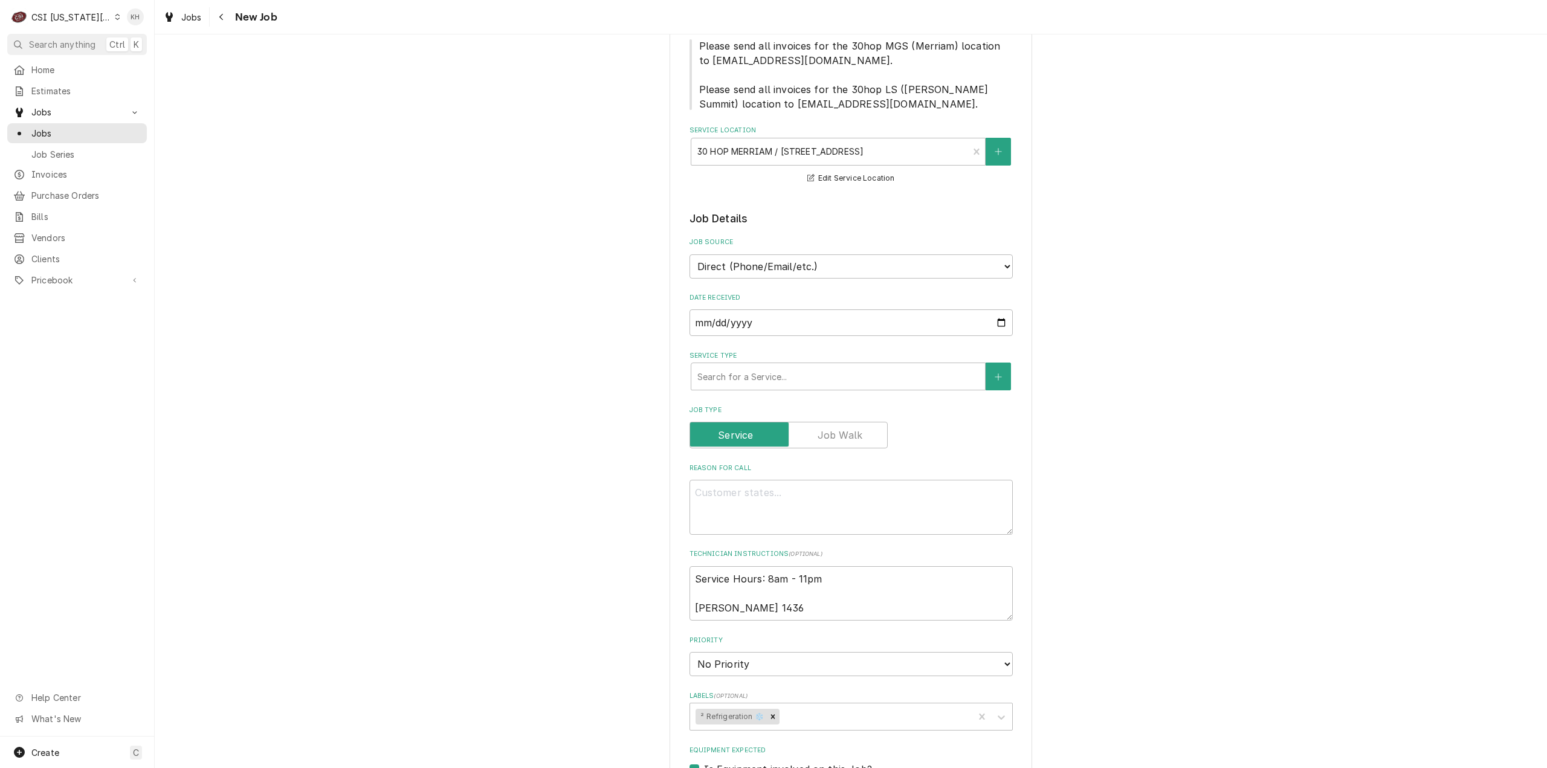
scroll to position [423, 0]
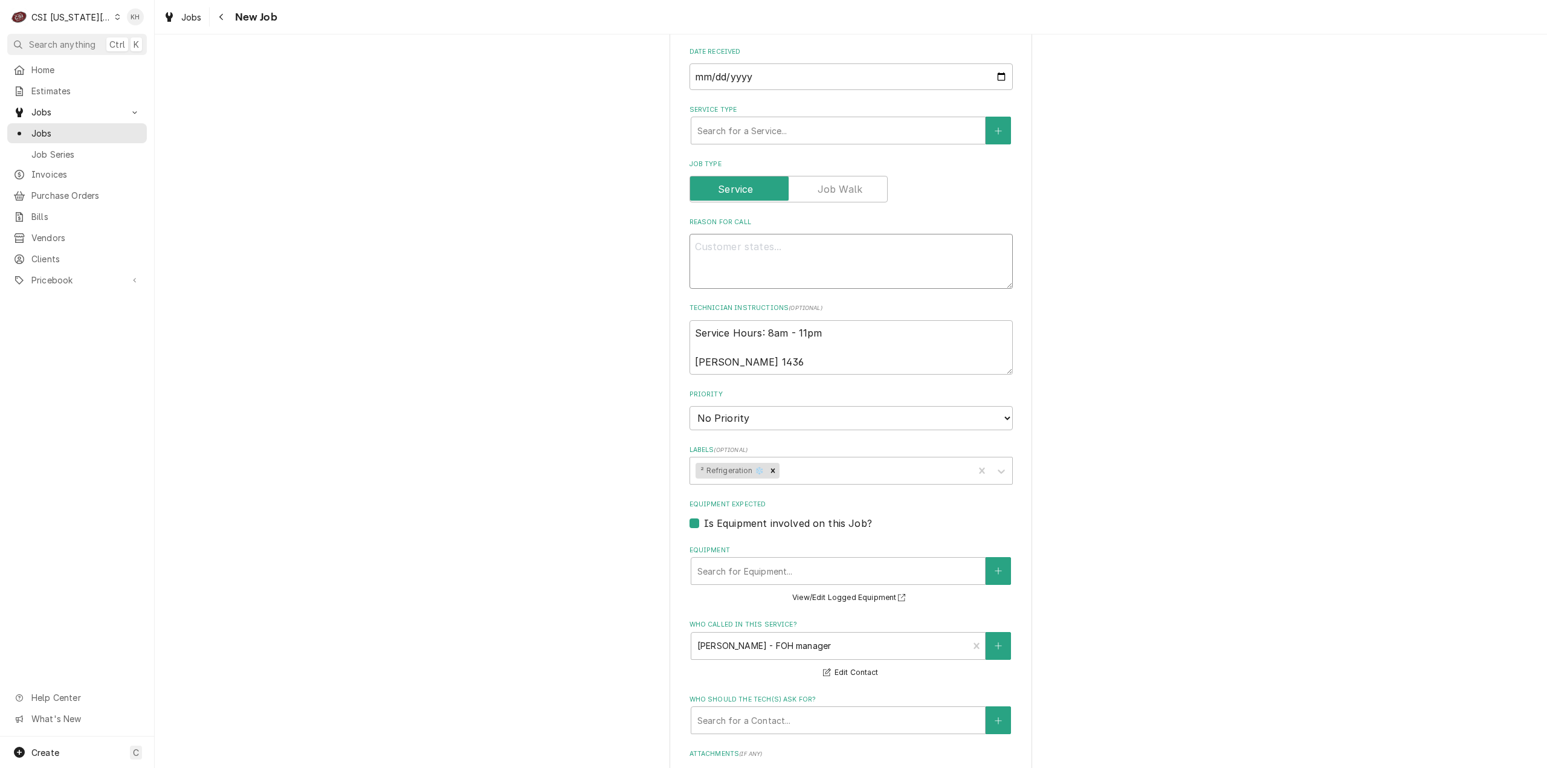
click at [770, 276] on textarea "Reason For Call" at bounding box center [850, 261] width 323 height 55
drag, startPoint x: 759, startPoint y: 366, endPoint x: 682, endPoint y: 368, distance: 76.8
click at [682, 368] on div "Please provide the following information to create a job: Client Details Client…" at bounding box center [851, 344] width 363 height 1419
type textarea "x"
type textarea "Service Hours: 8am - 11pm"
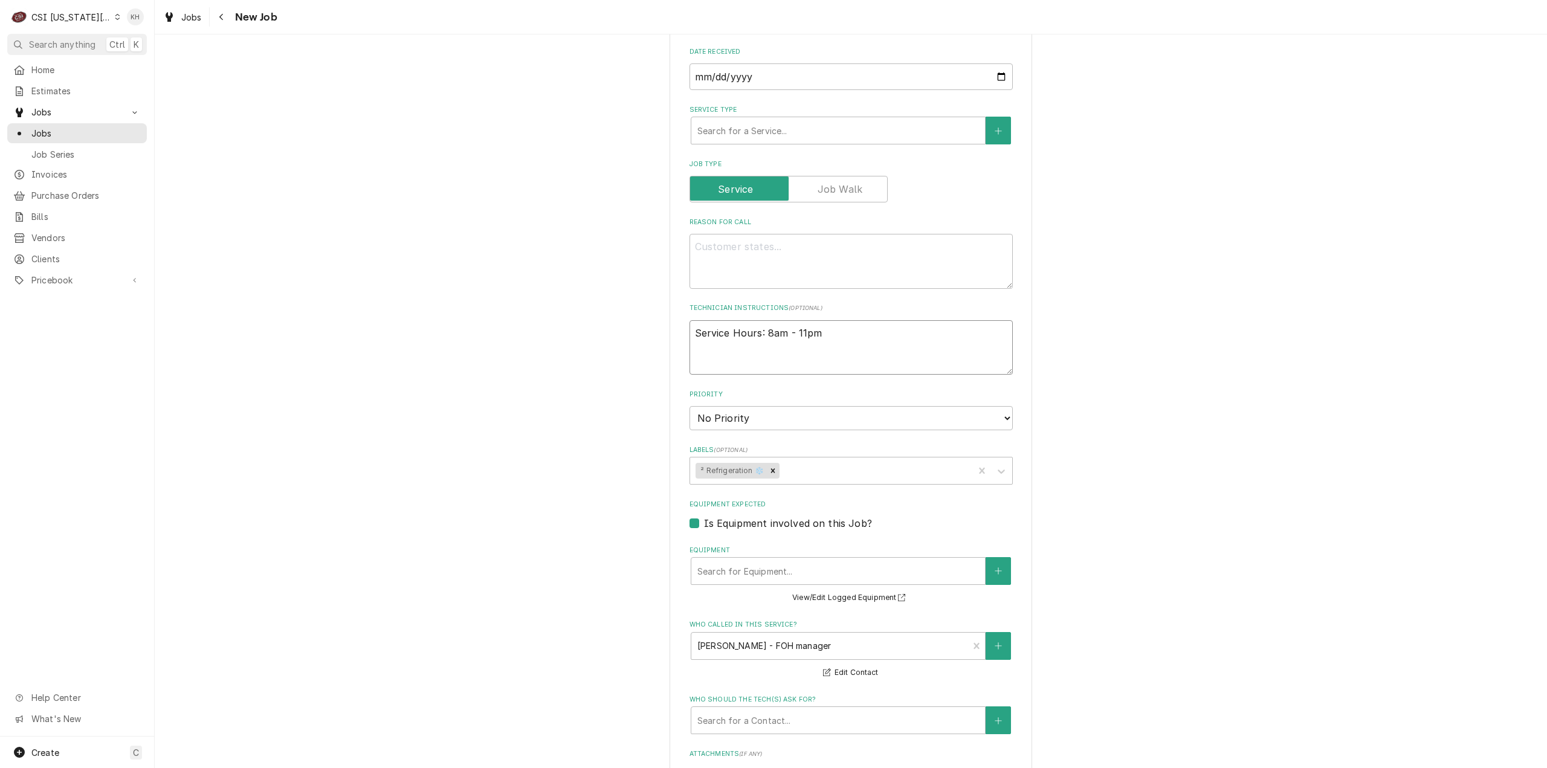
type textarea "x"
type textarea "Service Hours: 8am - 11pm"
type textarea "x"
type textarea "Service Hours: 8am - 11pm"
type textarea "x"
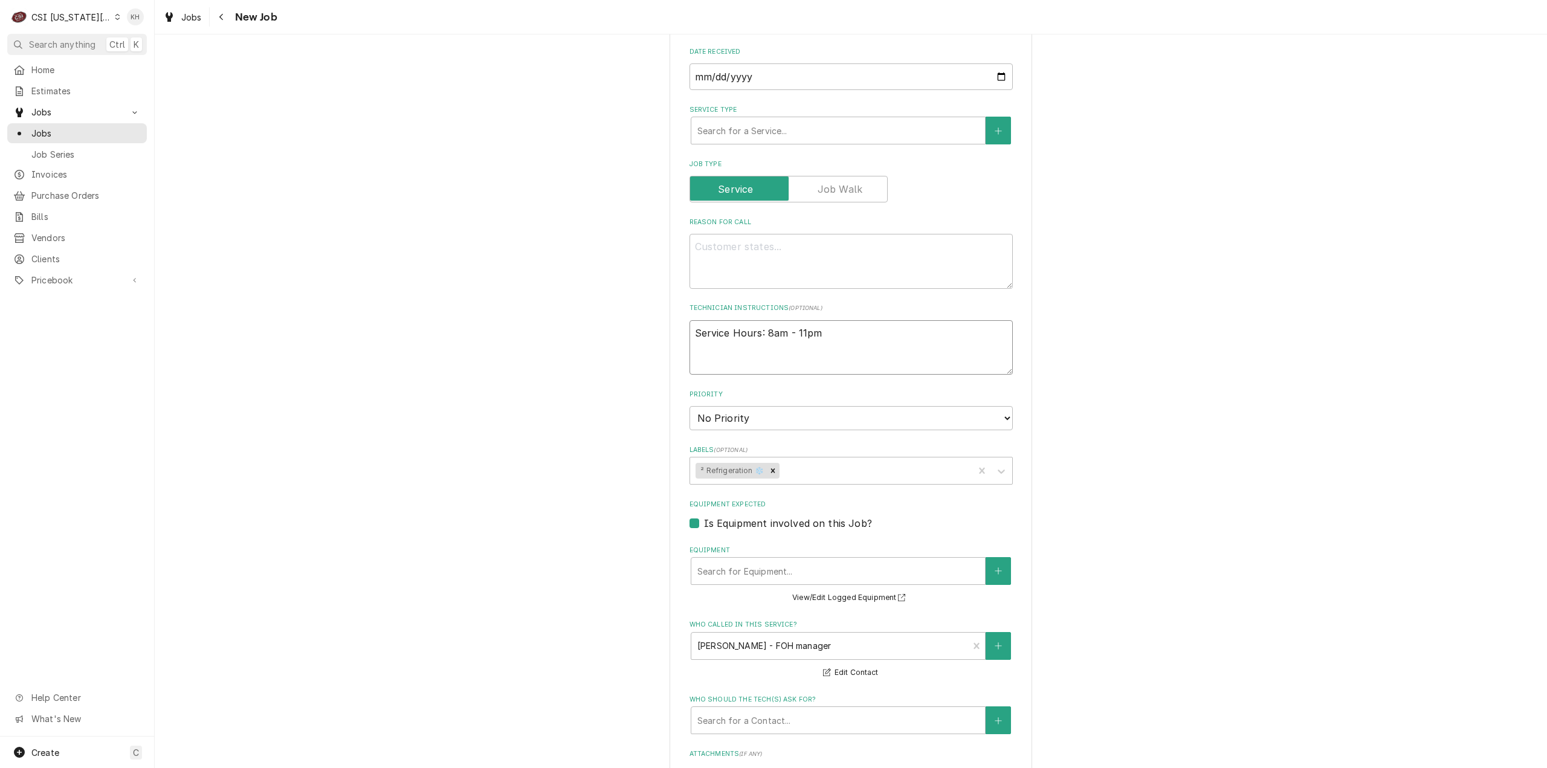
type textarea "Service Hours: 8am - 11pm"
click at [909, 242] on textarea "Reason For Call" at bounding box center [850, 261] width 323 height 55
type textarea "x"
type textarea "R"
type textarea "x"
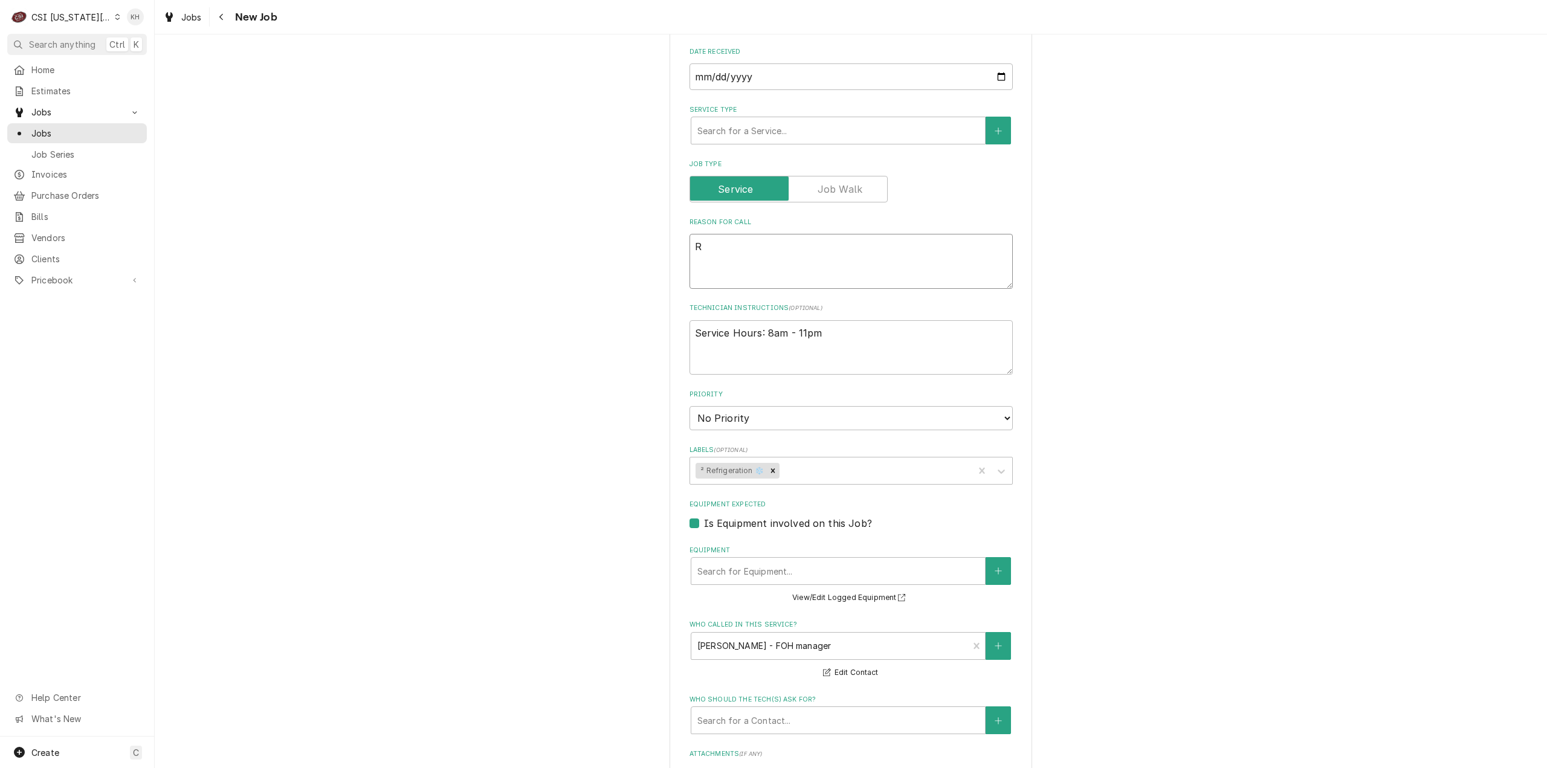
type textarea "Re"
type textarea "x"
type textarea "Rea"
type textarea "x"
type textarea "Reac"
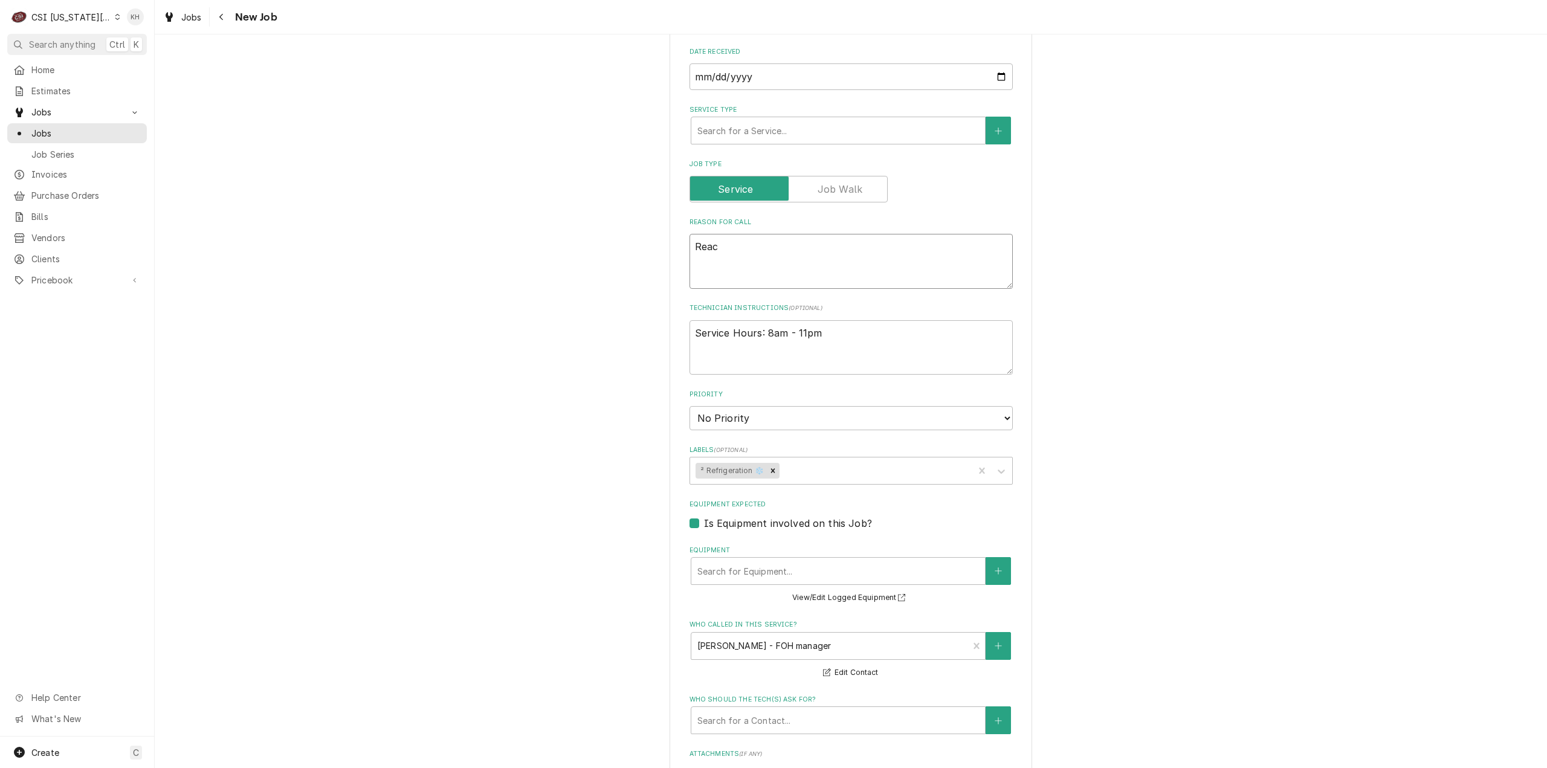
type textarea "x"
type textarea "Reac"
type textarea "x"
type textarea "Reac"
type textarea "x"
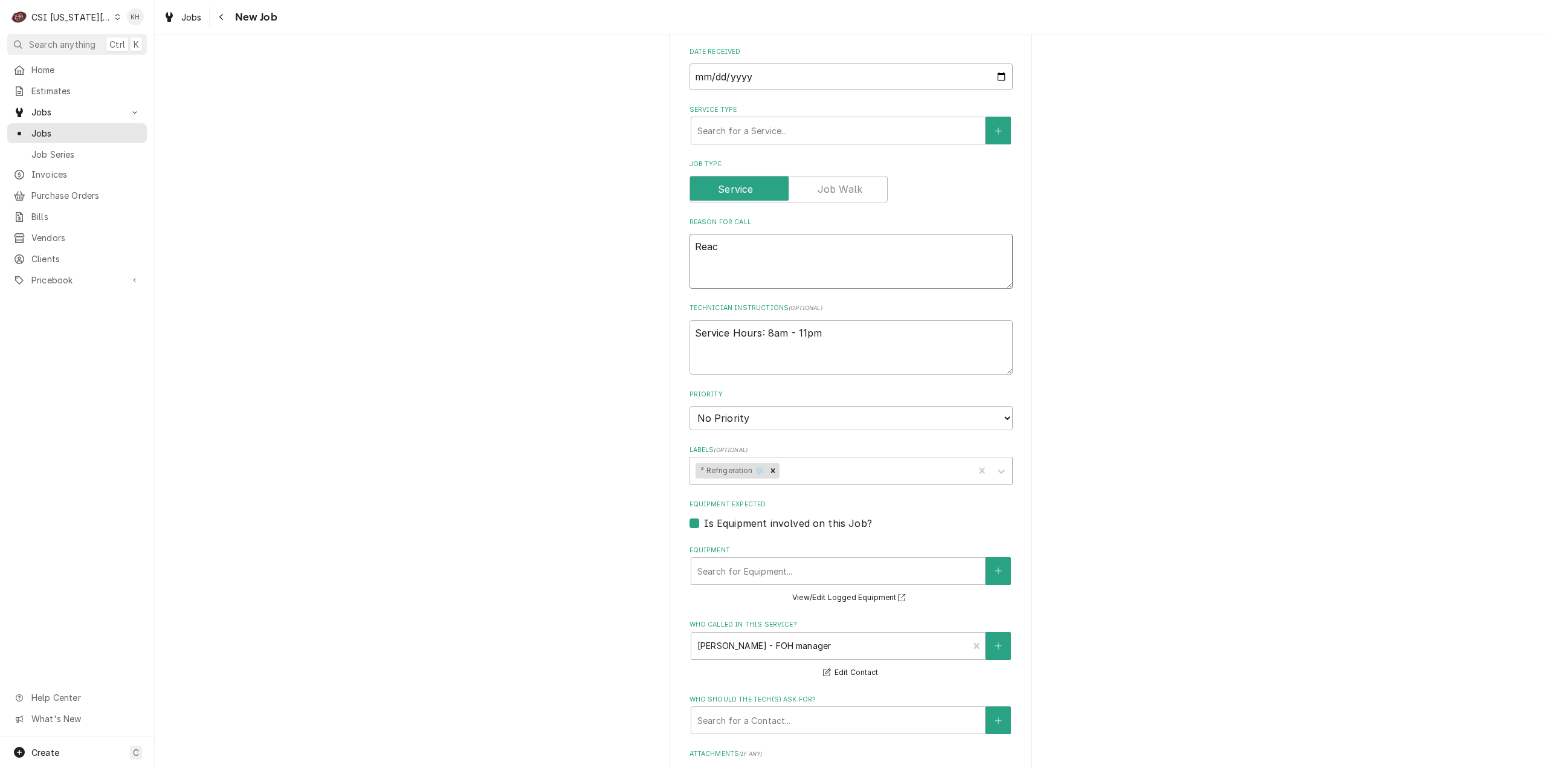
type textarea "Reach"
type textarea "x"
type textarea "Reach i"
type textarea "x"
type textarea "Reach in"
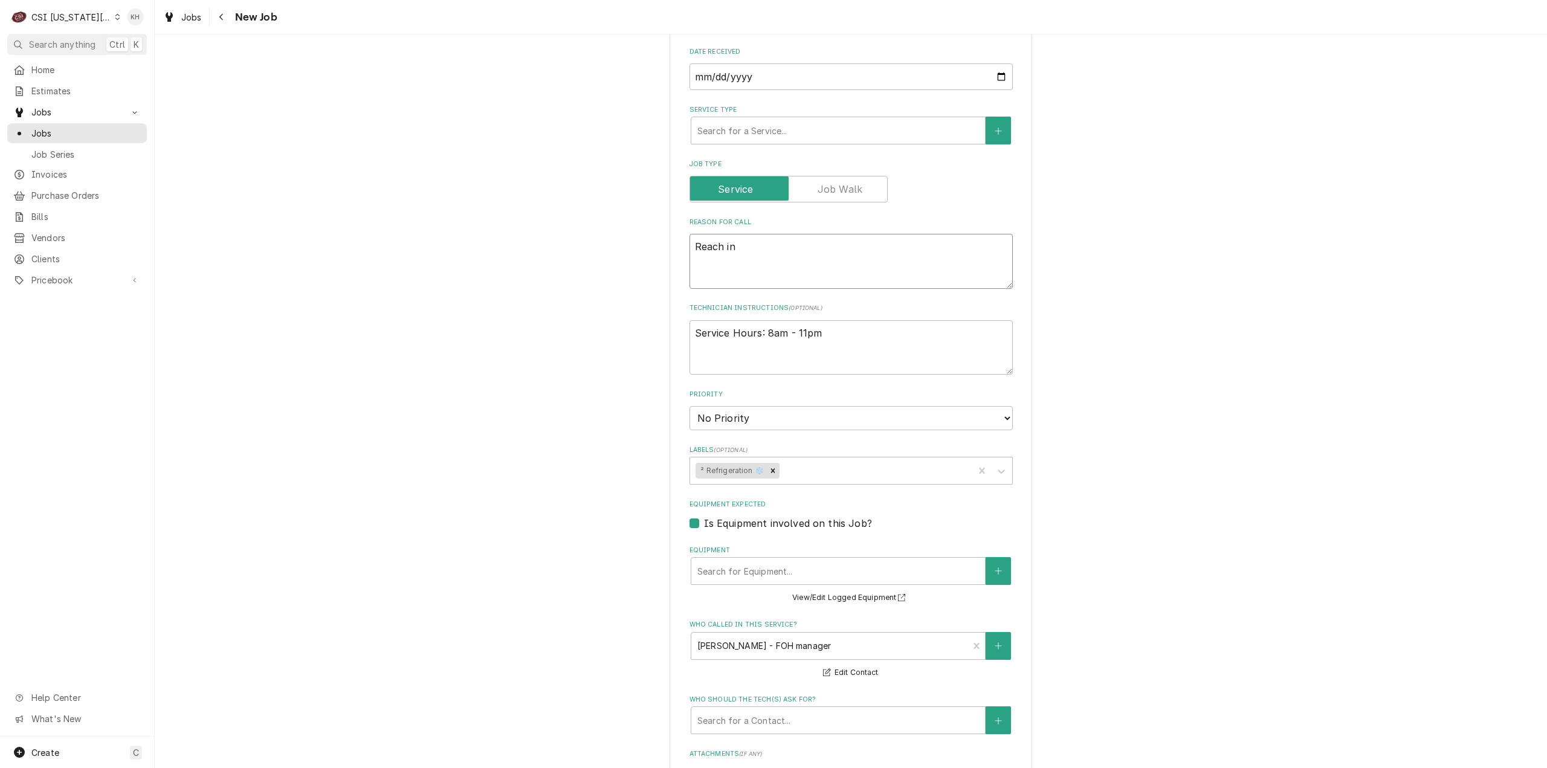
type textarea "x"
type textarea "Reach in c"
type textarea "x"
type textarea "Reach in co"
type textarea "x"
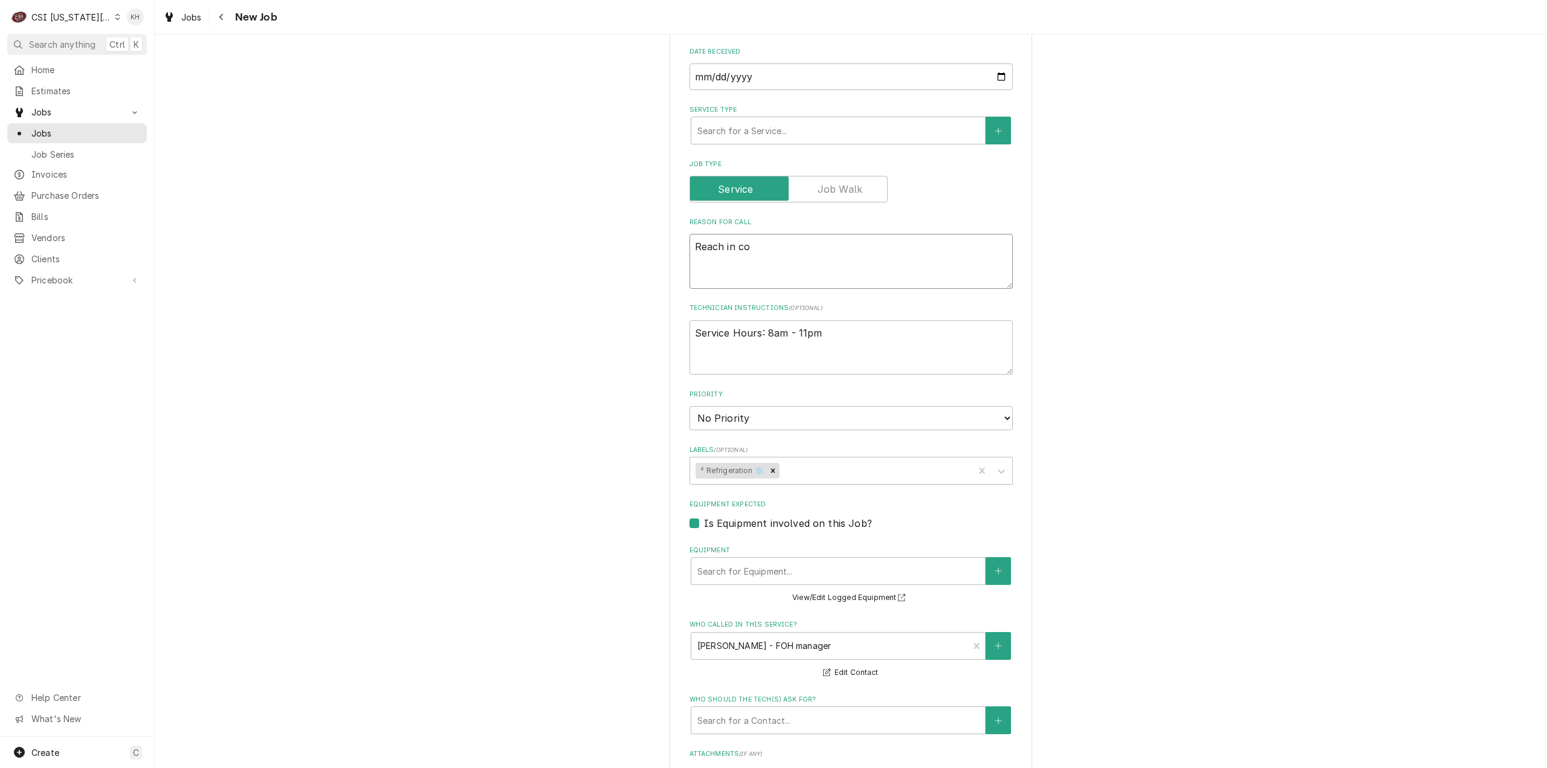
type textarea "Reach in coo"
type textarea "x"
type textarea "Reach in coole"
type textarea "x"
type textarea "Reach in cooler"
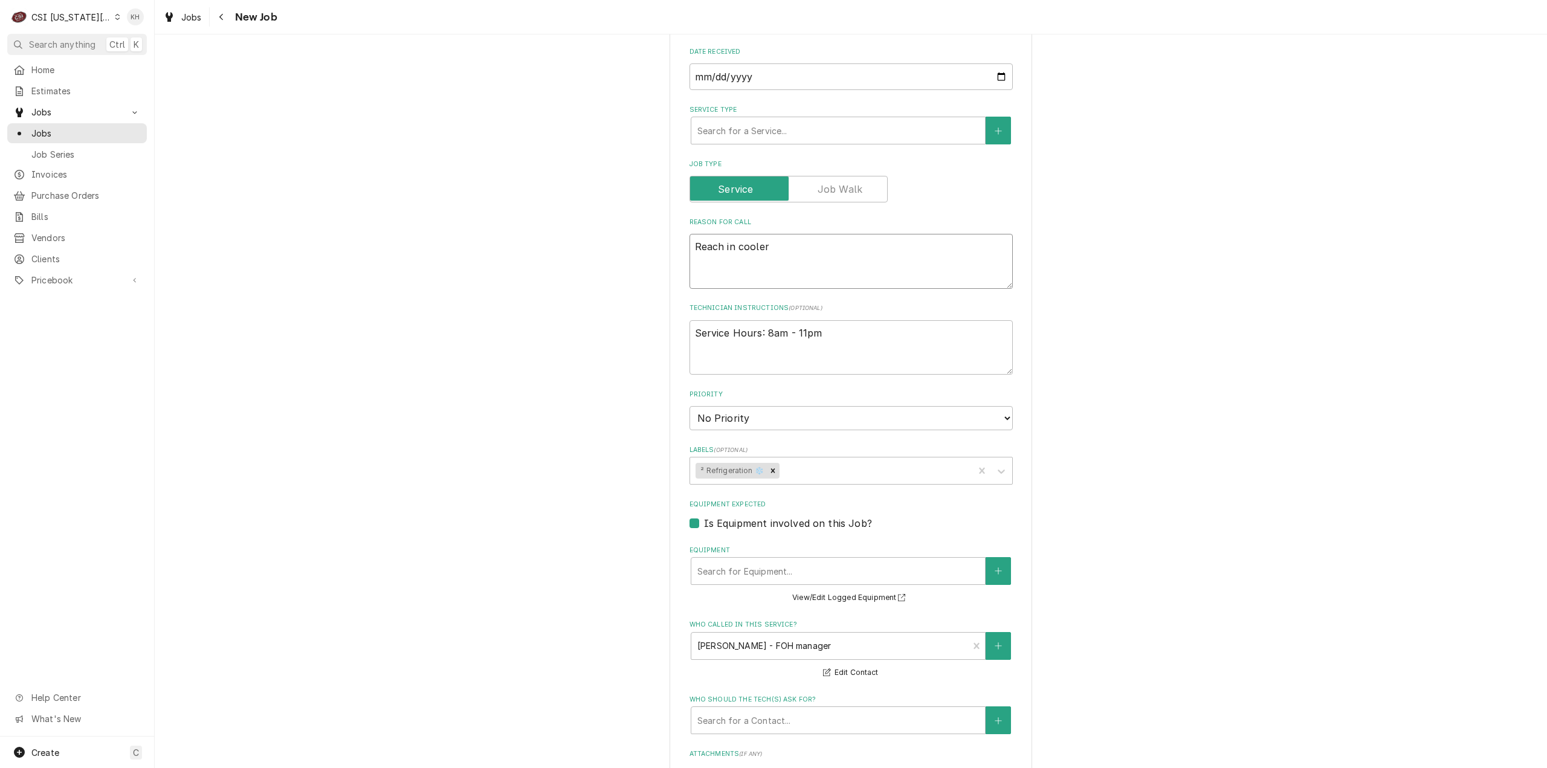
type textarea "x"
type textarea "Reach in cooler"
type textarea "x"
type textarea "Reach in cooler e"
type textarea "x"
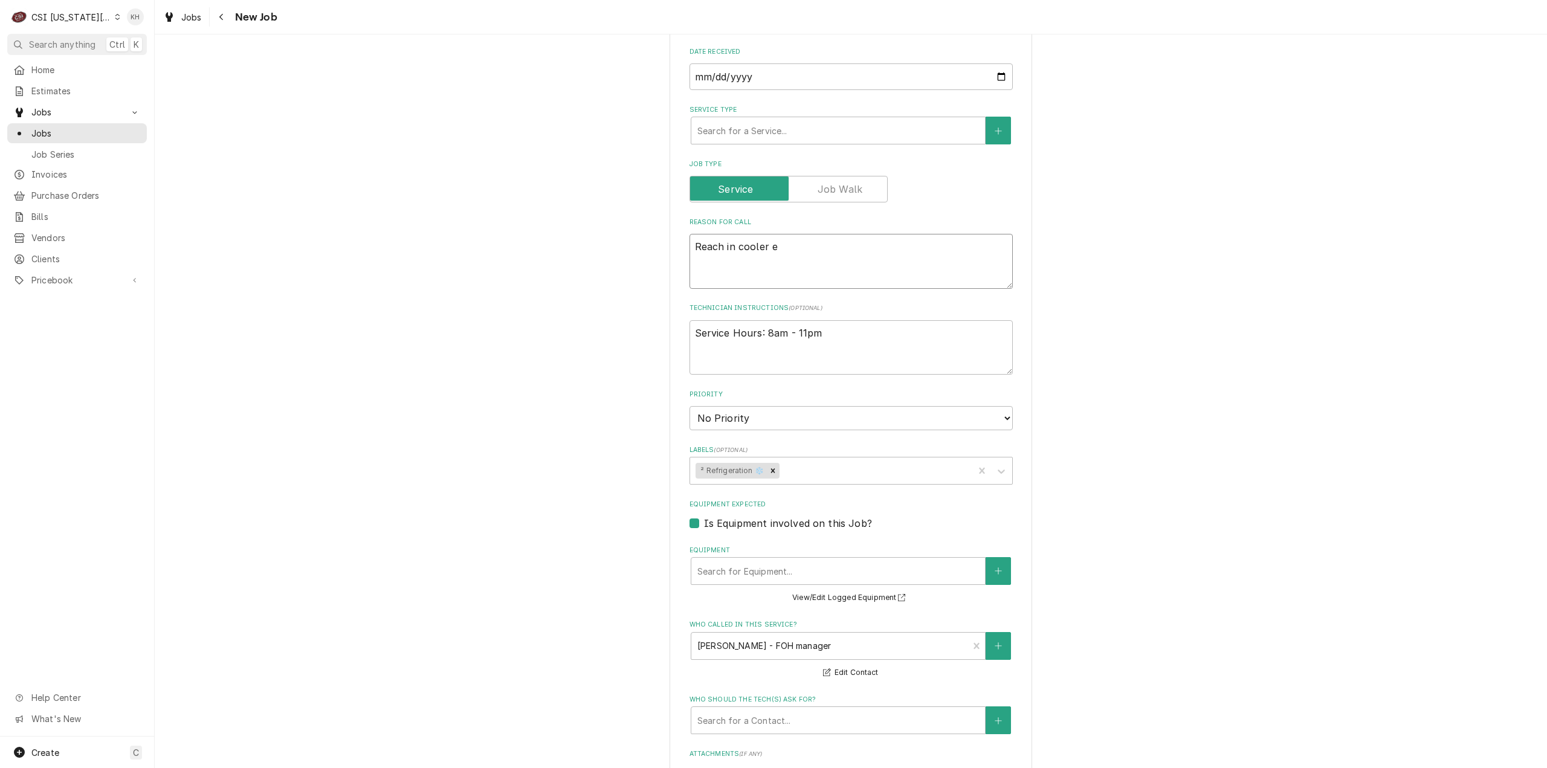
type textarea "Reach in cooler ev"
type textarea "x"
type textarea "Reach in cooler eva"
type textarea "x"
type textarea "Reach in cooler evap"
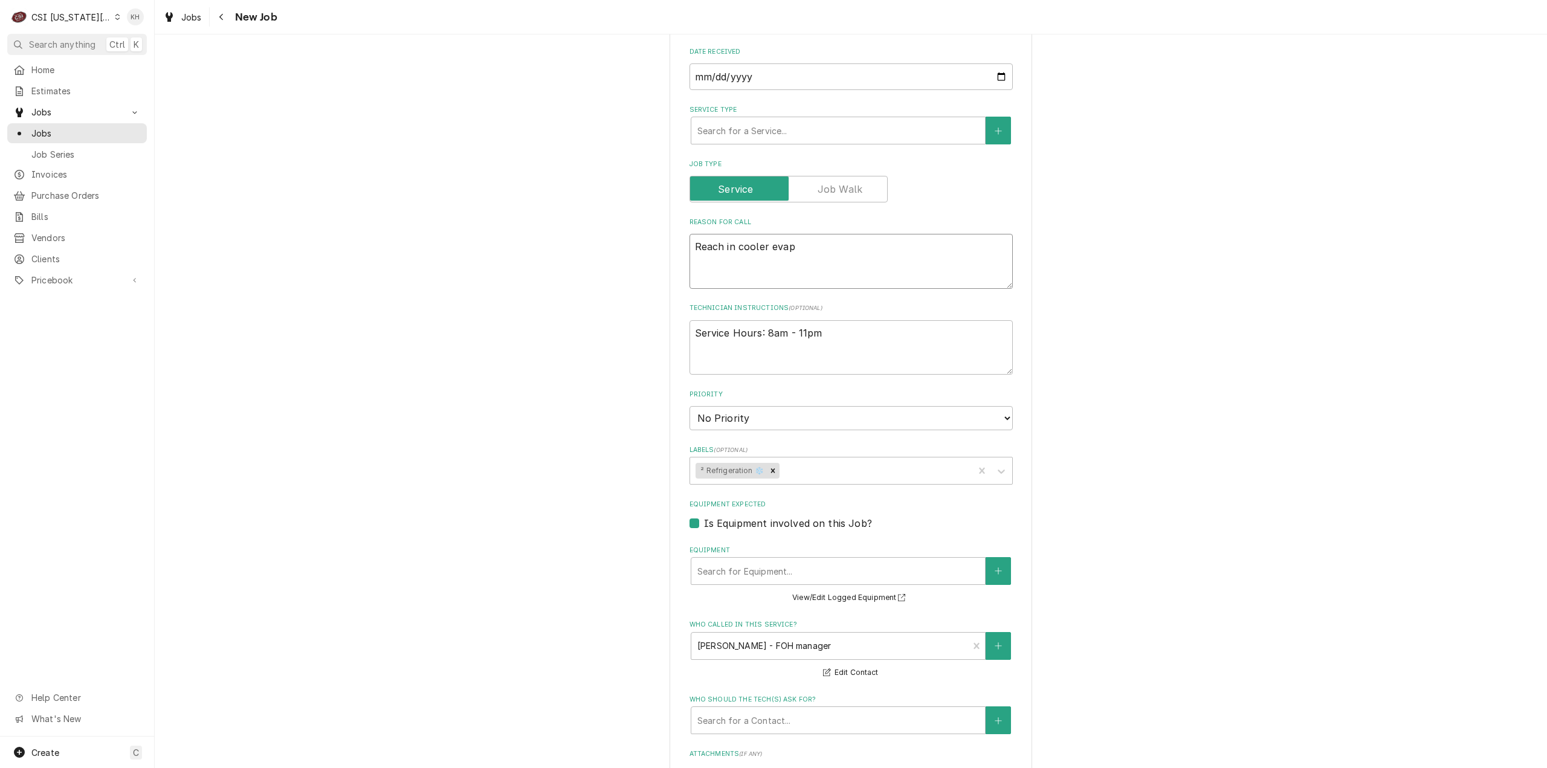
type textarea "x"
type textarea "Reach in cooler evap"
type textarea "x"
click at [796, 417] on select "No Priority Urgent High Medium Low" at bounding box center [850, 418] width 323 height 24
click at [689, 407] on select "No Priority Urgent High Medium Low" at bounding box center [850, 418] width 323 height 24
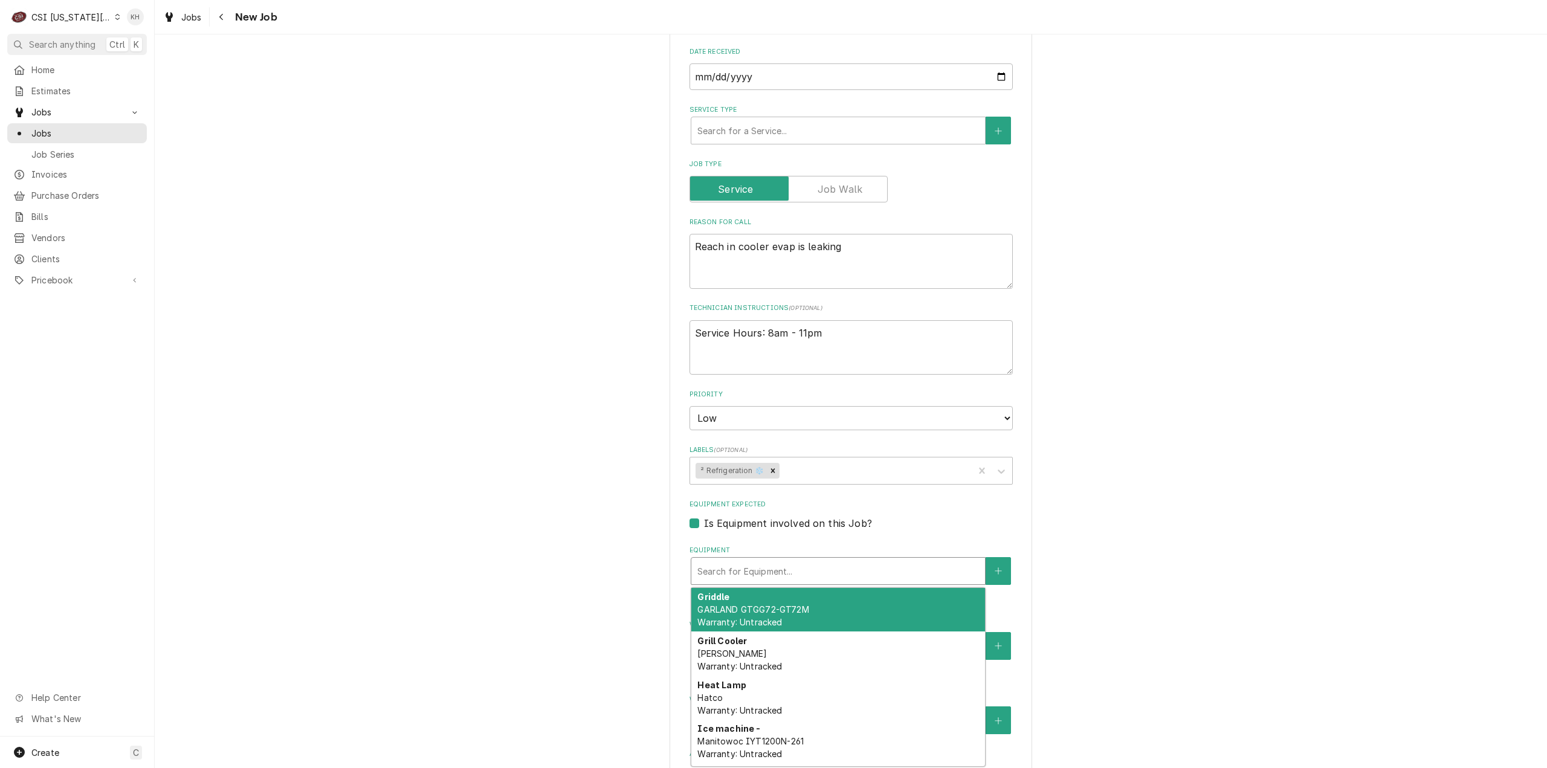
click at [776, 574] on div "Equipment" at bounding box center [838, 571] width 282 height 22
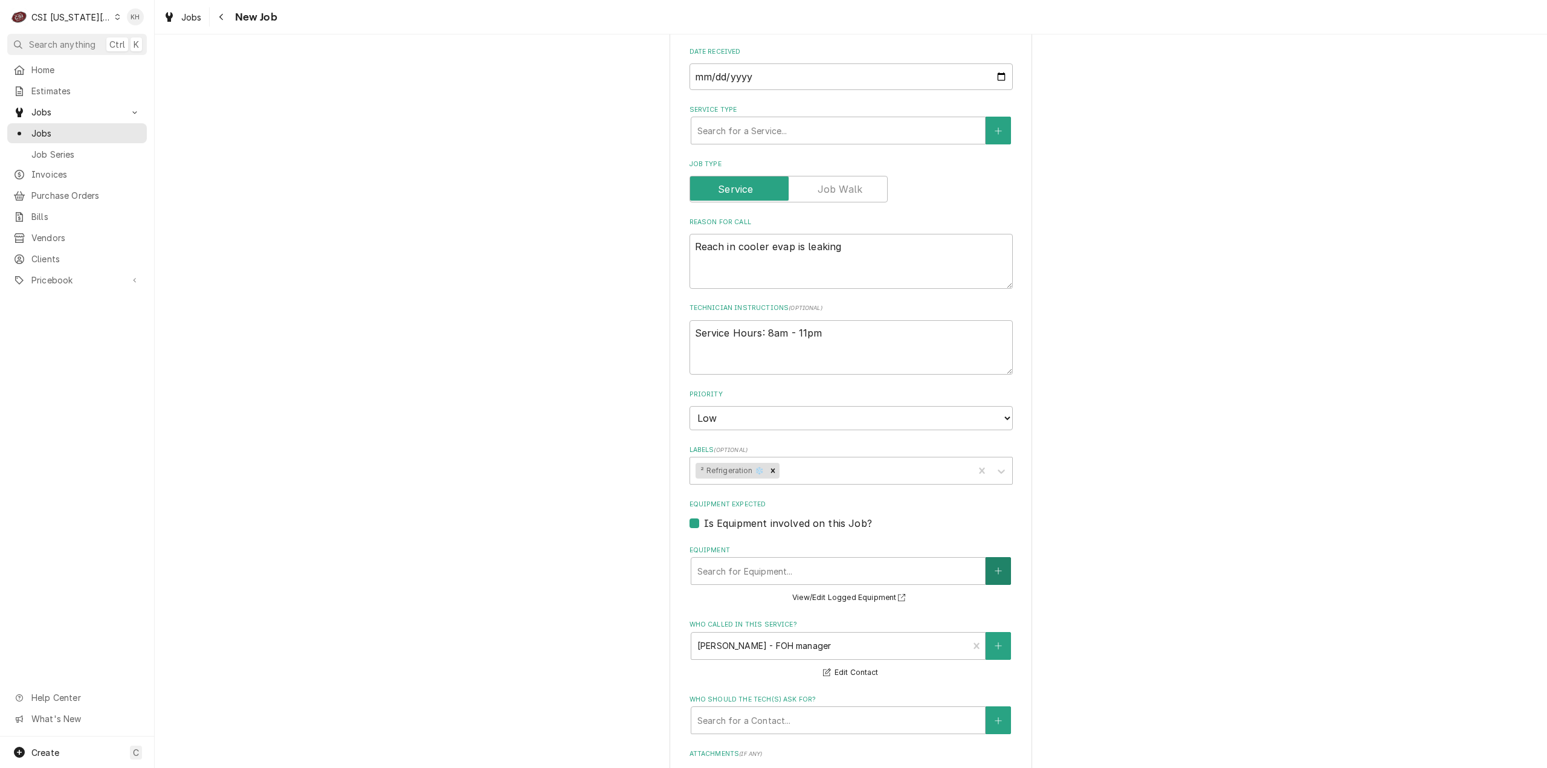
click at [990, 580] on button "Equipment" at bounding box center [998, 571] width 25 height 28
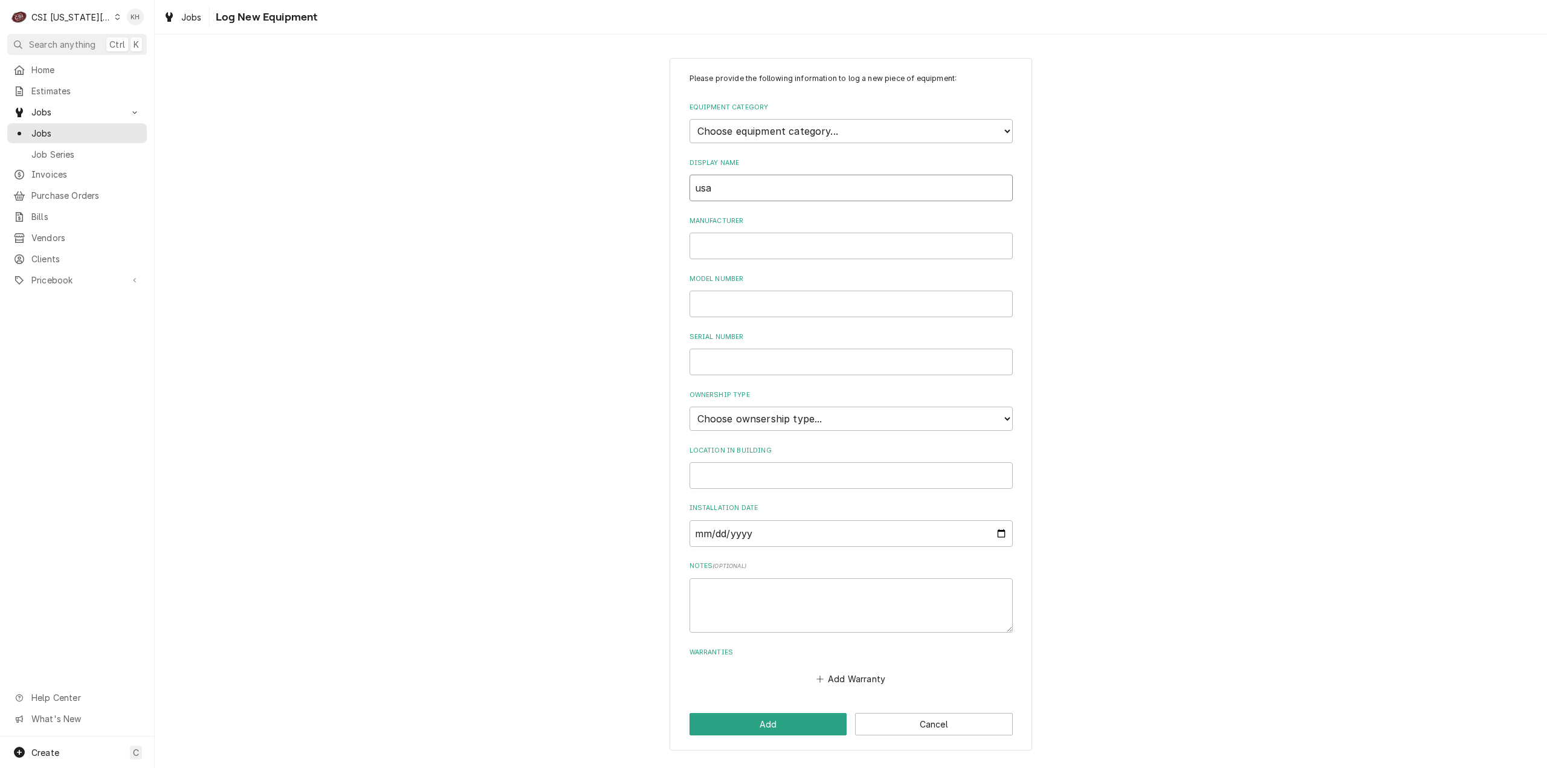
drag, startPoint x: 757, startPoint y: 187, endPoint x: 503, endPoint y: 199, distance: 254.7
click at [503, 199] on div "Please provide the following information to log a new piece of equipment: Equip…" at bounding box center [851, 404] width 1392 height 714
drag, startPoint x: 792, startPoint y: 143, endPoint x: 791, endPoint y: 135, distance: 8.5
click at [792, 143] on div "Please provide the following information to log a new piece of equipment: Equip…" at bounding box center [850, 380] width 323 height 615
drag, startPoint x: 791, startPoint y: 129, endPoint x: 757, endPoint y: 153, distance: 42.1
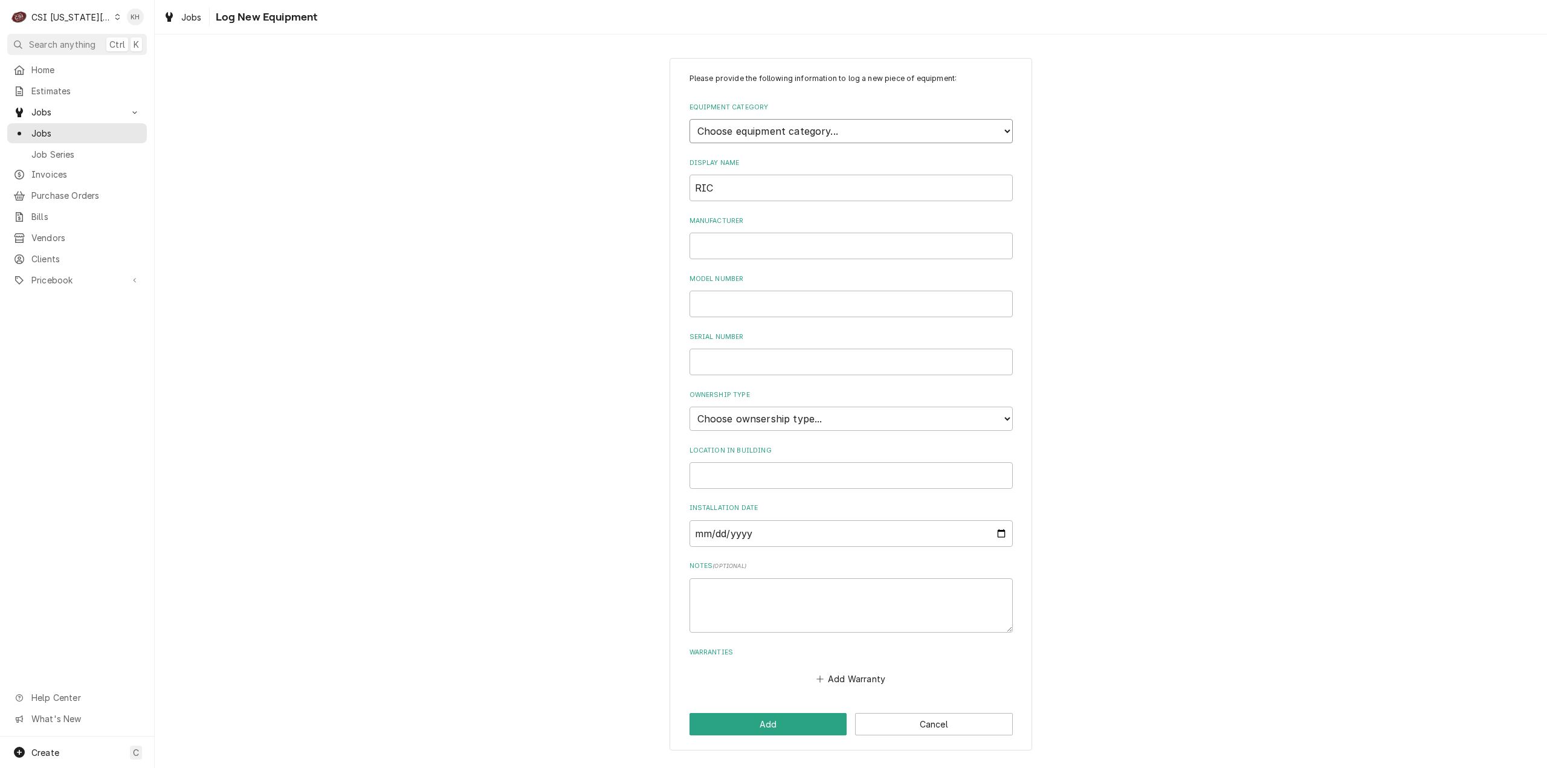
click at [757, 153] on div "Please provide the following information to log a new piece of equipment: Equip…" at bounding box center [850, 380] width 323 height 615
click at [689, 119] on select "Choose equipment category... Cooking Equipment Fryers Ice Machines Ovens and Ra…" at bounding box center [850, 131] width 323 height 24
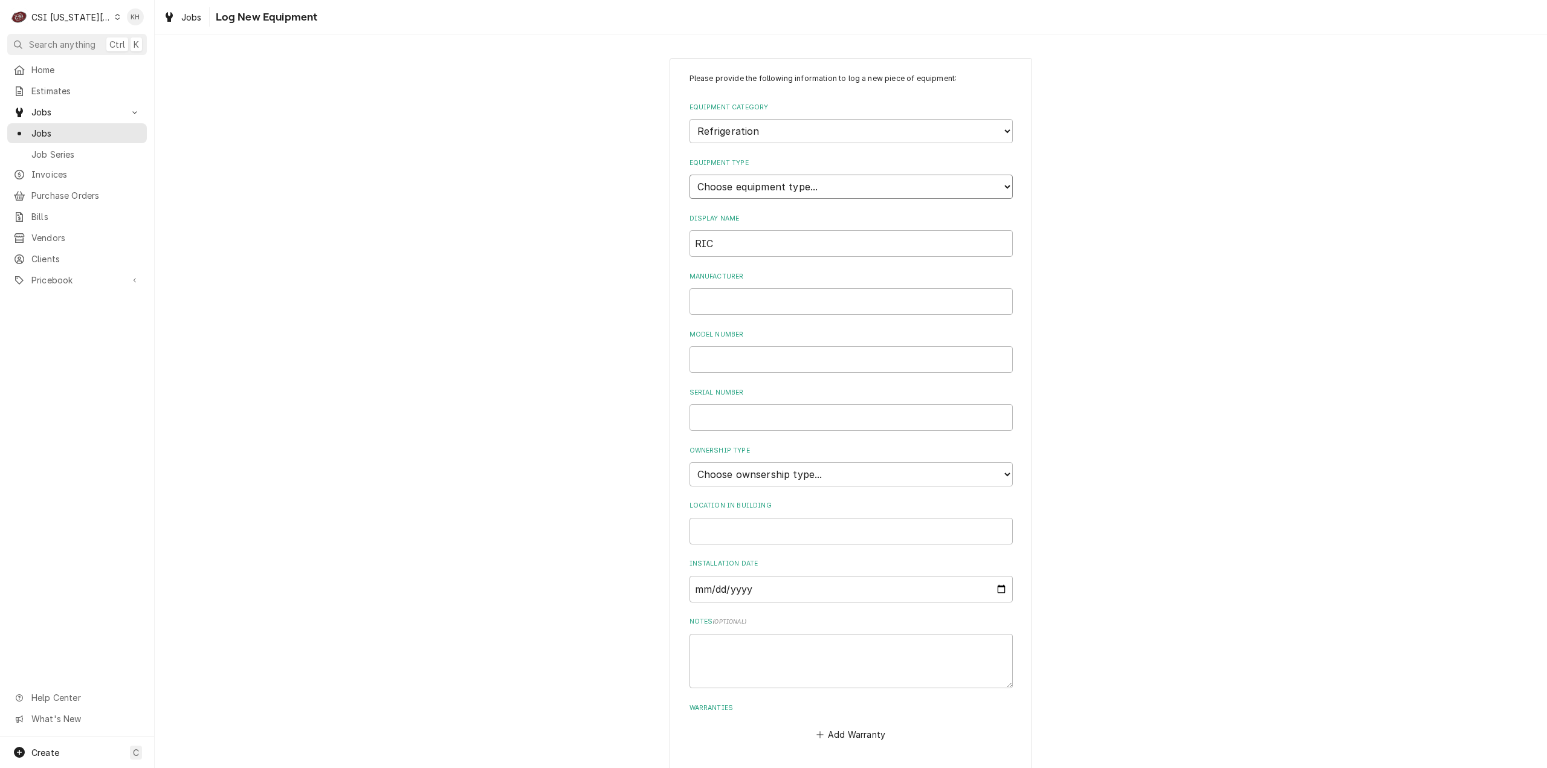
click at [755, 191] on select "Choose equipment type... Bar Refrigeration Blast Chiller Chef Base Freezer Chef…" at bounding box center [850, 187] width 323 height 24
click at [689, 175] on select "Choose equipment type... Bar Refrigeration Blast Chiller Chef Base Freezer Chef…" at bounding box center [850, 187] width 323 height 24
click at [714, 299] on input "Manufacturer" at bounding box center [850, 301] width 323 height 27
drag, startPoint x: 845, startPoint y: 471, endPoint x: 839, endPoint y: 483, distance: 13.5
click at [844, 471] on select "Choose ownsership type... Unknown Owned Leased Rented" at bounding box center [850, 474] width 323 height 24
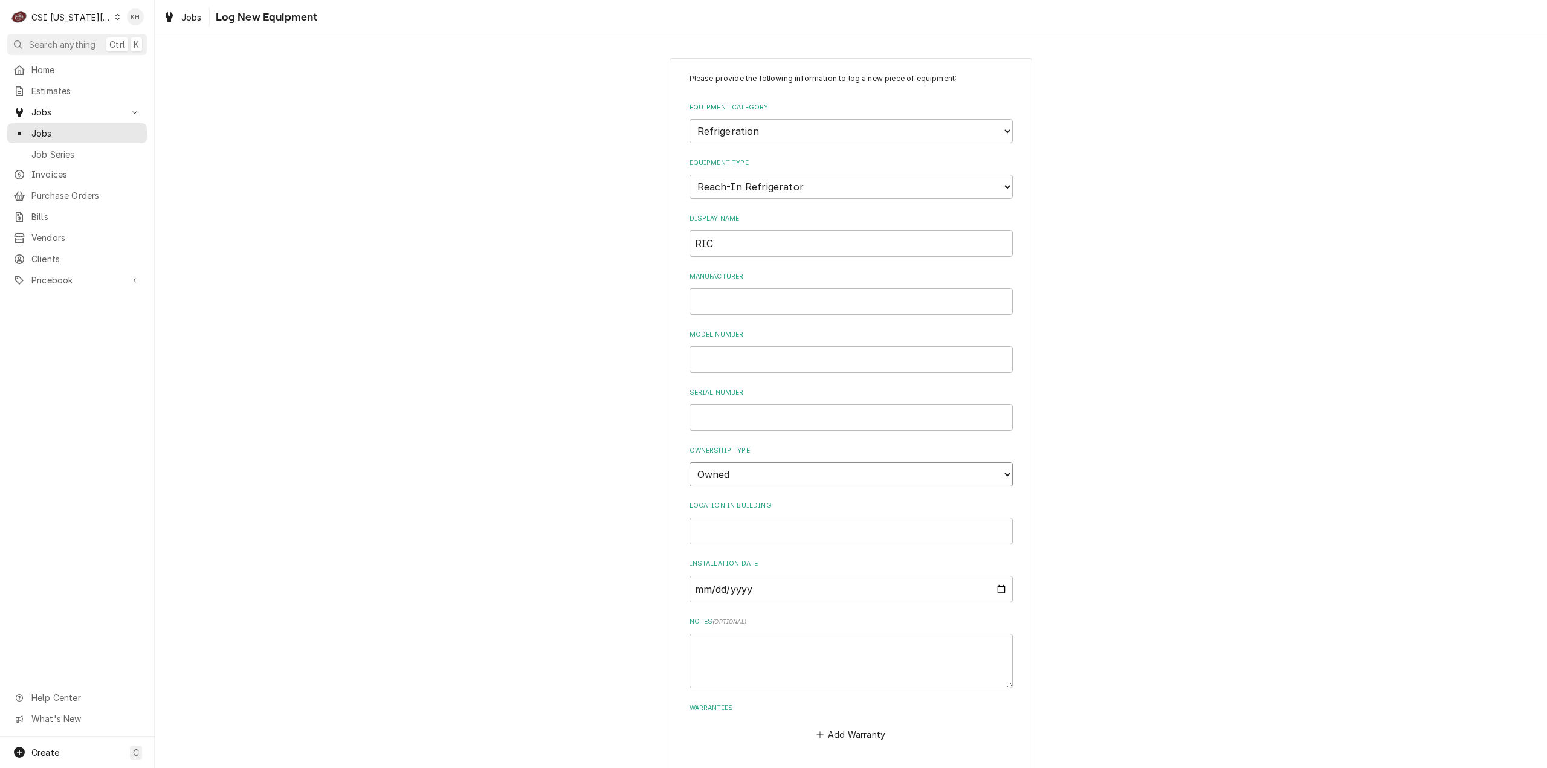
click at [689, 462] on select "Choose ownsership type... Unknown Owned Leased Rented" at bounding box center [850, 474] width 323 height 24
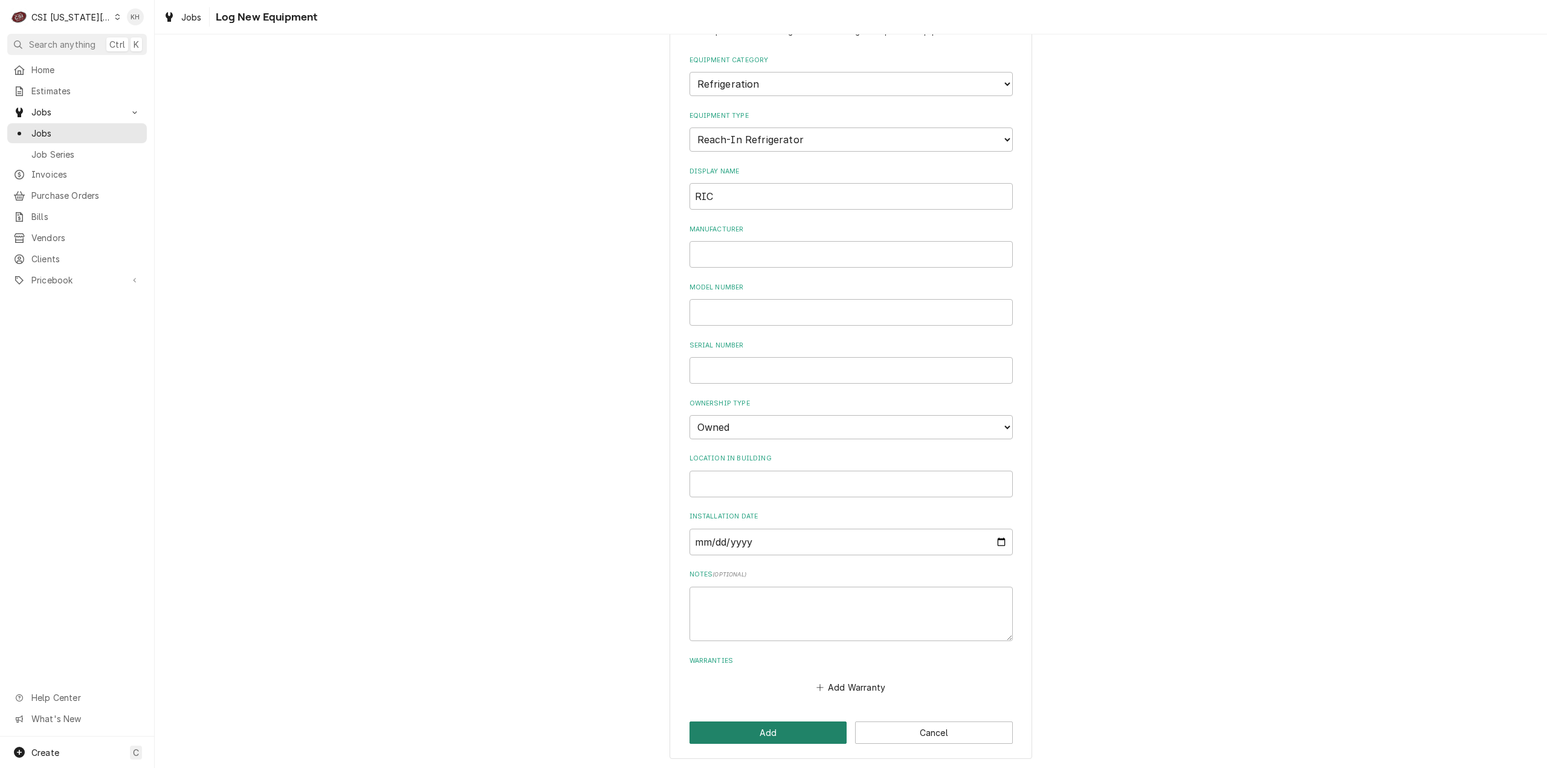
click at [793, 732] on button "Add" at bounding box center [768, 733] width 158 height 22
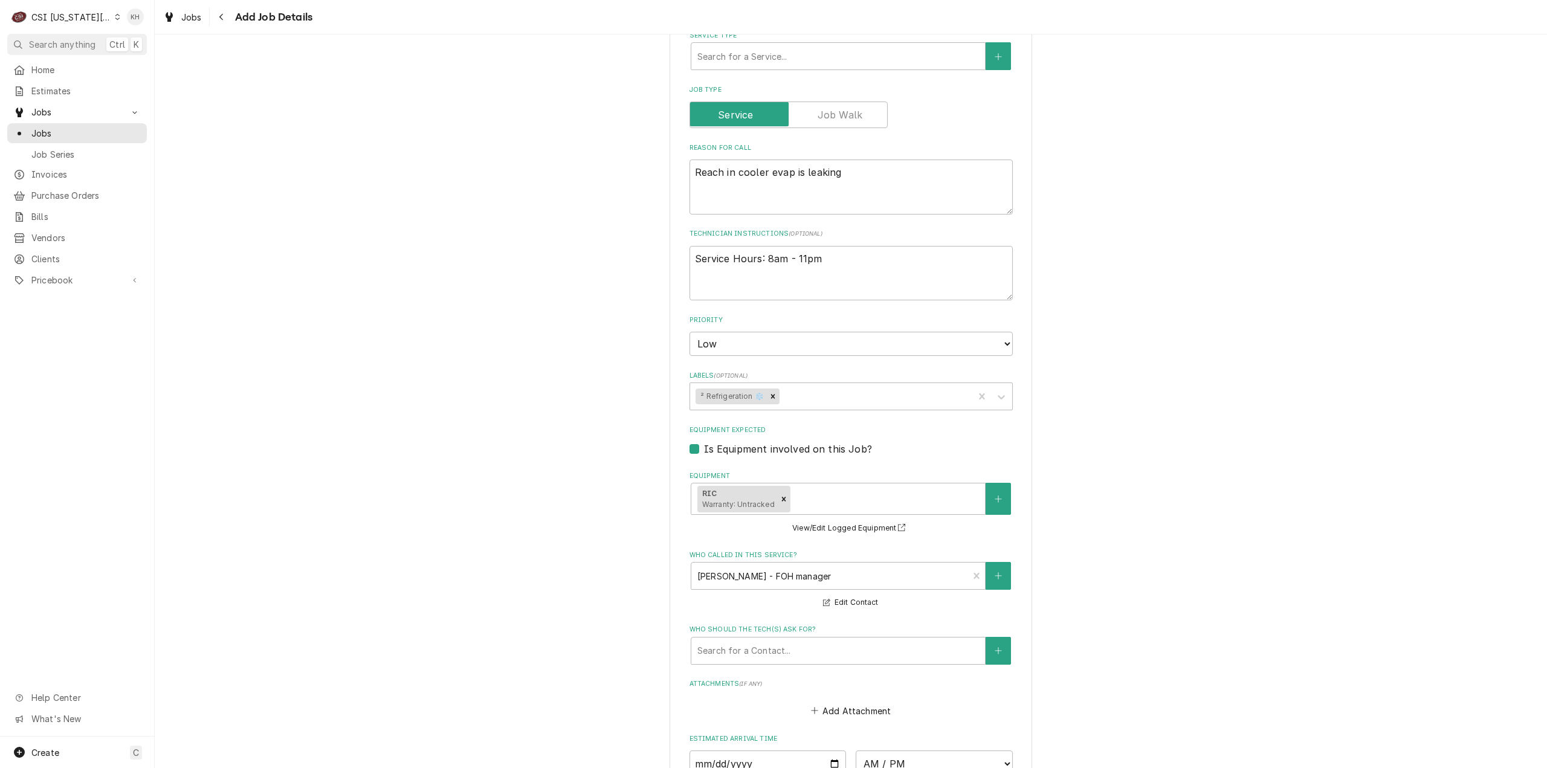
scroll to position [725, 0]
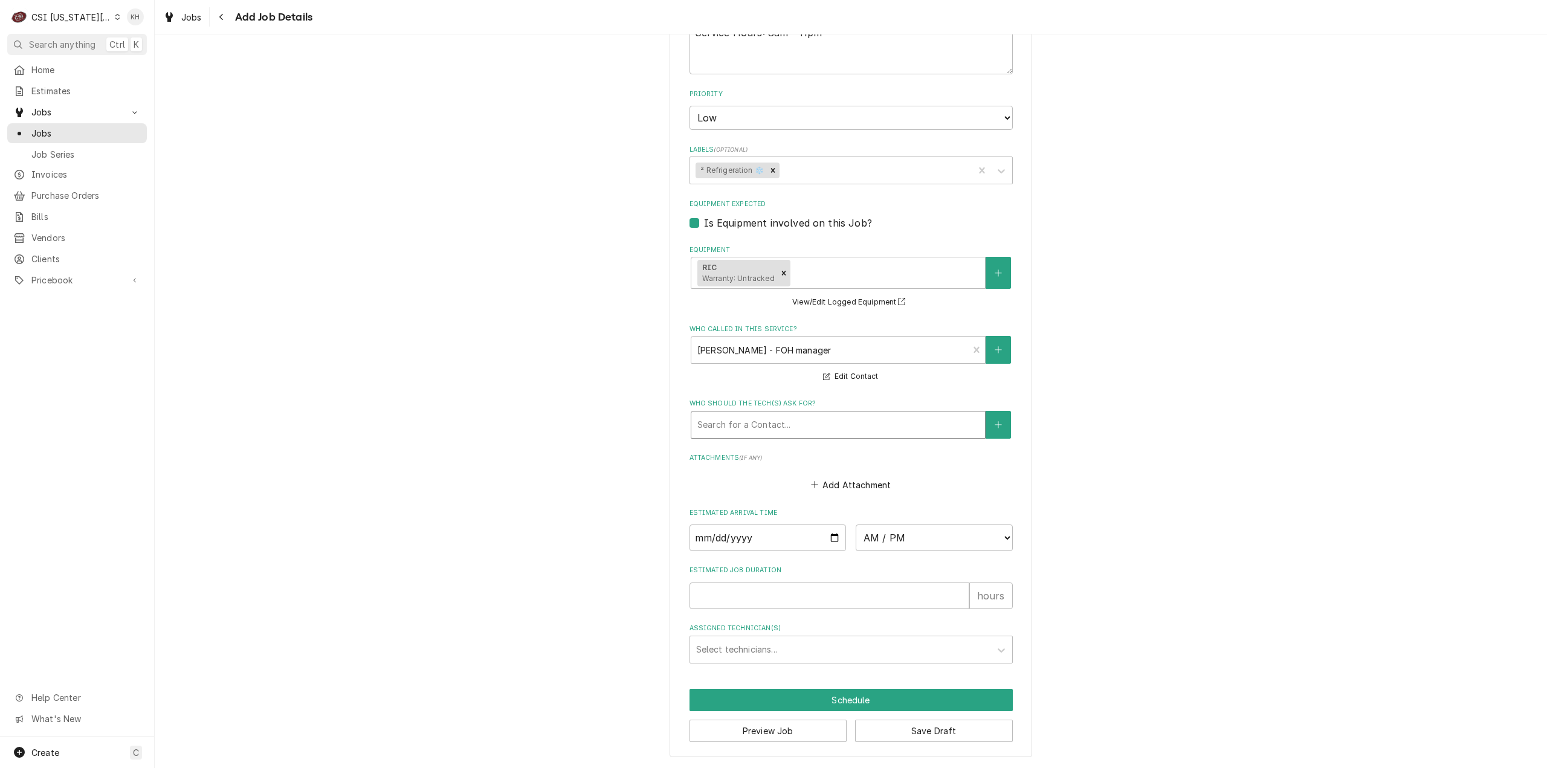
click at [768, 416] on div "Who should the tech(s) ask for?" at bounding box center [838, 425] width 282 height 22
click at [1005, 422] on button "Who should the tech(s) ask for?" at bounding box center [998, 425] width 25 height 28
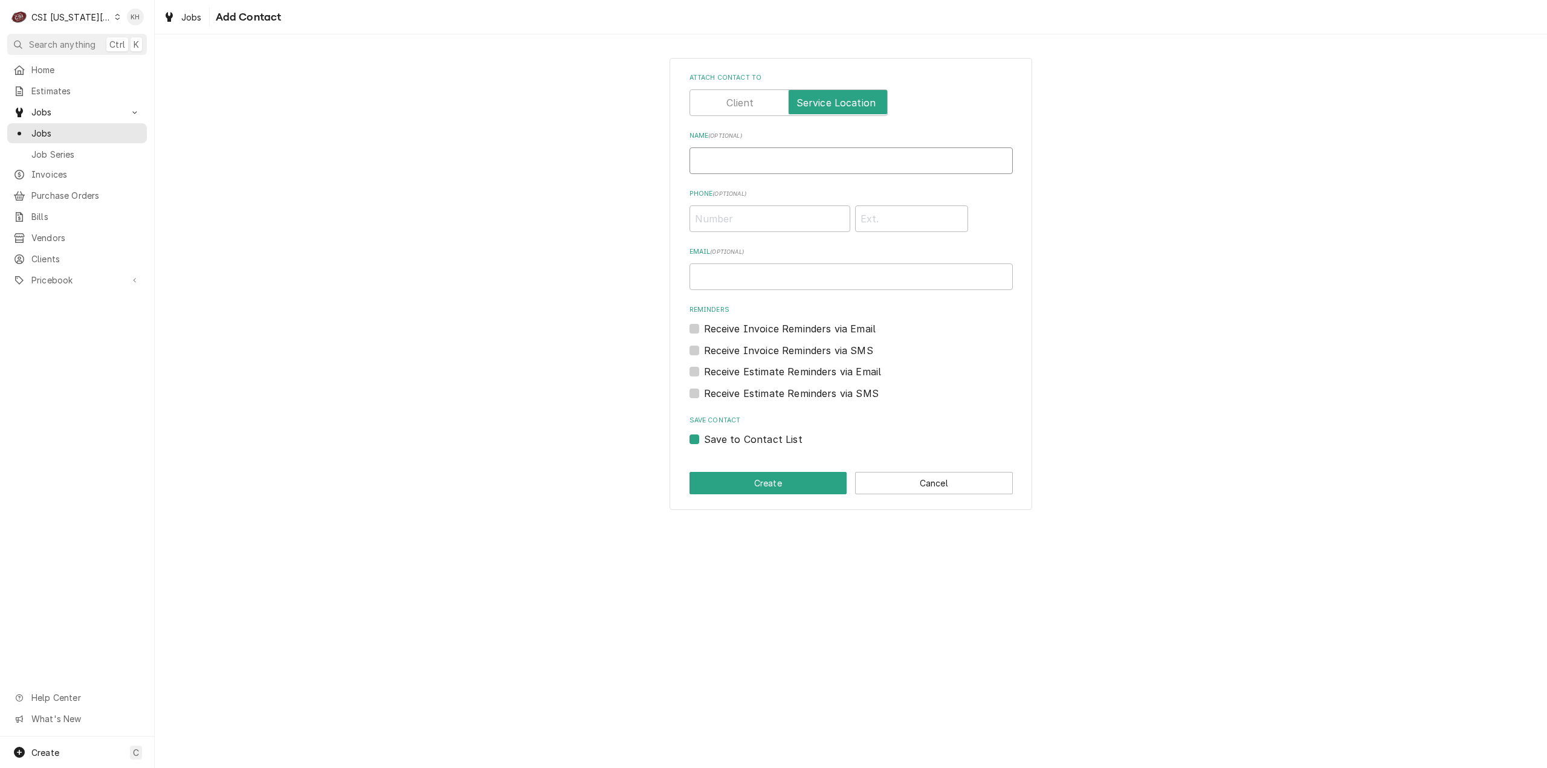
click at [856, 166] on input "Name ( optional )" at bounding box center [850, 160] width 323 height 27
click at [801, 227] on input "Phone ( optional )" at bounding box center [769, 218] width 161 height 27
paste input "[PHONE_NUMBER]"
drag, startPoint x: 782, startPoint y: 158, endPoint x: 534, endPoint y: 143, distance: 248.2
click at [534, 143] on div "Attach contact to Name ( optional ) Store Number Phone ( optional ) (913) 421-4…" at bounding box center [851, 283] width 1392 height 473
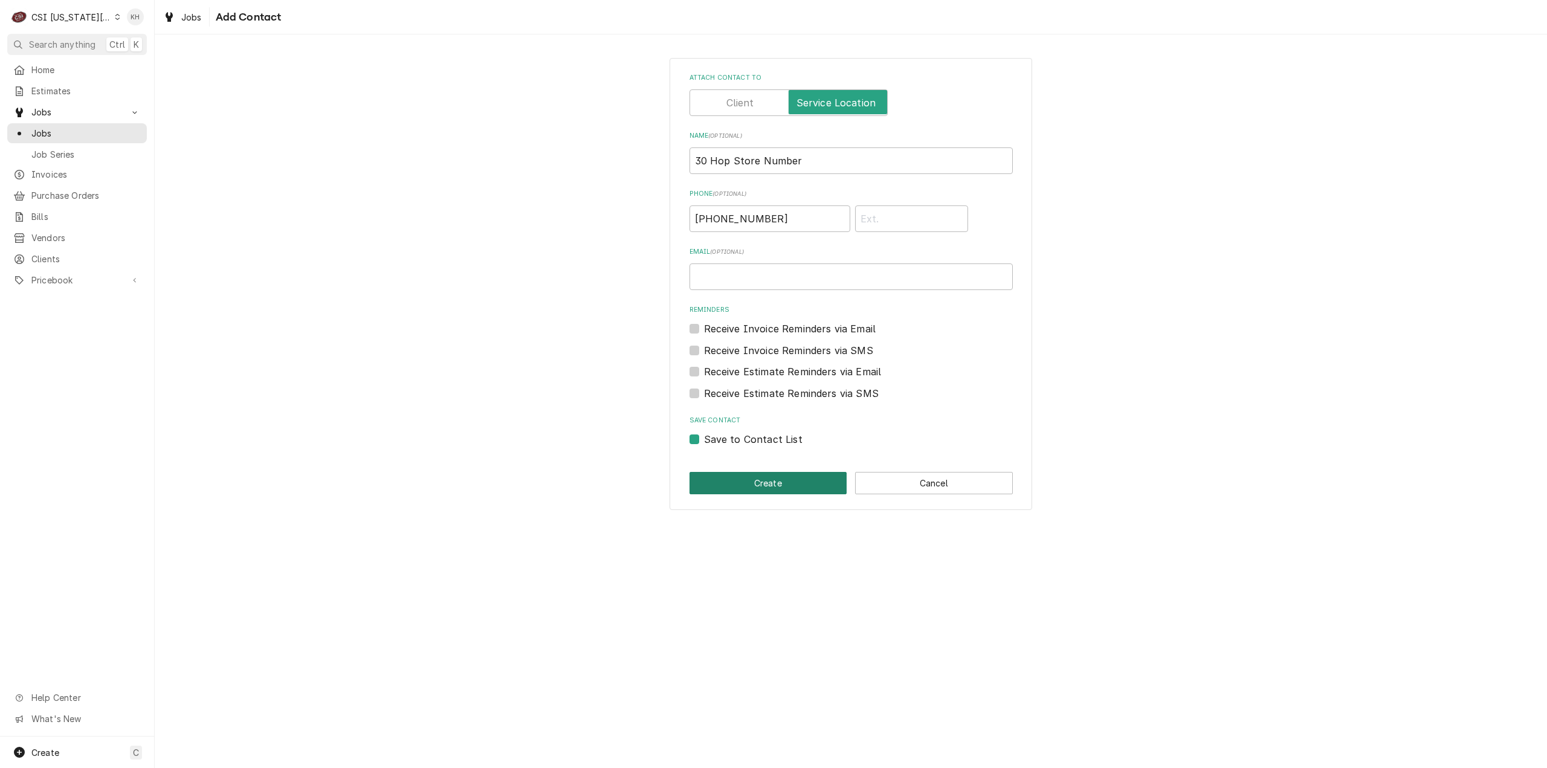
drag, startPoint x: 763, startPoint y: 481, endPoint x: 760, endPoint y: 468, distance: 12.9
click at [761, 476] on button "Create" at bounding box center [768, 483] width 158 height 22
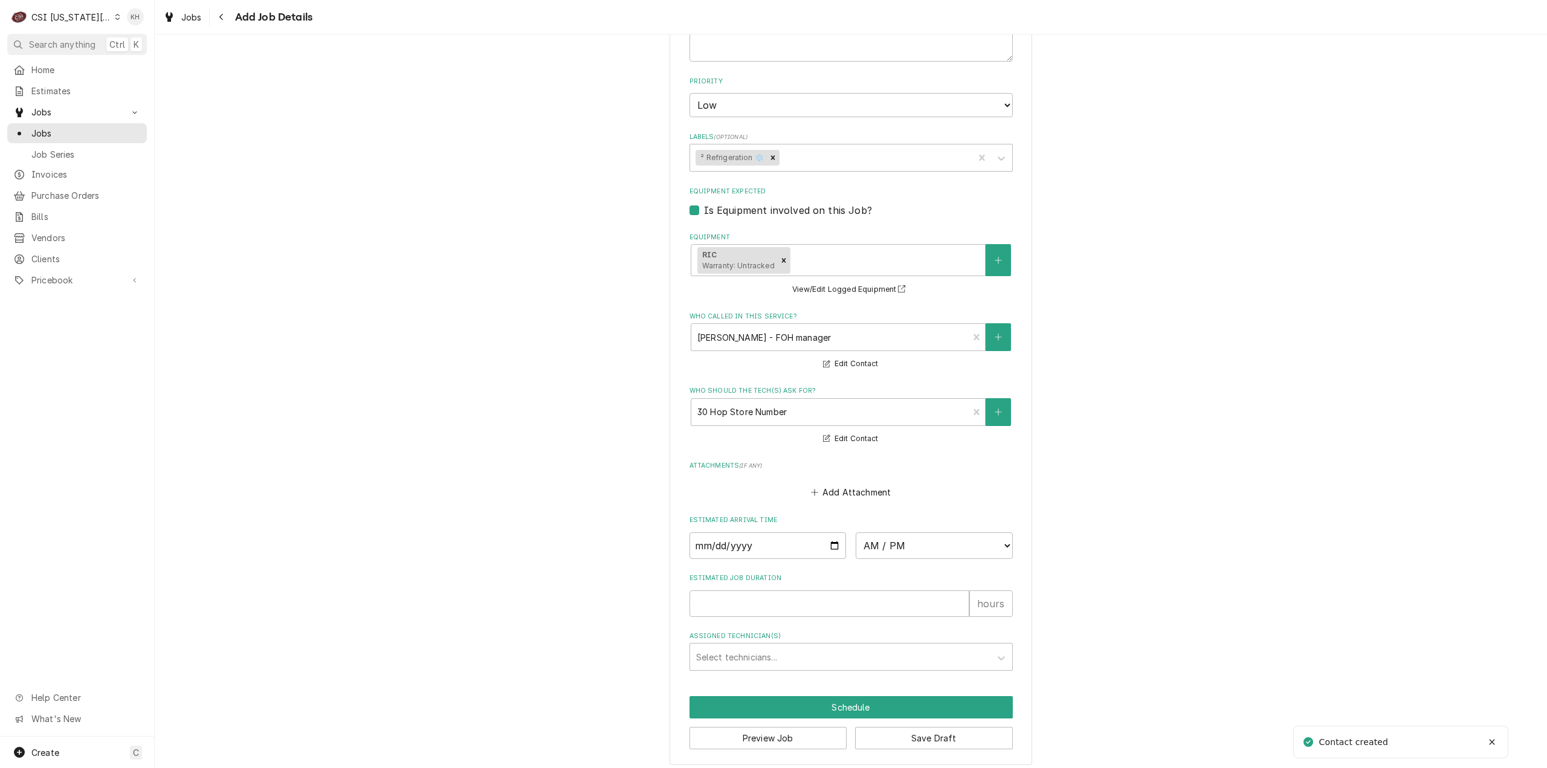
scroll to position [746, 0]
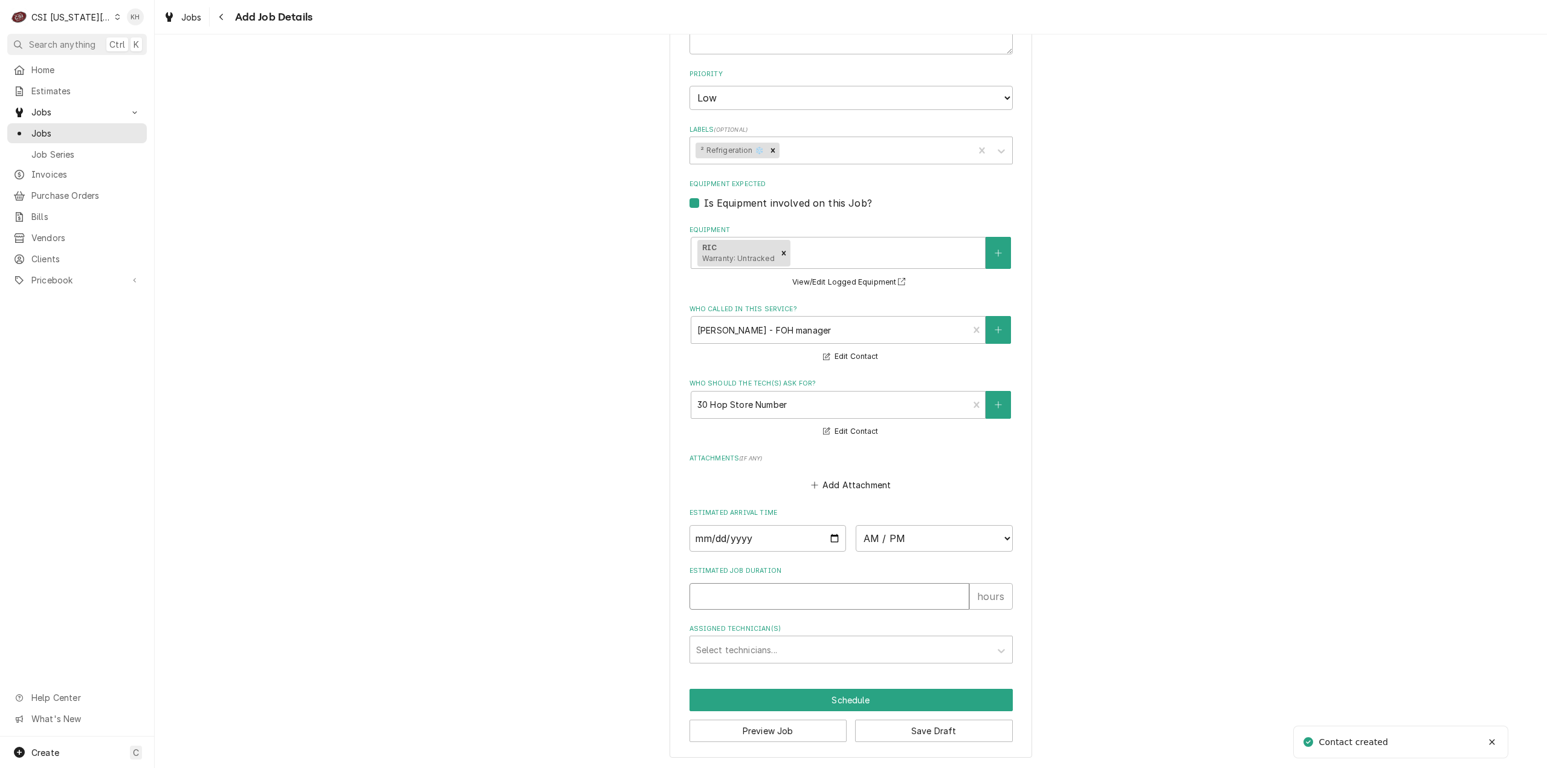
click at [805, 604] on input "Estimated Job Duration" at bounding box center [829, 596] width 280 height 27
click at [793, 723] on button "Preview Job" at bounding box center [768, 731] width 158 height 22
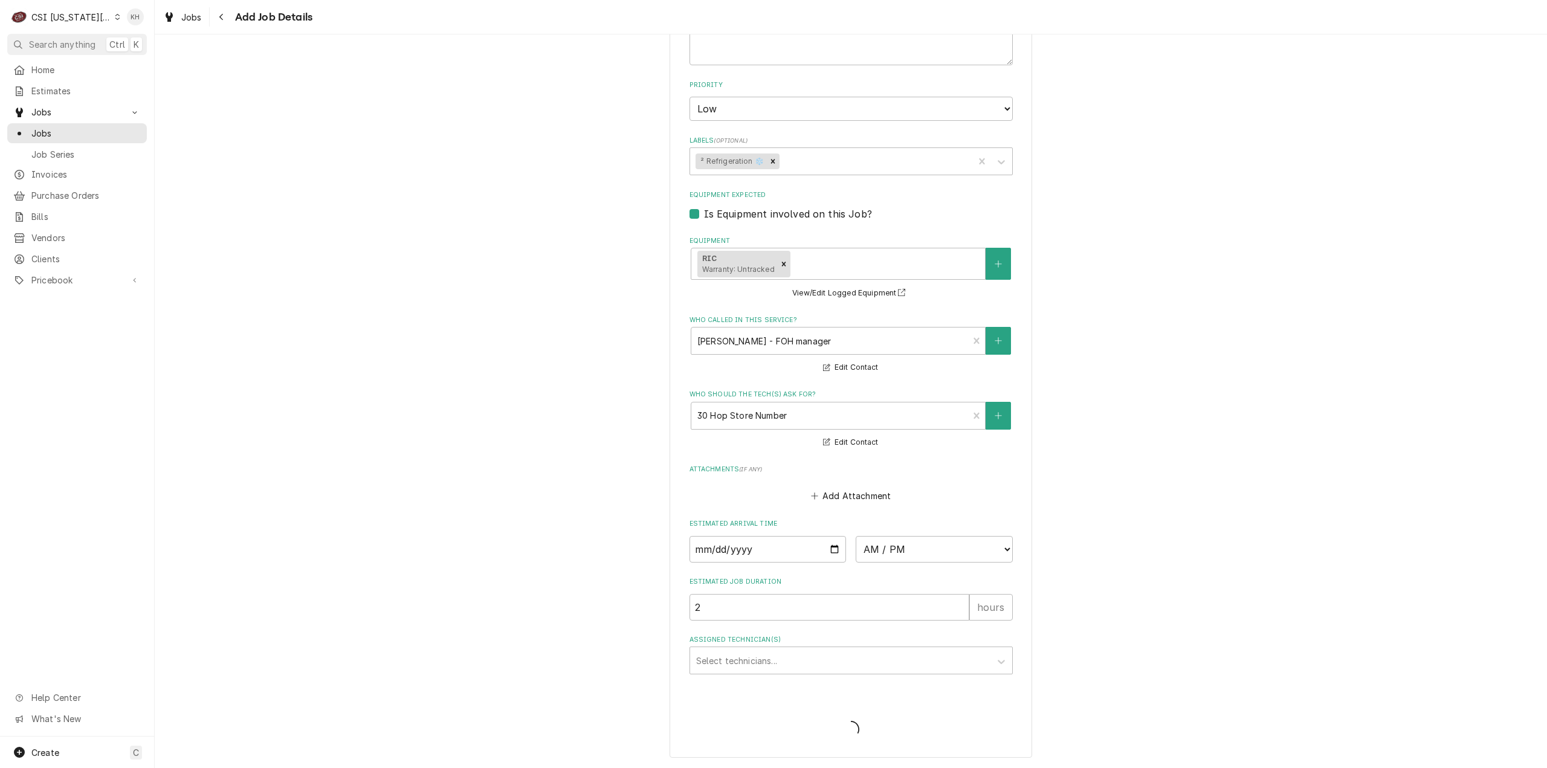
scroll to position [494, 0]
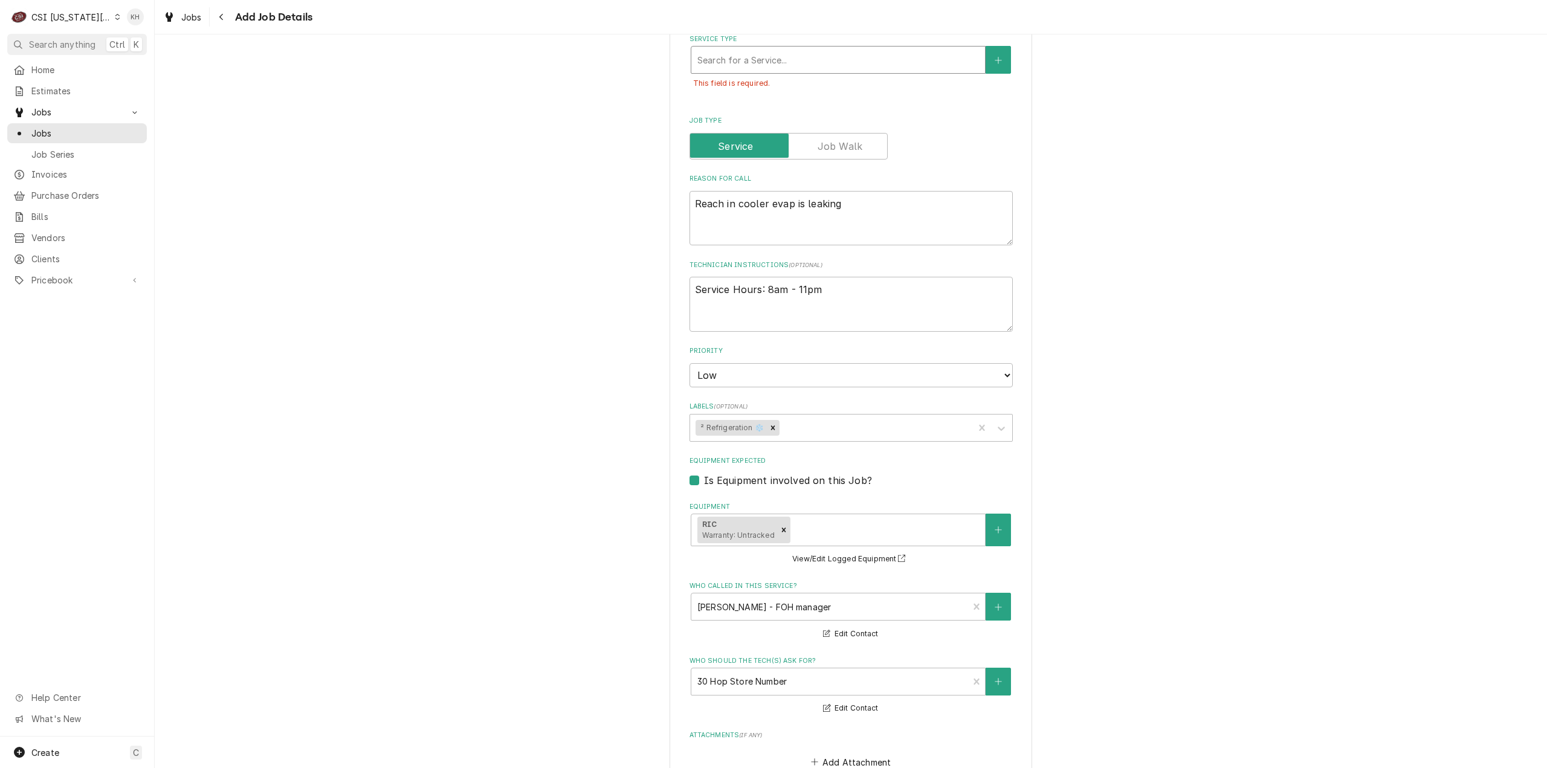
click at [883, 59] on div "Service Type" at bounding box center [838, 60] width 282 height 22
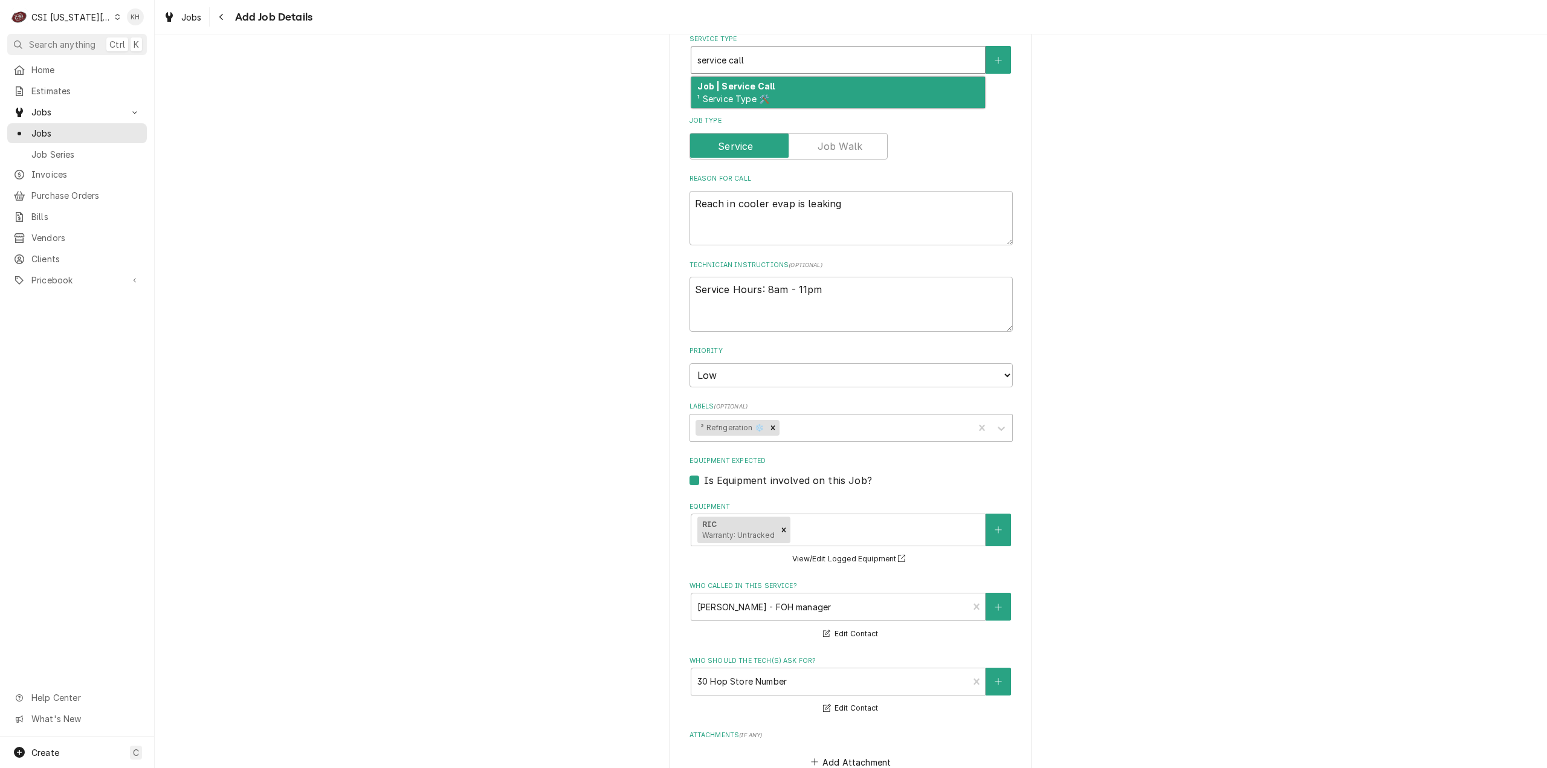
click at [789, 86] on div "Job | Service Call ¹ Service Type 🛠️" at bounding box center [838, 92] width 294 height 31
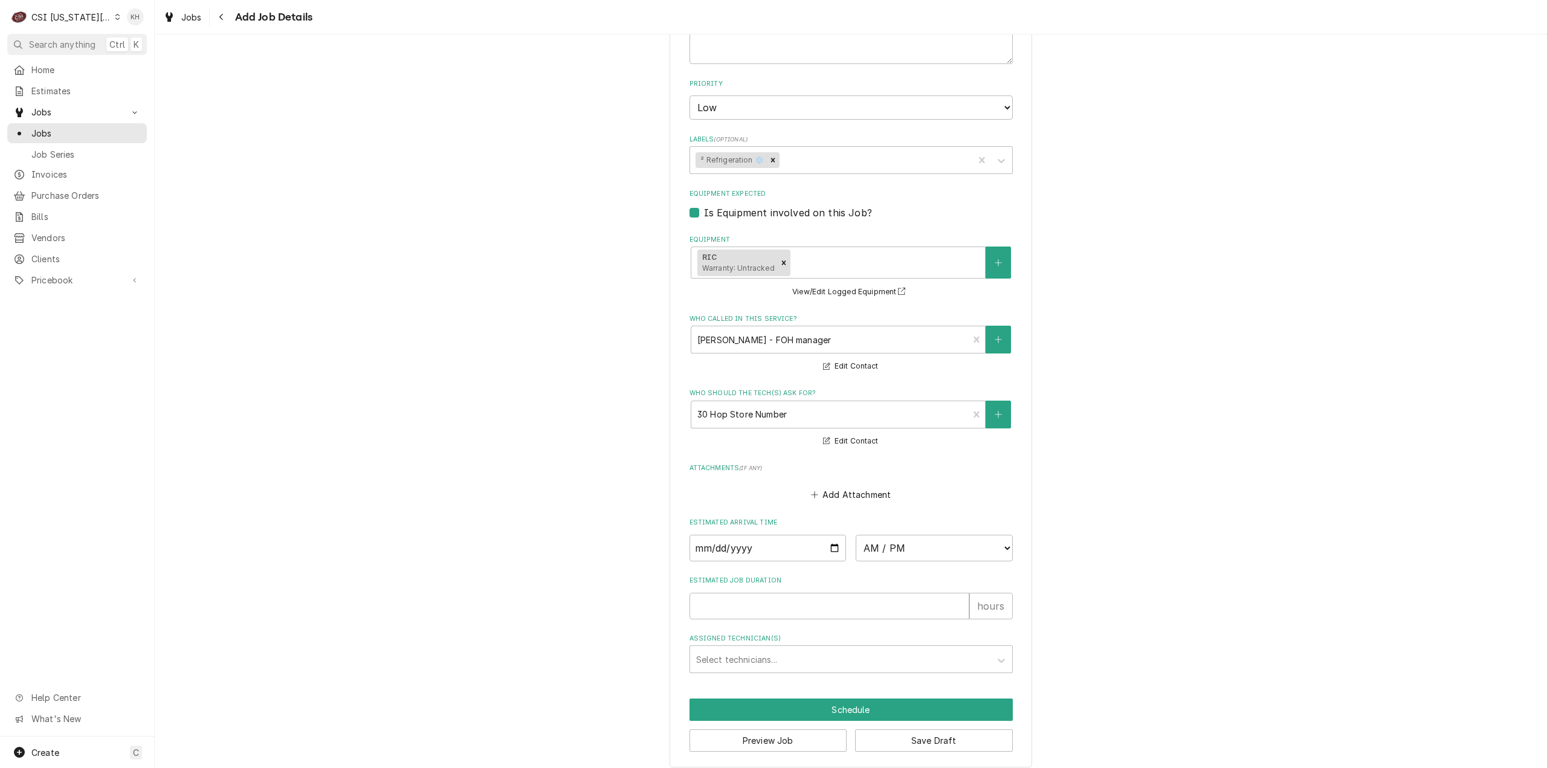
scroll to position [793, 0]
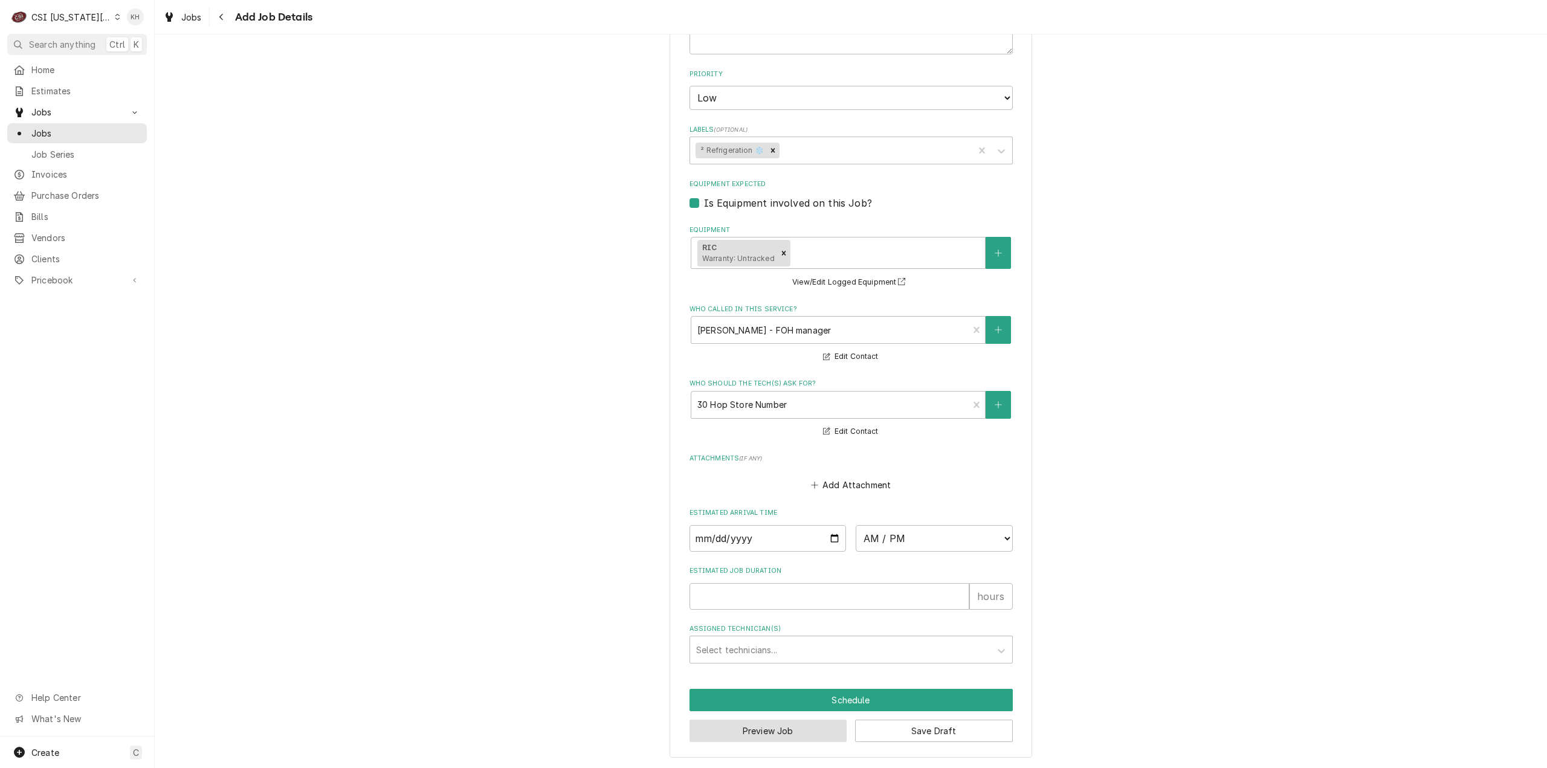
click at [749, 729] on button "Preview Job" at bounding box center [768, 731] width 158 height 22
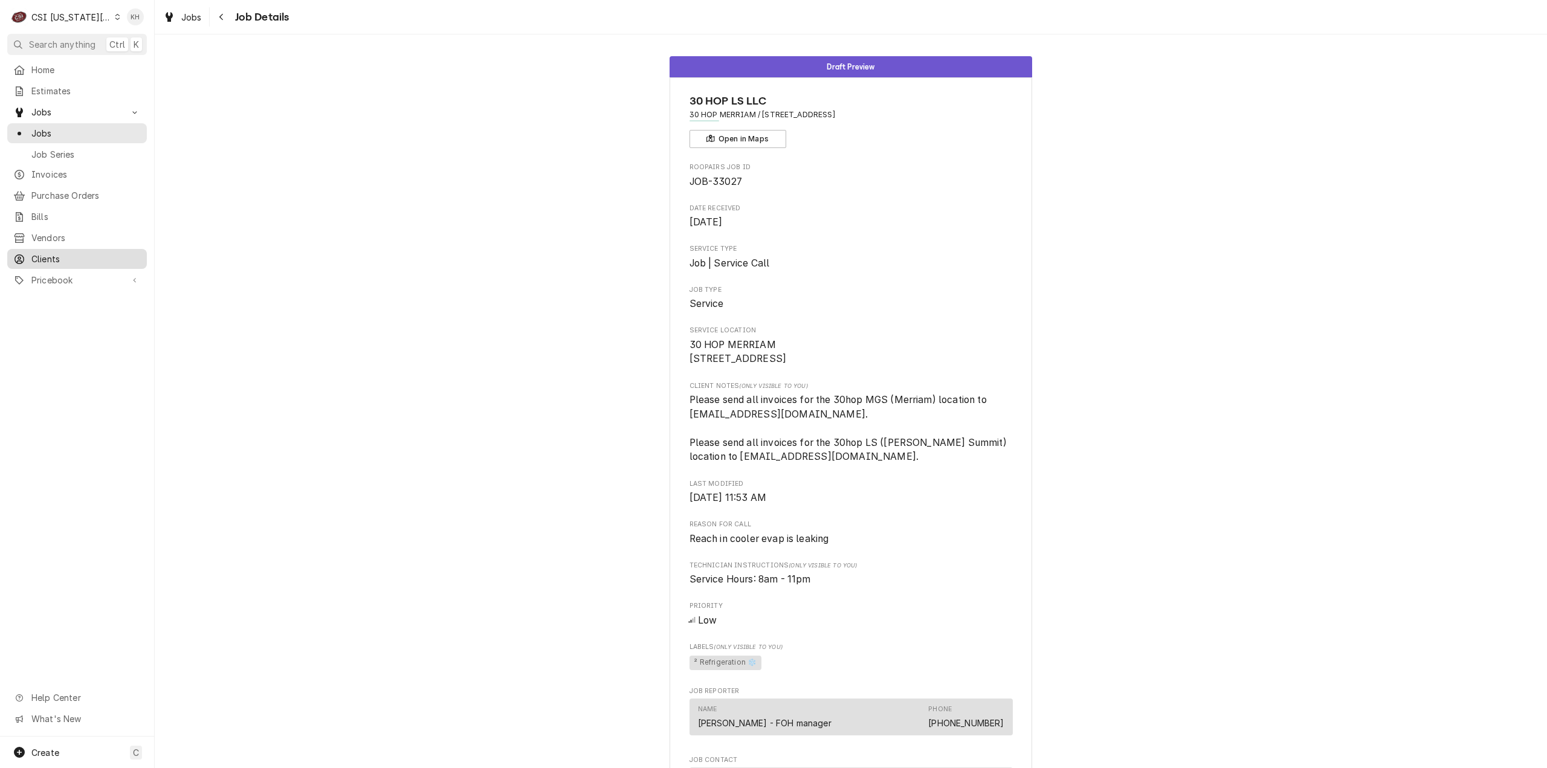
click at [32, 251] on div "Clients" at bounding box center [77, 258] width 135 height 15
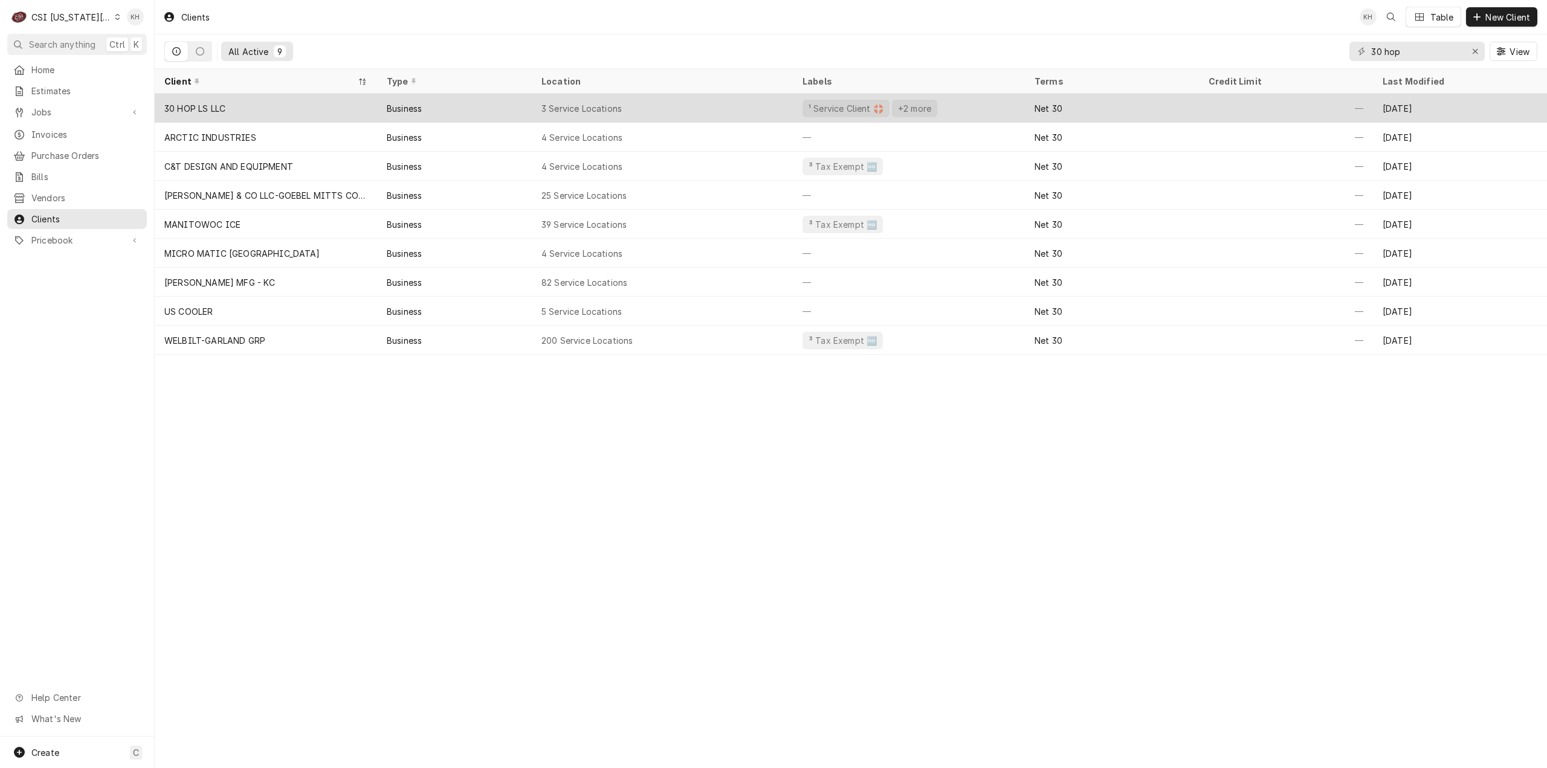
click at [364, 94] on div "30 HOP LS LLC" at bounding box center [266, 108] width 222 height 29
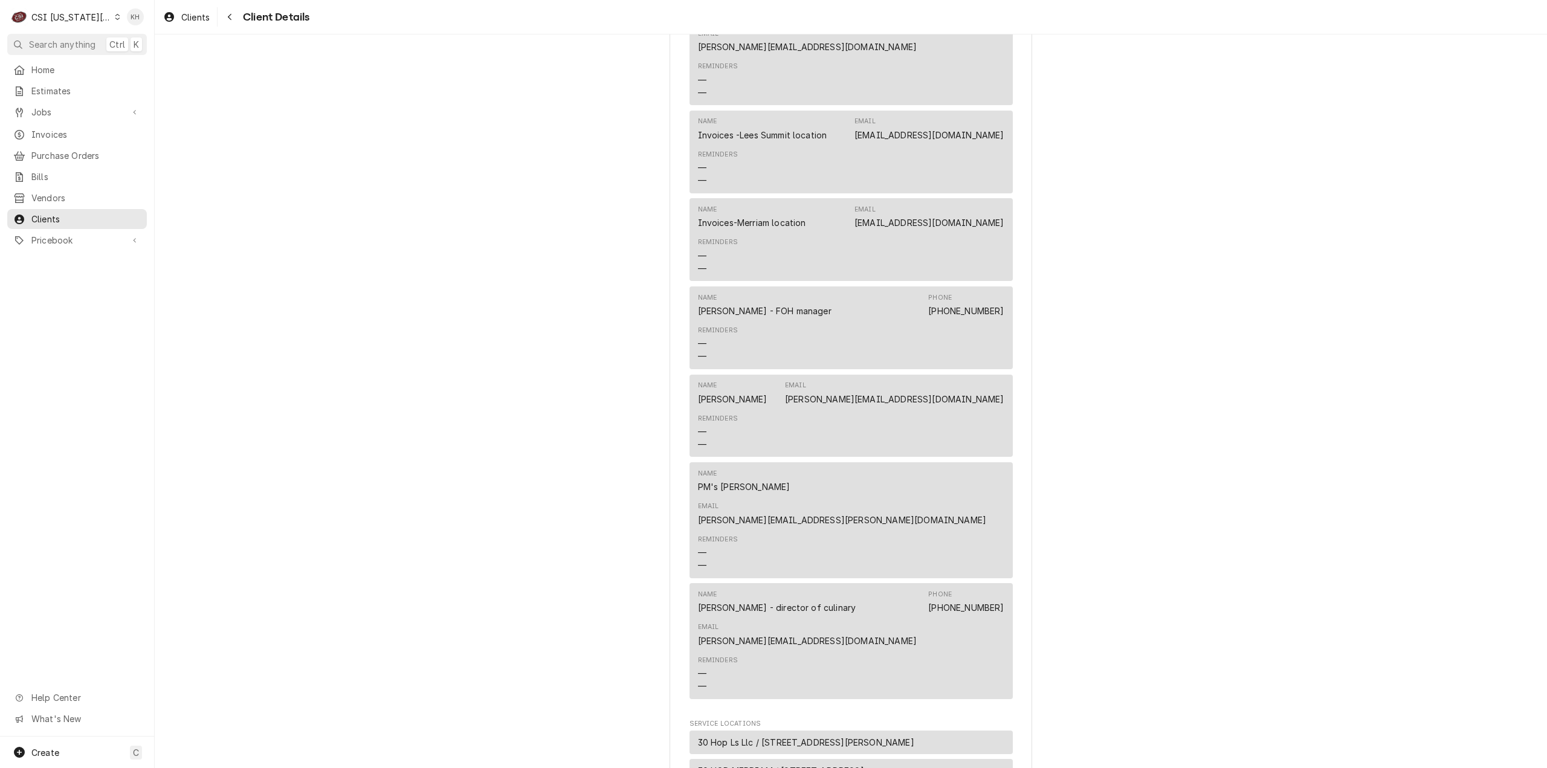
scroll to position [948, 0]
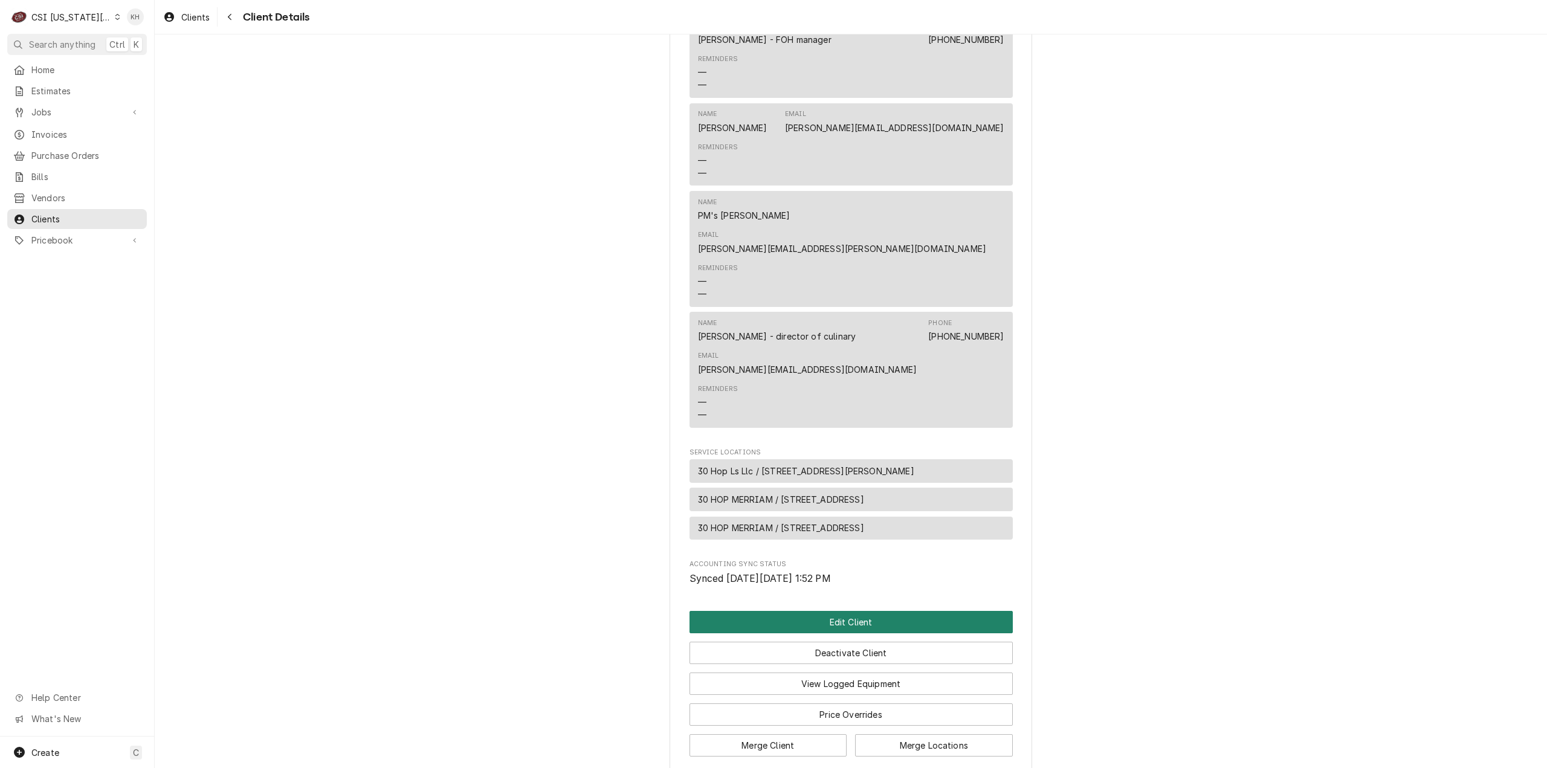
click at [856, 611] on button "Edit Client" at bounding box center [850, 622] width 323 height 22
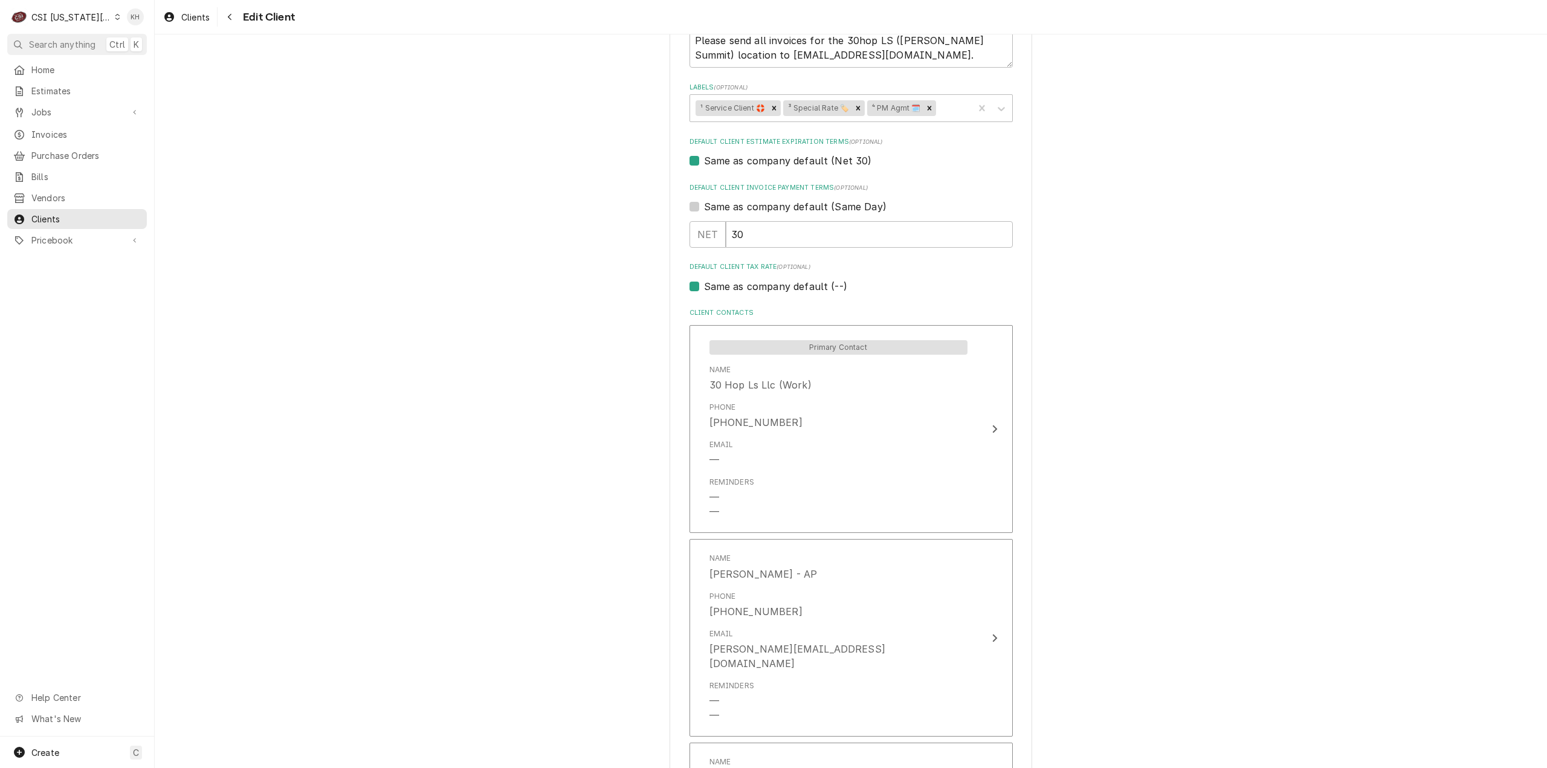
scroll to position [665, 0]
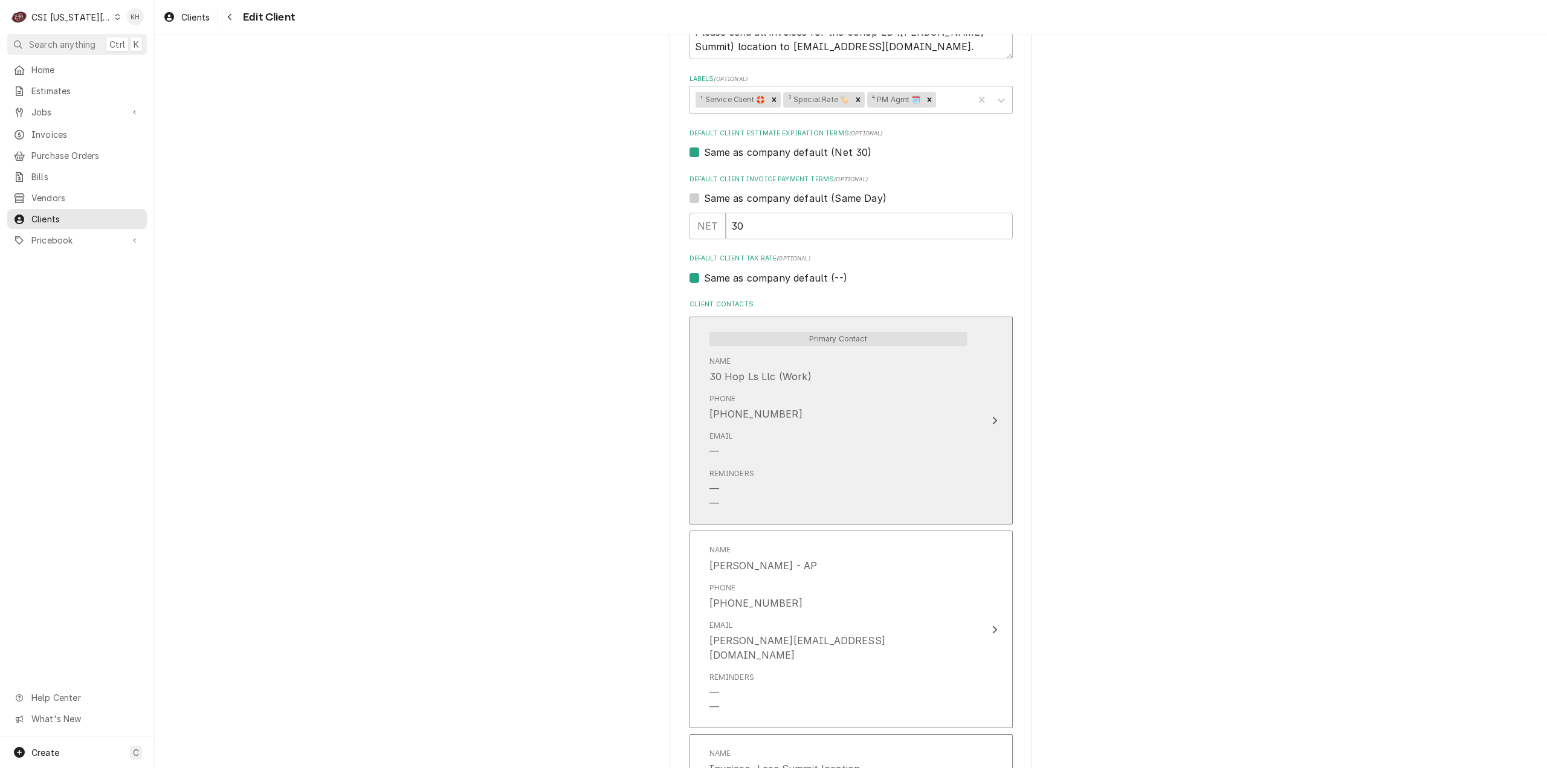
click at [973, 437] on button "Primary Contact Name 30 Hop Ls Llc (Work) Phone [PHONE_NUMBER] Email — Reminder…" at bounding box center [850, 421] width 323 height 208
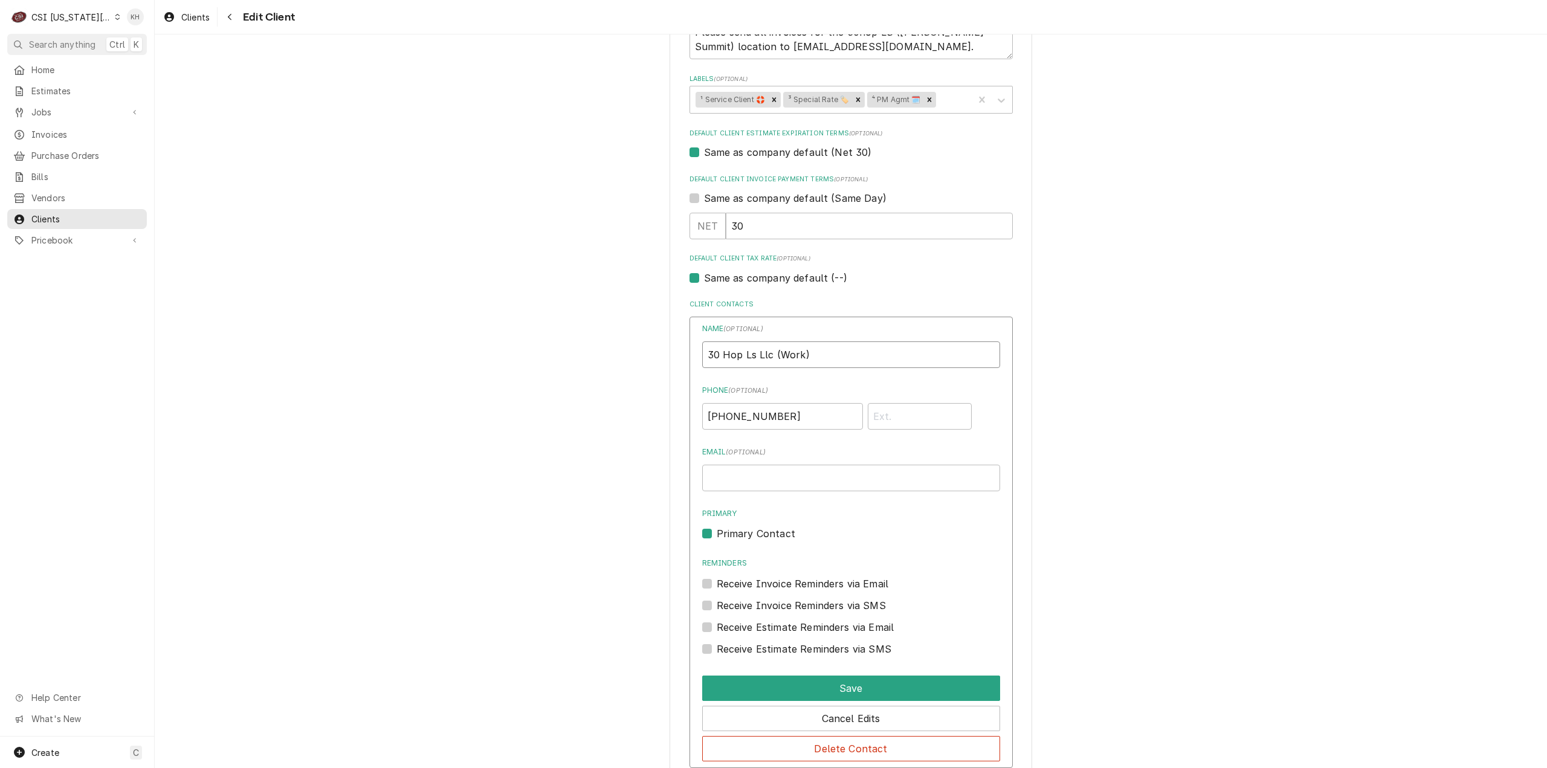
drag, startPoint x: 829, startPoint y: 357, endPoint x: 460, endPoint y: 393, distance: 370.4
type input "Chef"
click at [790, 695] on button "Save" at bounding box center [851, 688] width 298 height 25
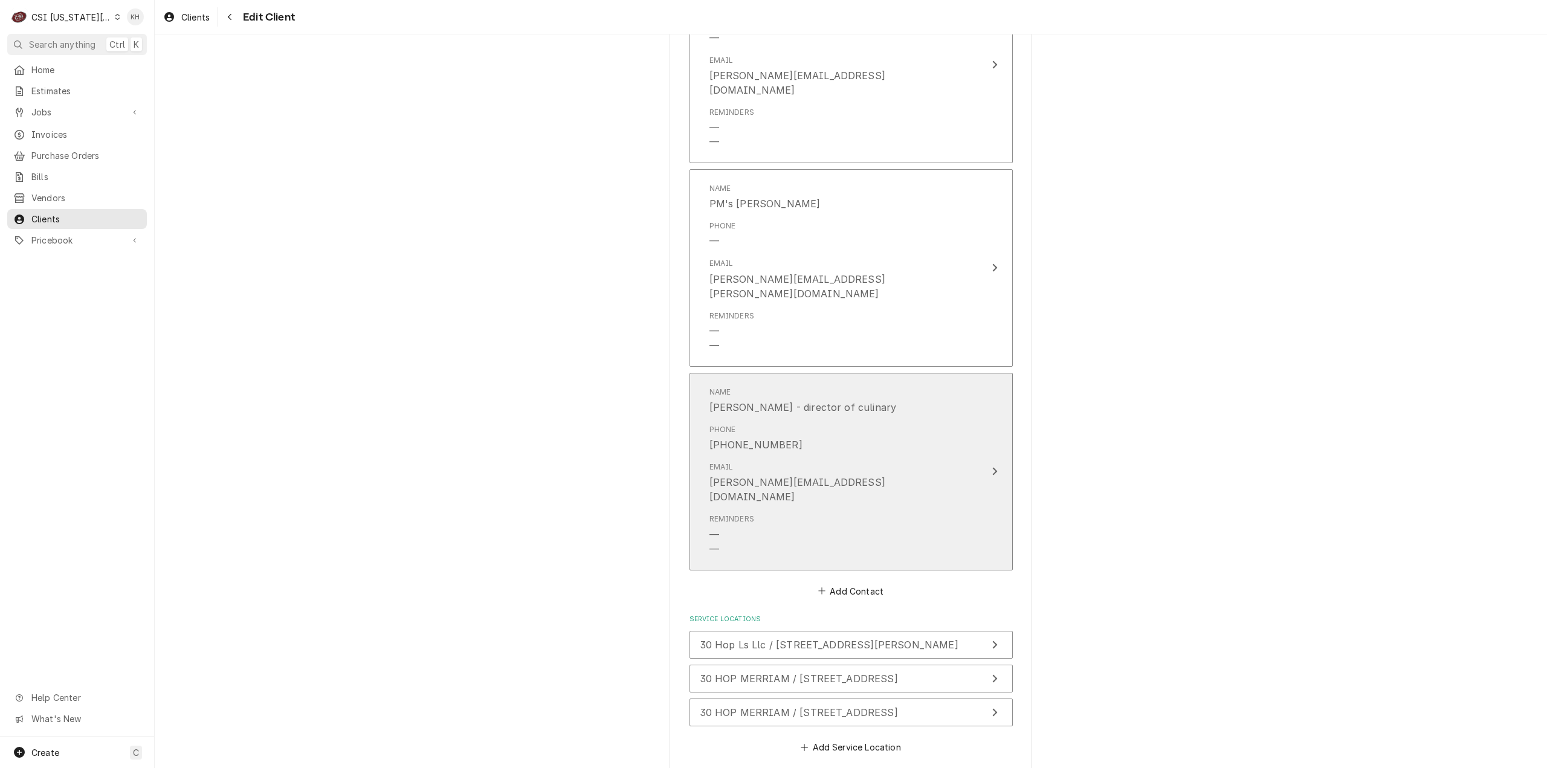
scroll to position [2007, 0]
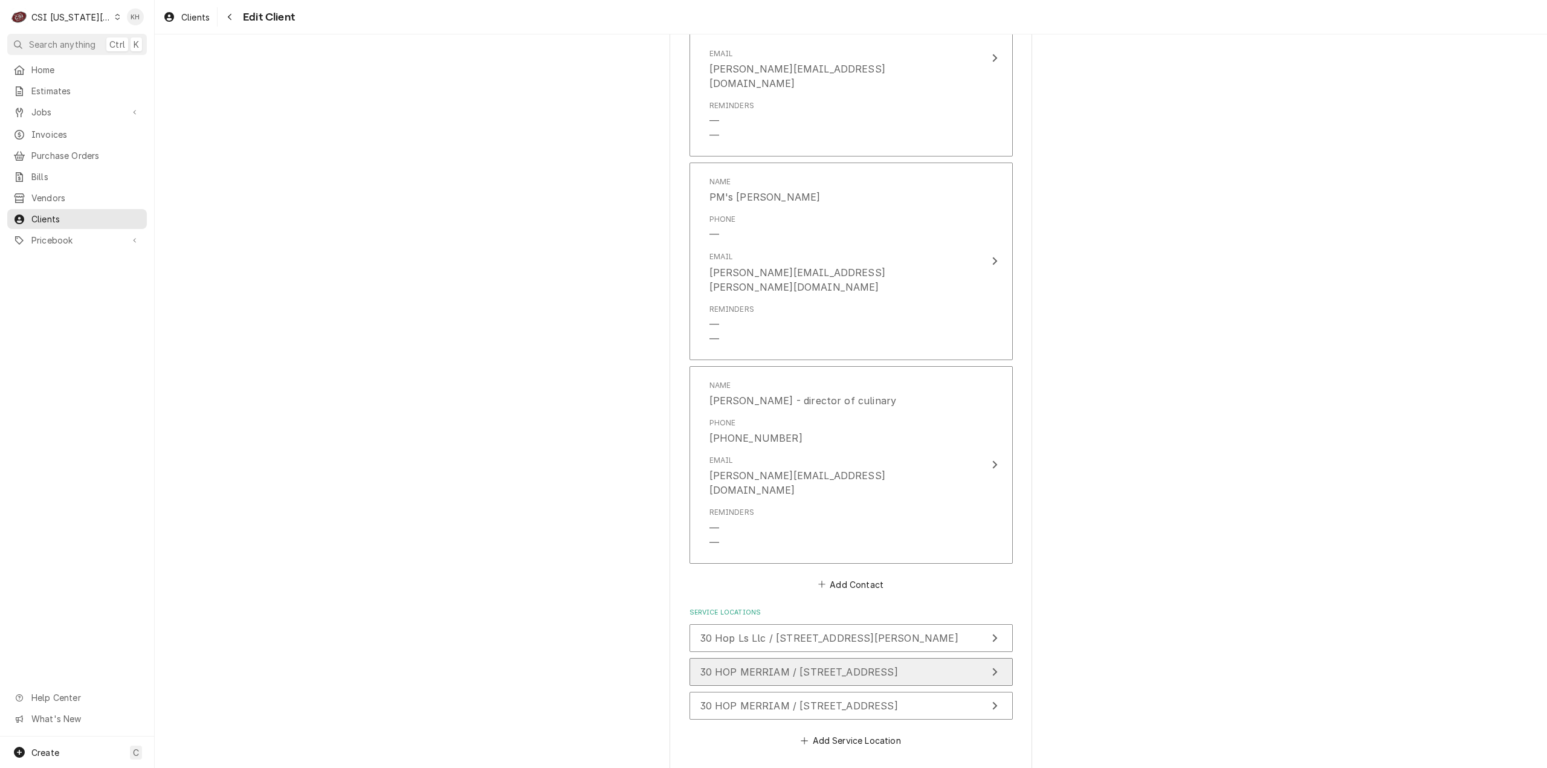
click at [898, 666] on span "30 HOP MERRIAM / [STREET_ADDRESS]" at bounding box center [799, 672] width 198 height 12
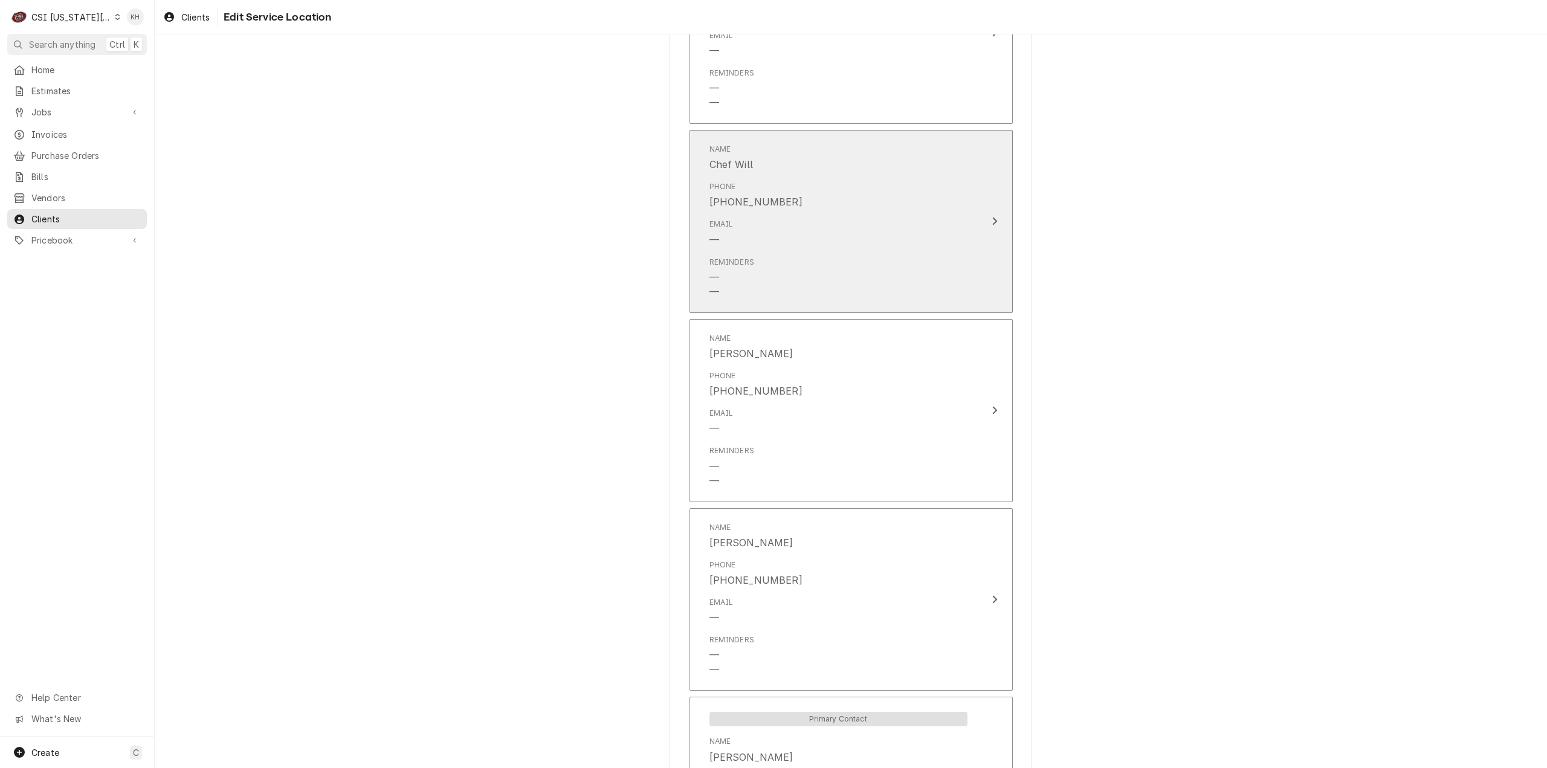
scroll to position [1233, 0]
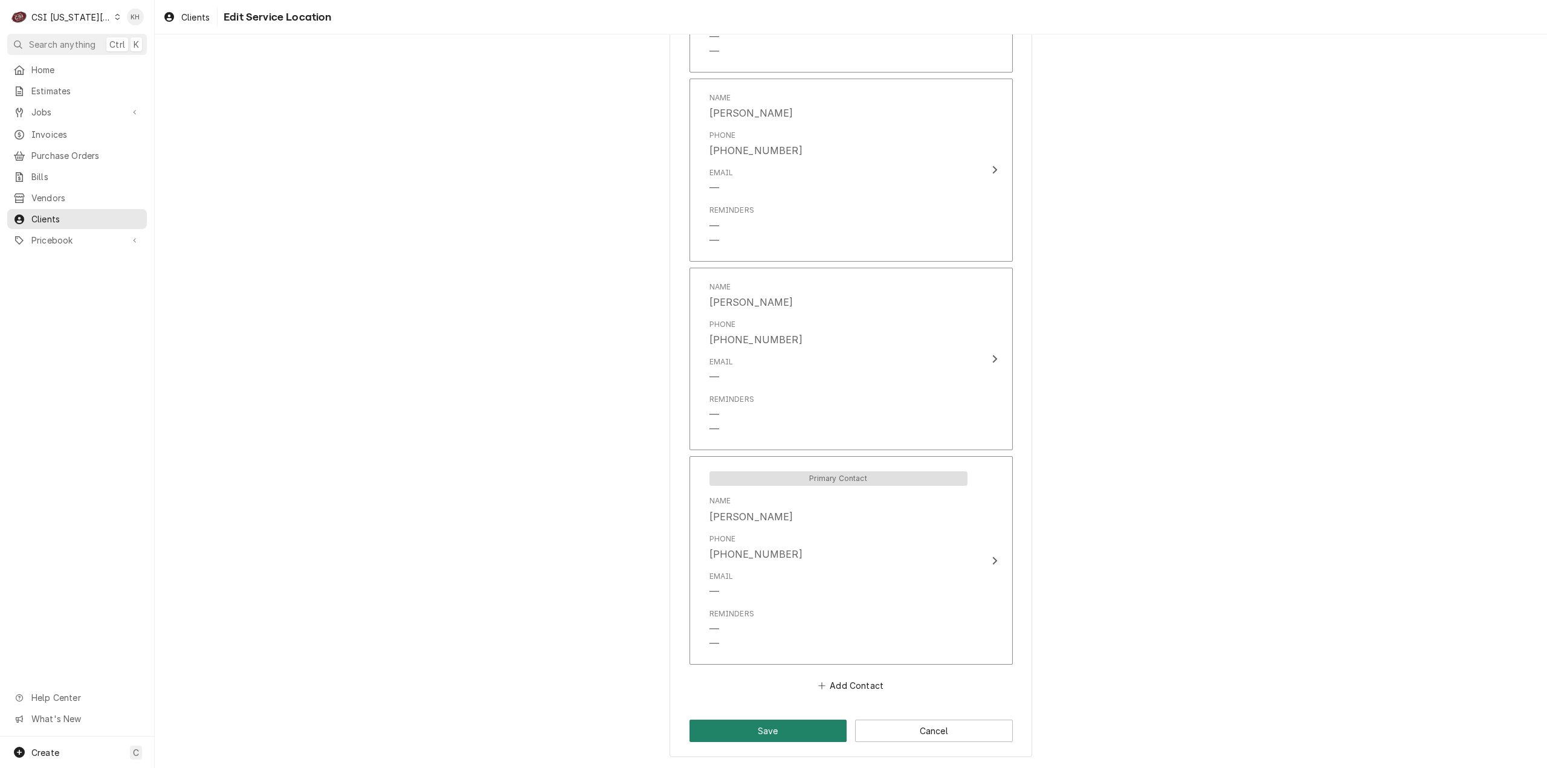
drag, startPoint x: 792, startPoint y: 721, endPoint x: 789, endPoint y: 697, distance: 23.8
click at [792, 721] on button "Save" at bounding box center [768, 731] width 158 height 22
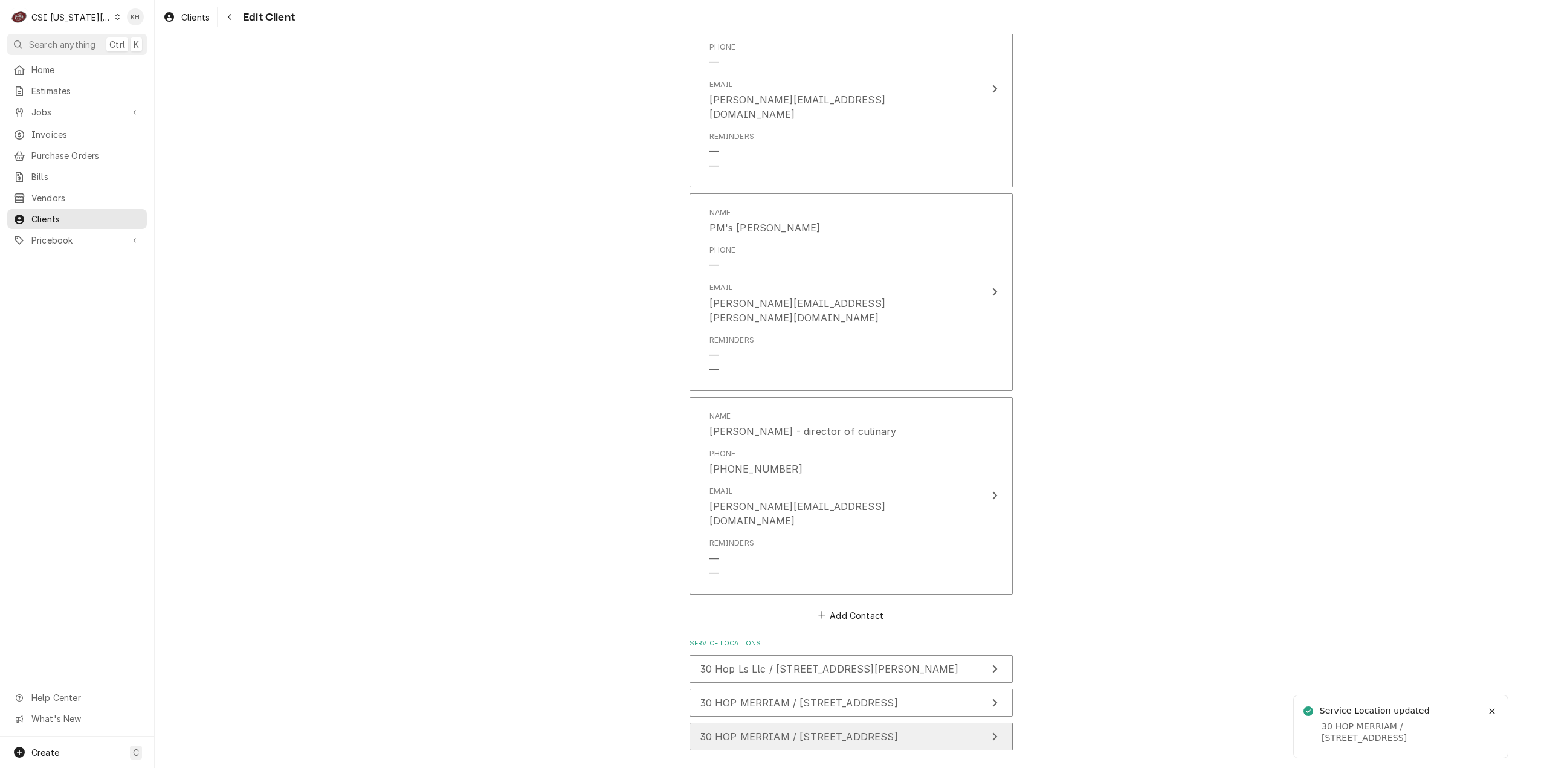
scroll to position [2007, 0]
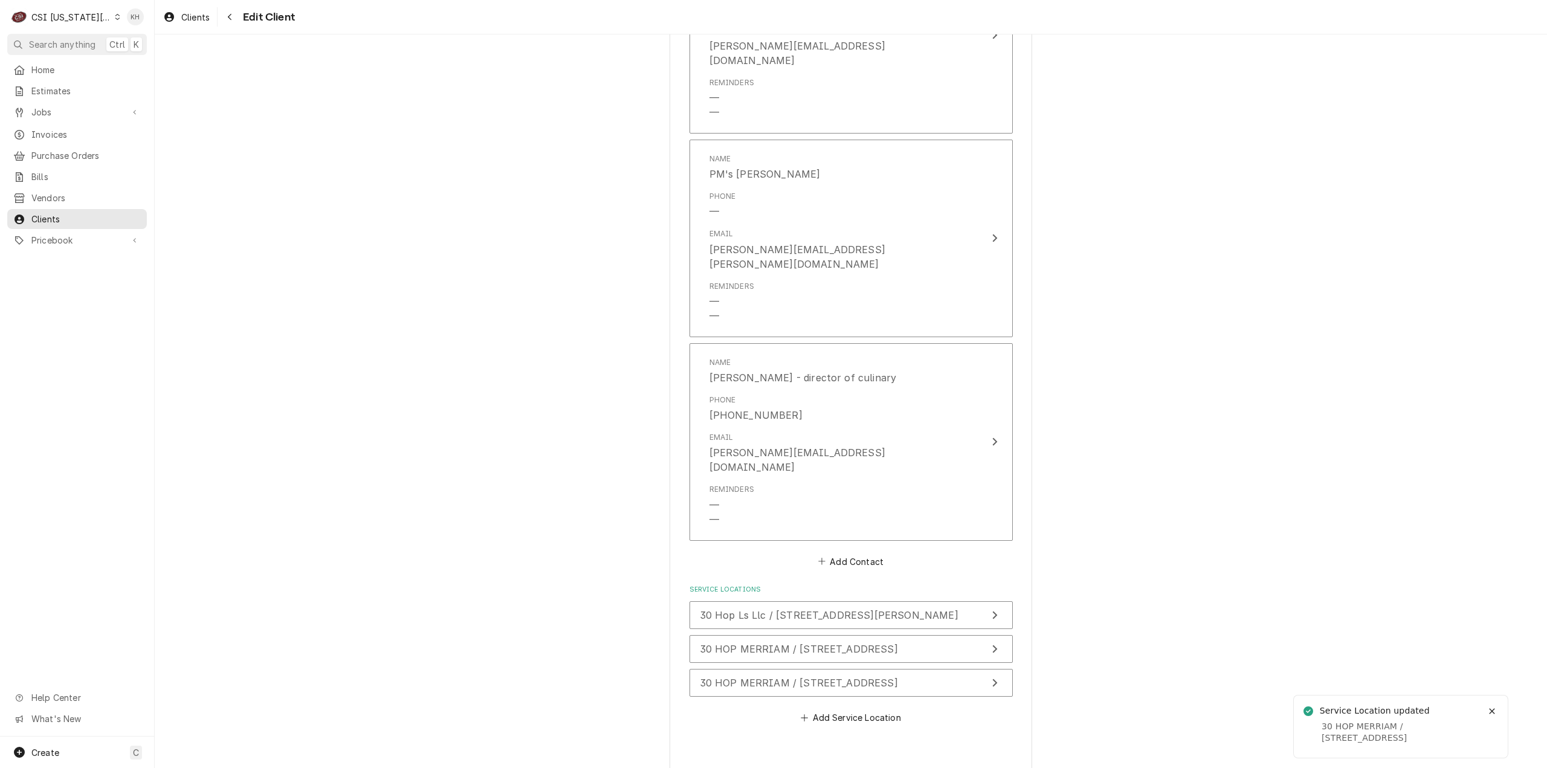
type textarea "x"
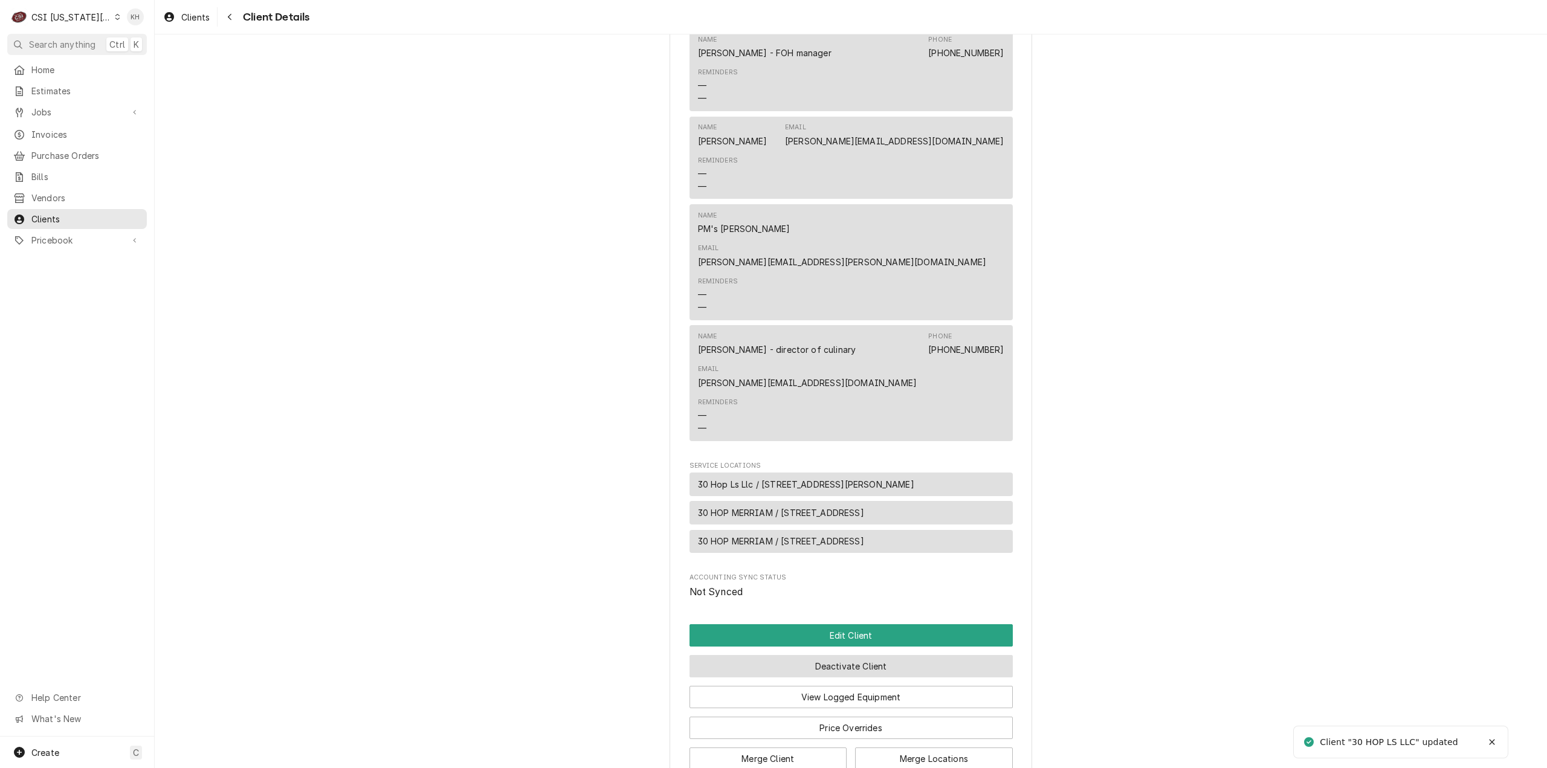
scroll to position [948, 0]
